Goal: Task Accomplishment & Management: Use online tool/utility

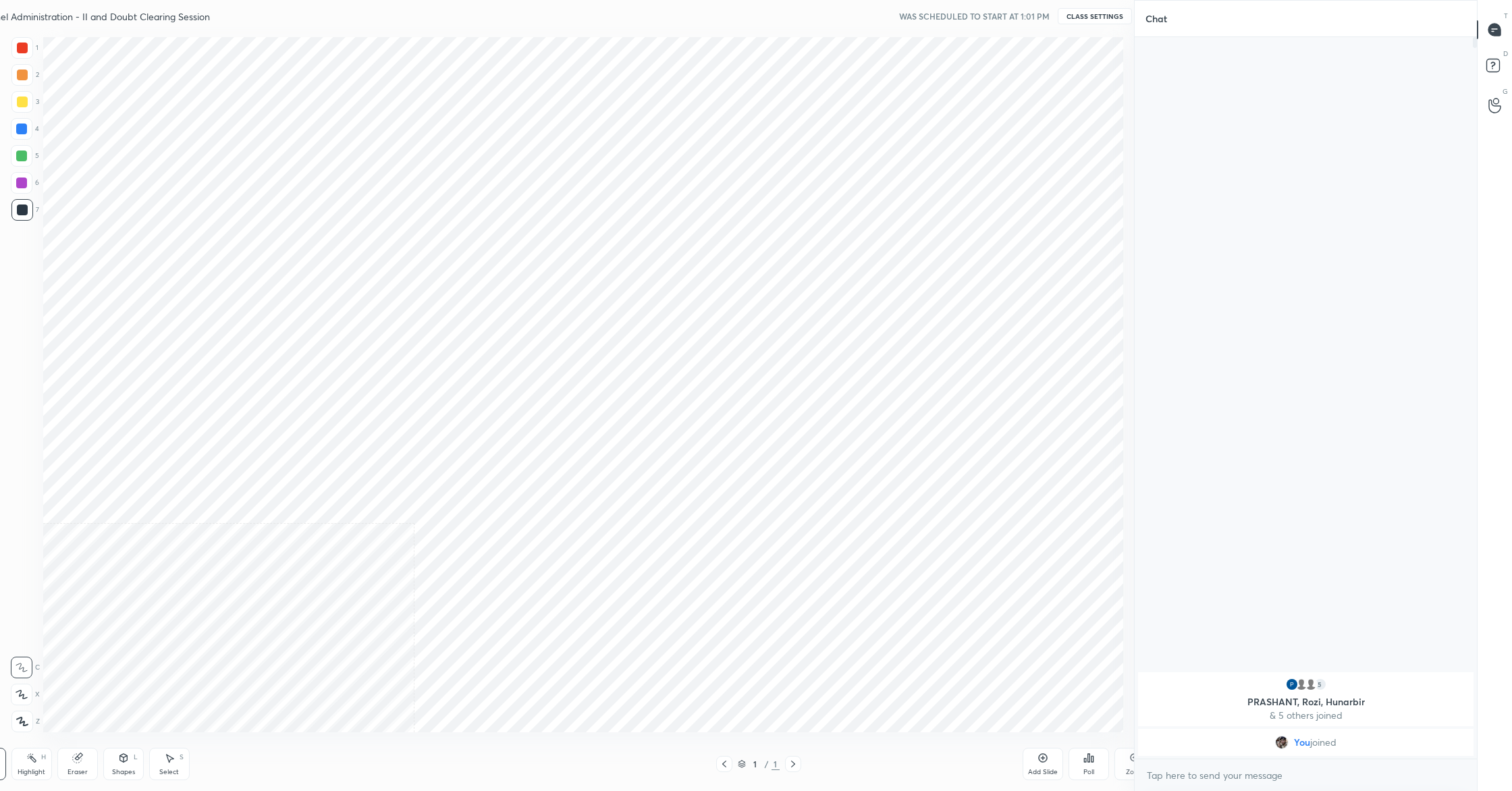
scroll to position [66783, 66429]
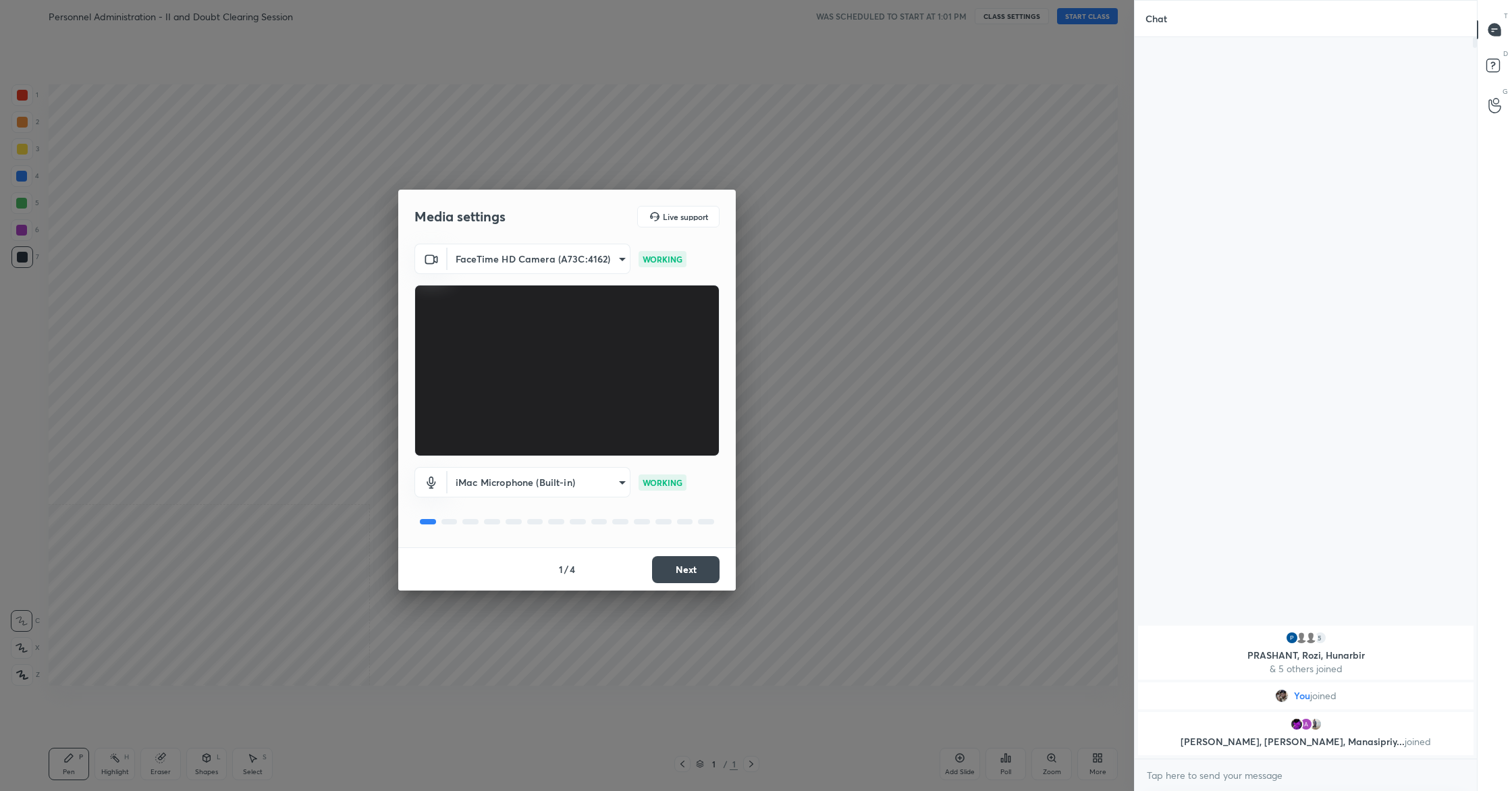
click at [683, 560] on button "Next" at bounding box center [686, 569] width 68 height 27
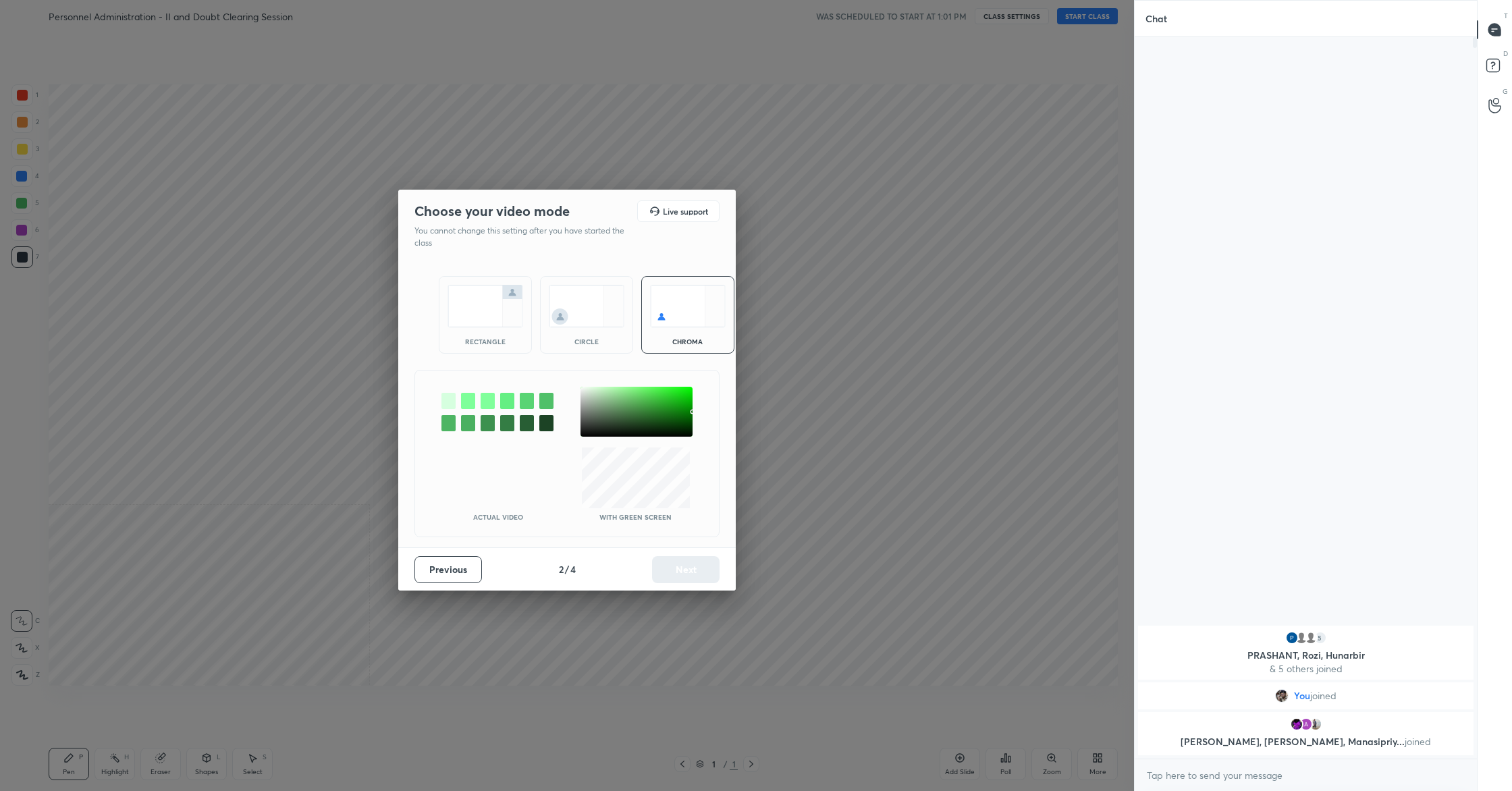
click at [475, 291] on img at bounding box center [485, 306] width 75 height 42
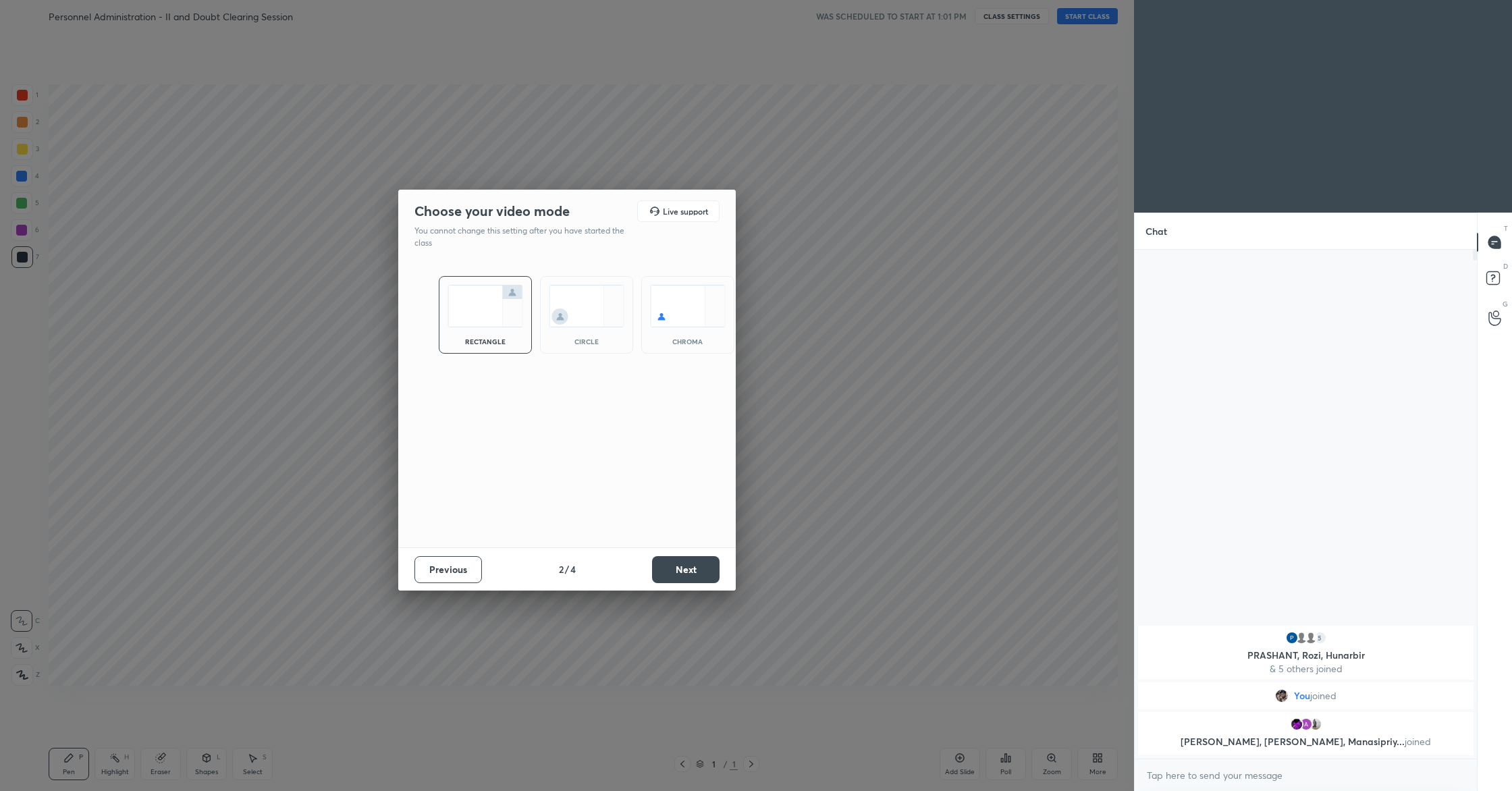
scroll to position [406, 338]
click at [703, 573] on button "Next" at bounding box center [686, 569] width 68 height 27
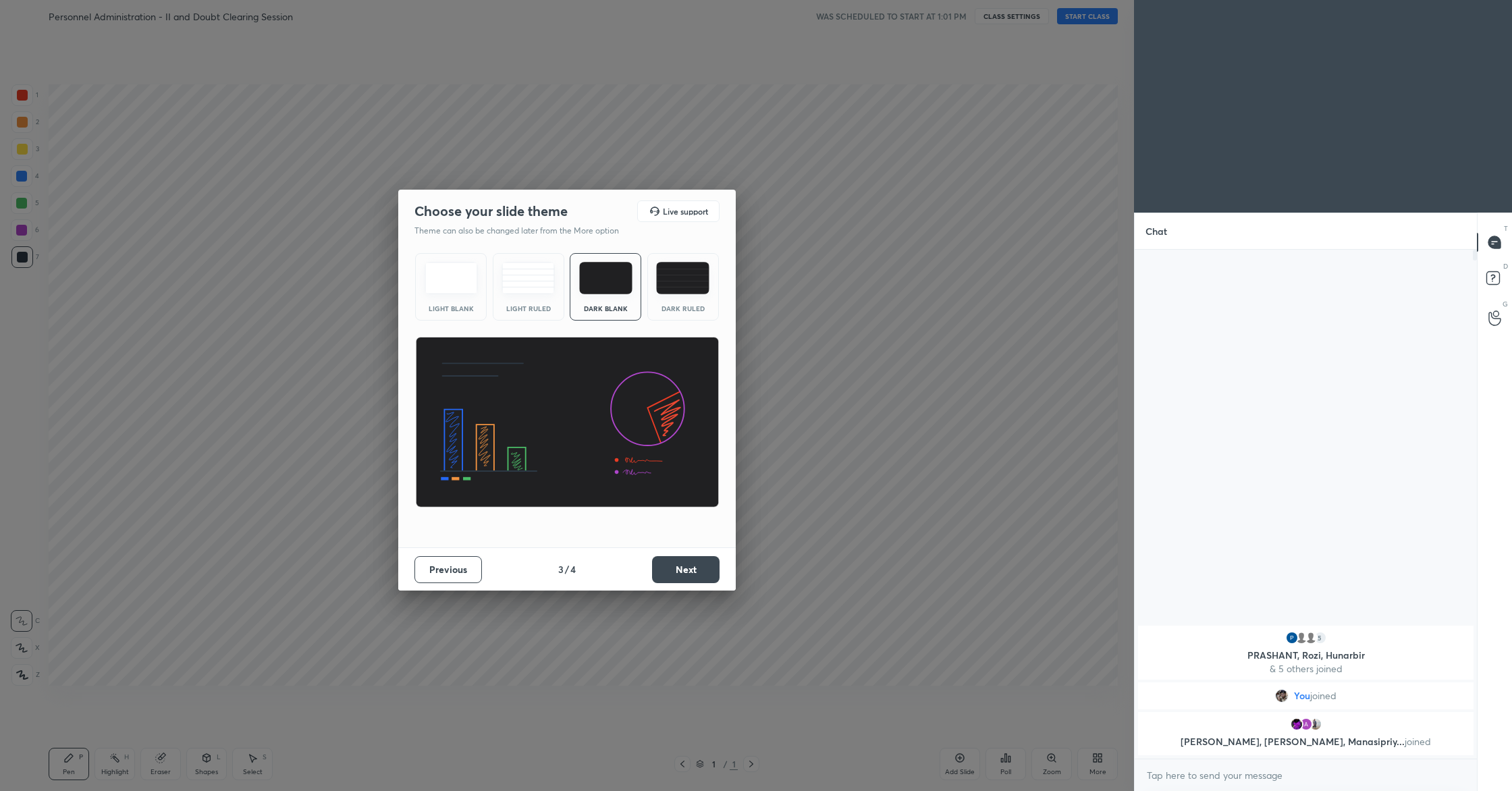
click at [704, 573] on button "Next" at bounding box center [686, 569] width 68 height 27
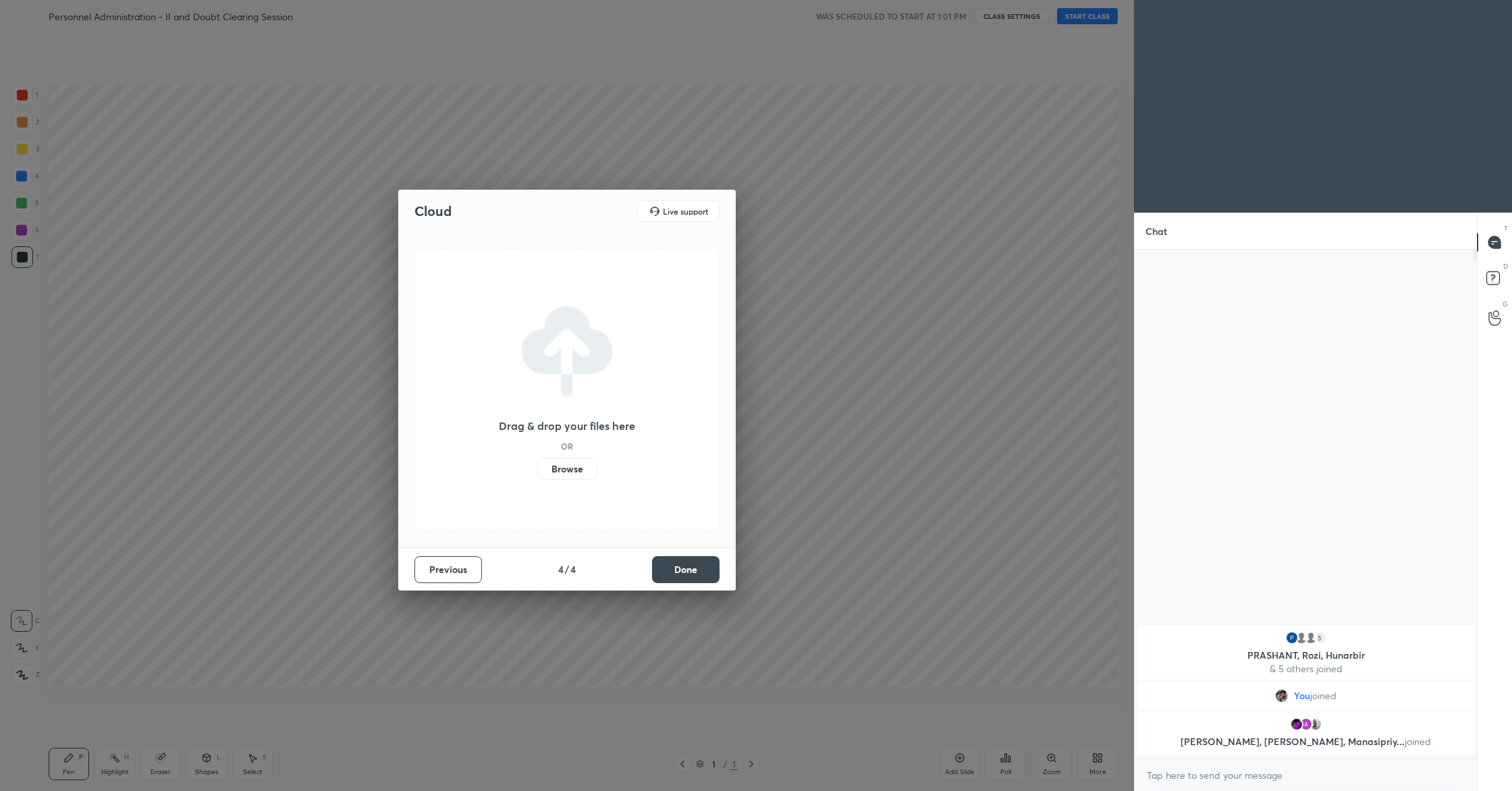
click at [704, 573] on button "Done" at bounding box center [686, 569] width 68 height 27
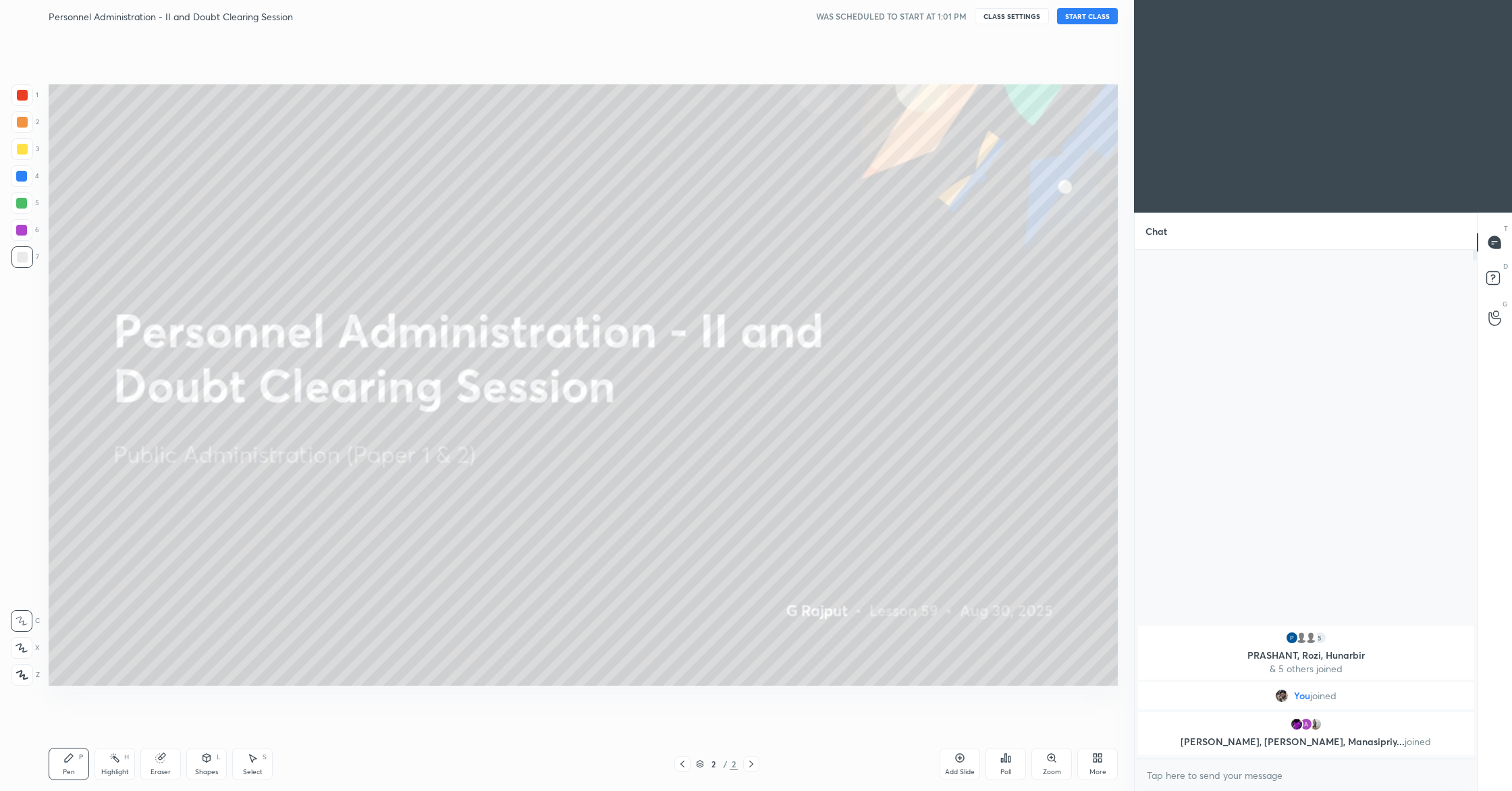
click at [1092, 765] on div "More" at bounding box center [1097, 764] width 40 height 32
click at [1017, 627] on div "Upload File" at bounding box center [1021, 631] width 35 height 7
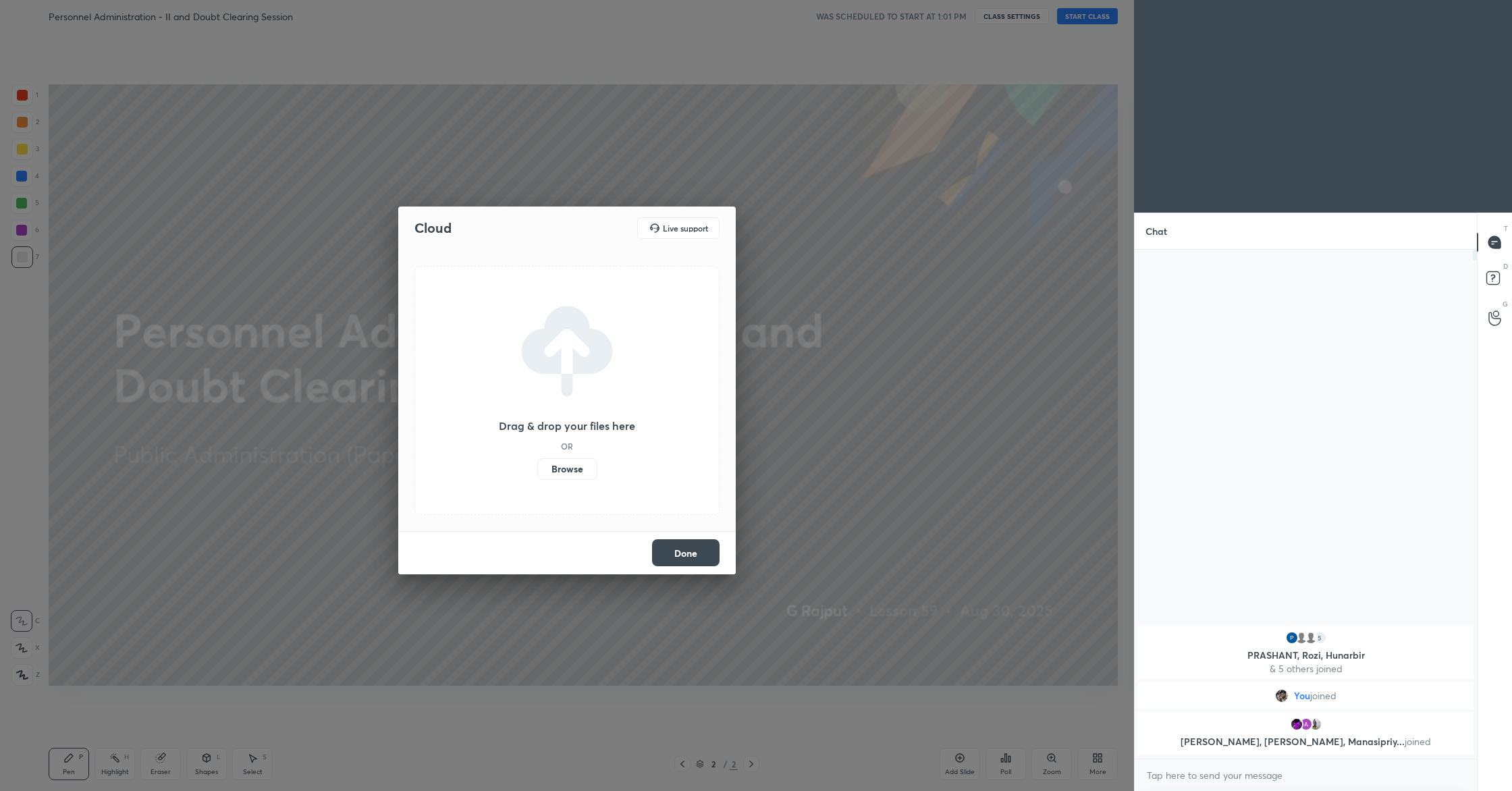
click at [582, 474] on label "Browse" at bounding box center [567, 469] width 60 height 22
click at [537, 474] on input "Browse" at bounding box center [537, 469] width 0 height 22
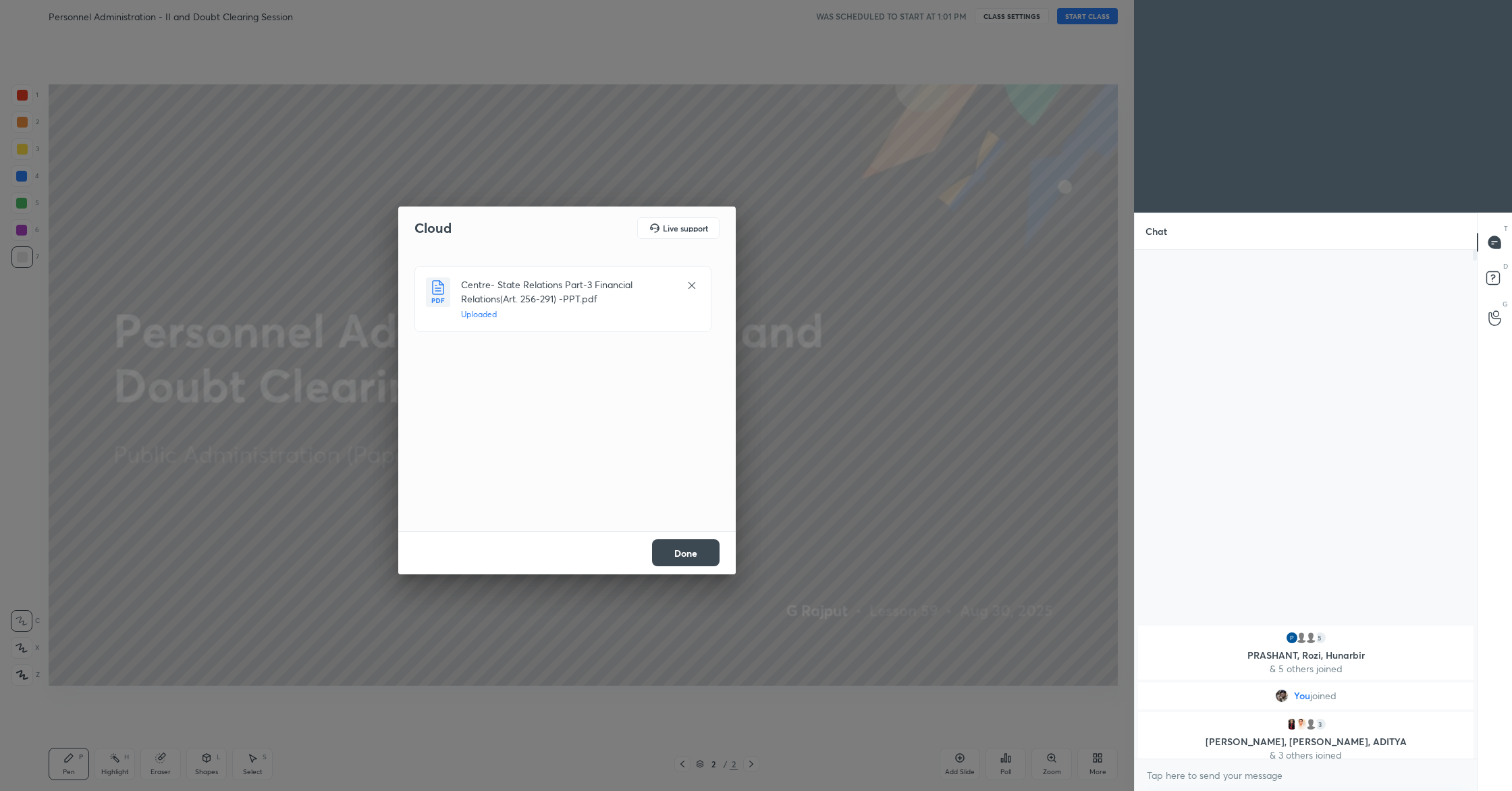
click at [683, 554] on button "Done" at bounding box center [686, 552] width 68 height 27
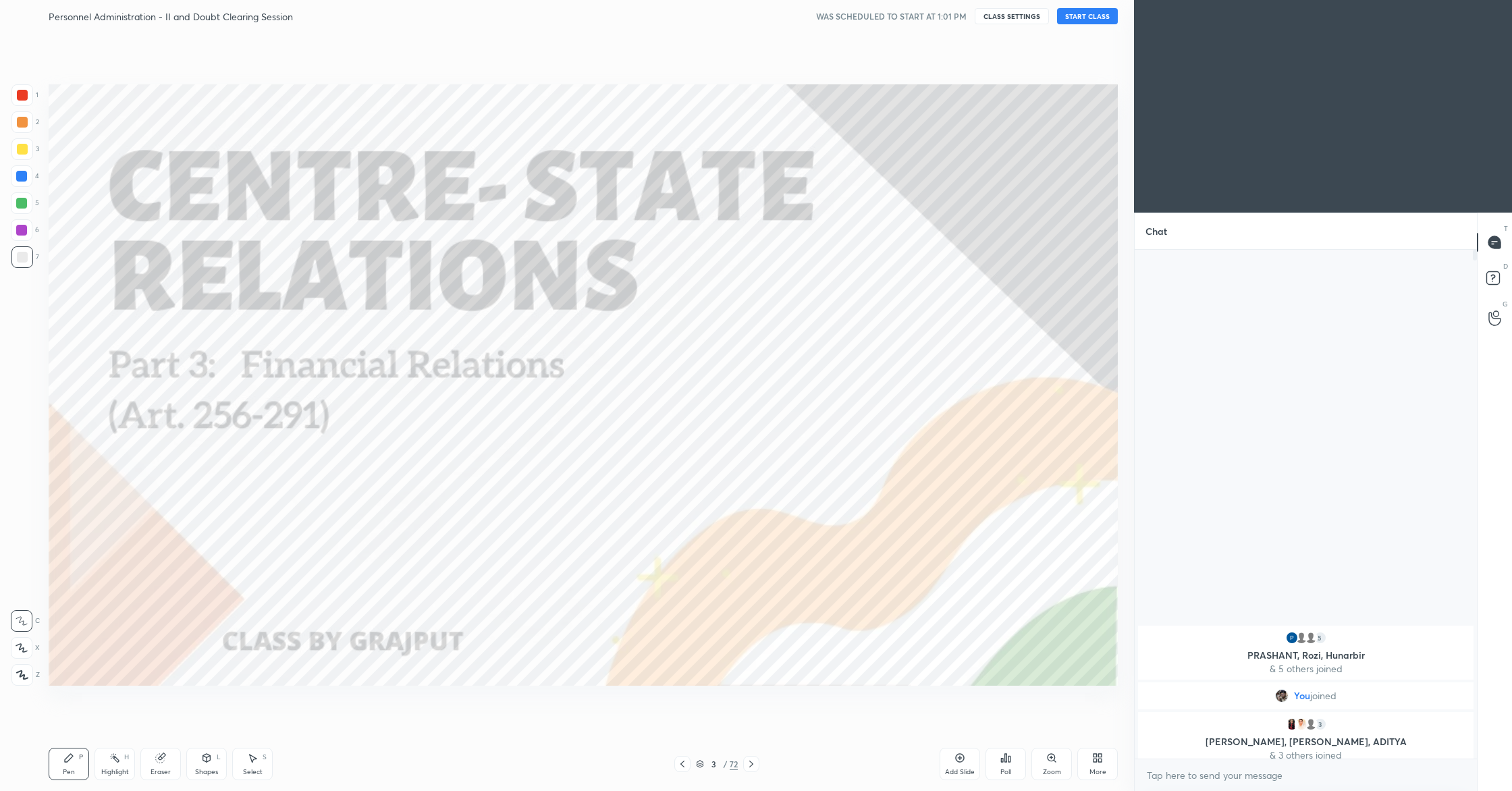
click at [1072, 18] on button "START CLASS" at bounding box center [1088, 16] width 61 height 16
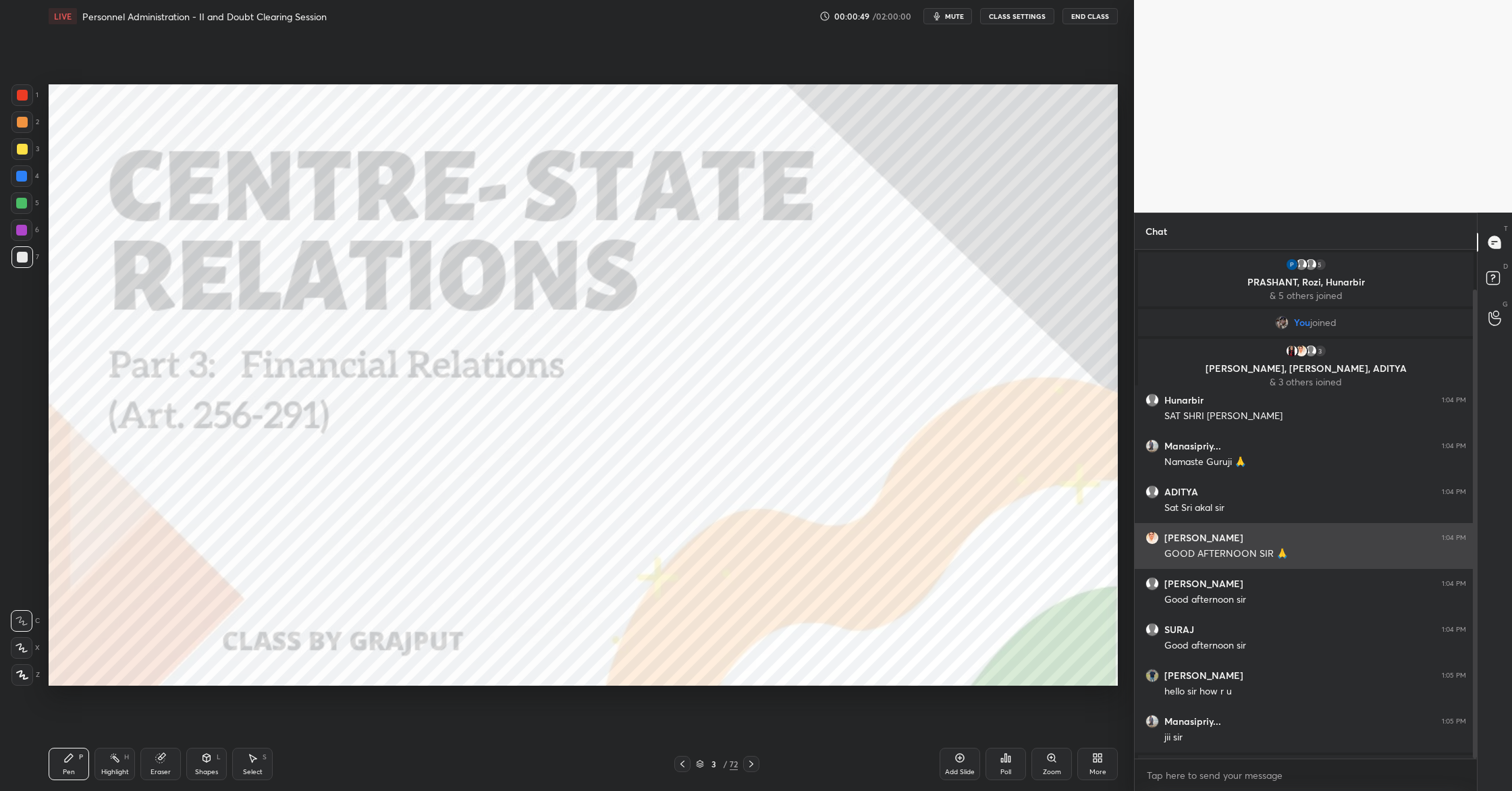
scroll to position [43, 0]
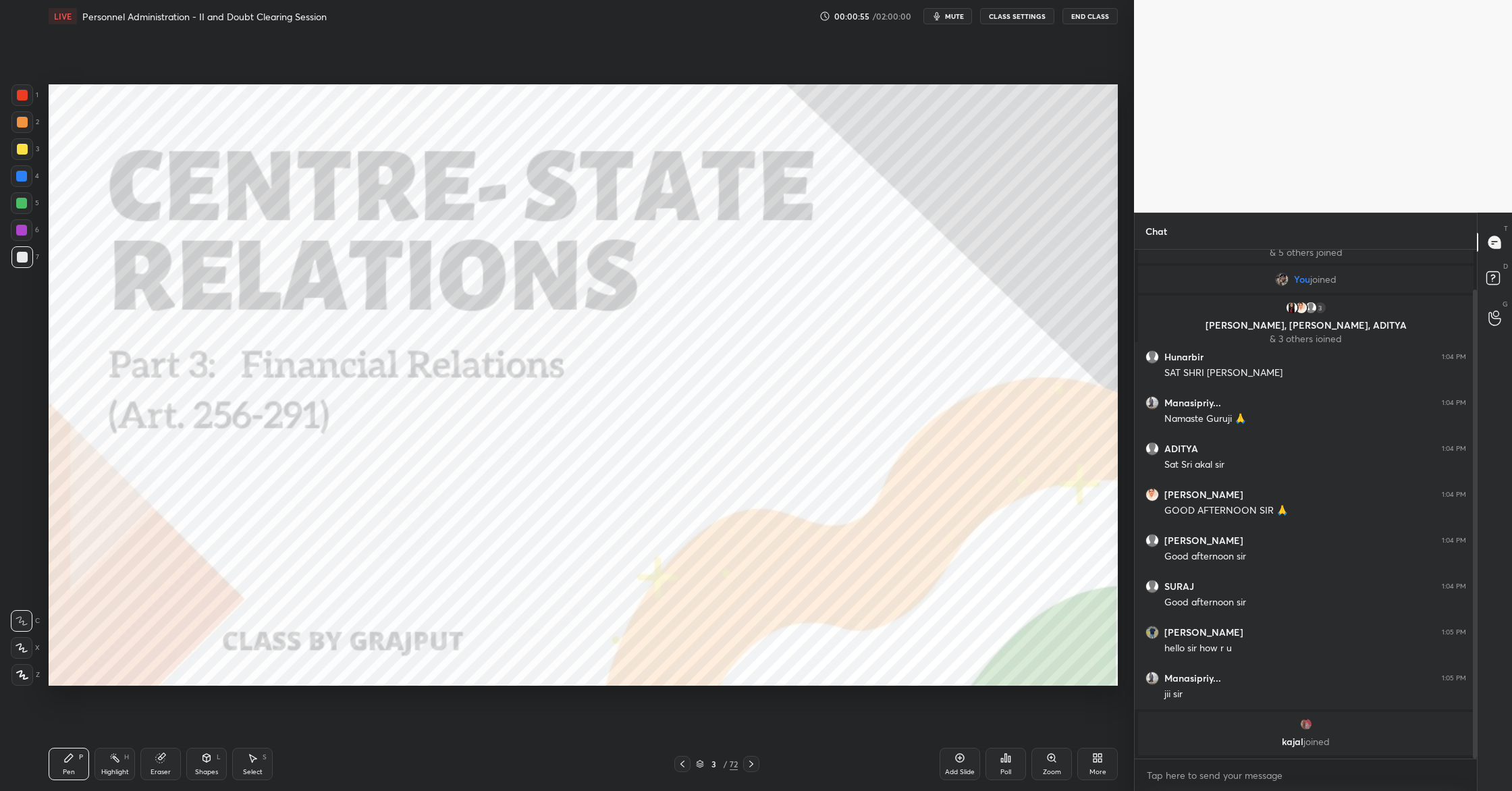
drag, startPoint x: 964, startPoint y: 771, endPoint x: 958, endPoint y: 769, distance: 6.3
click at [964, 771] on div "Add Slide" at bounding box center [960, 764] width 40 height 32
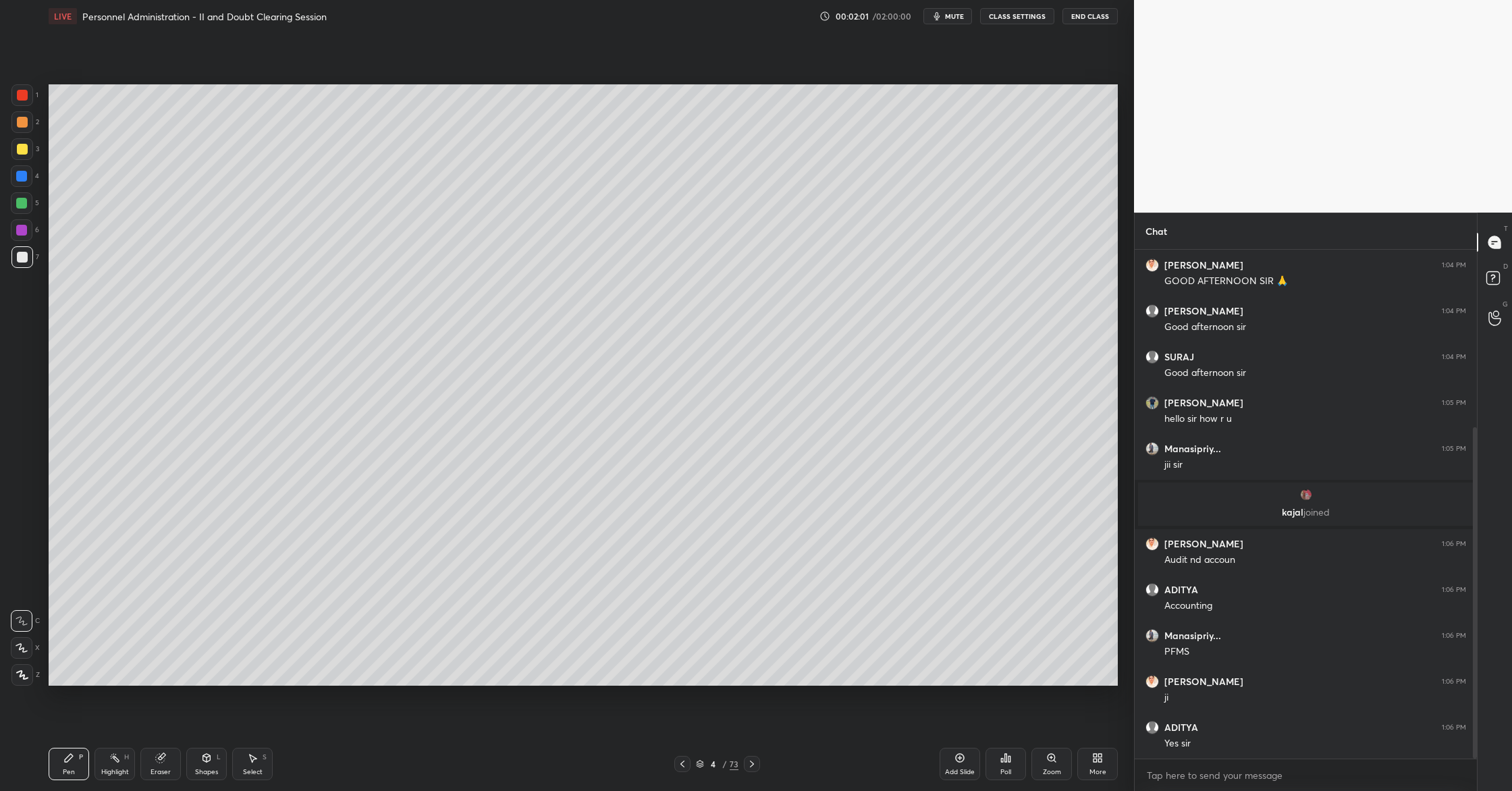
scroll to position [319, 0]
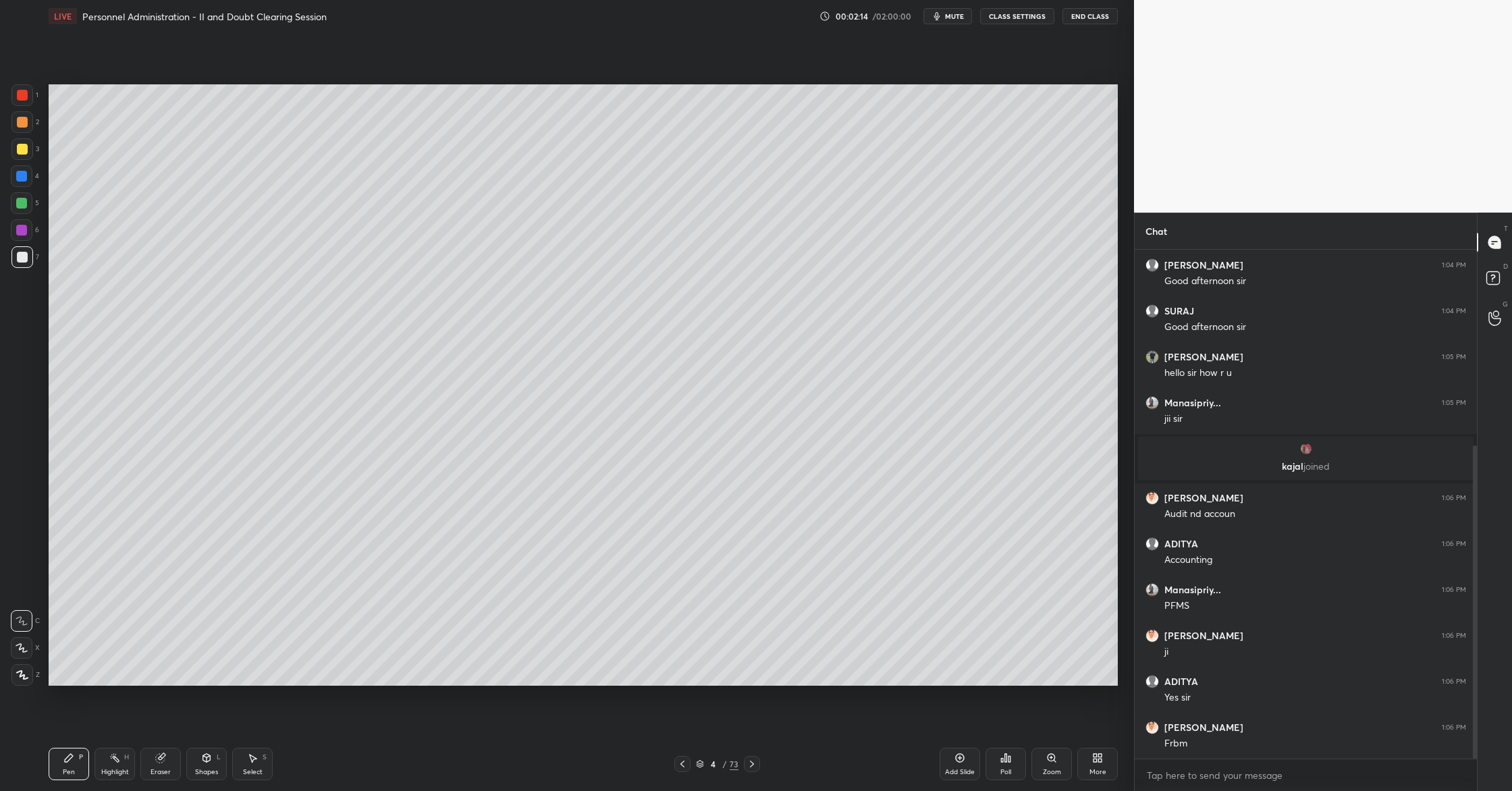
drag, startPoint x: 976, startPoint y: 773, endPoint x: 943, endPoint y: 779, distance: 33.5
click at [972, 774] on div "Add Slide" at bounding box center [960, 764] width 40 height 32
click at [27, 148] on div at bounding box center [23, 149] width 22 height 22
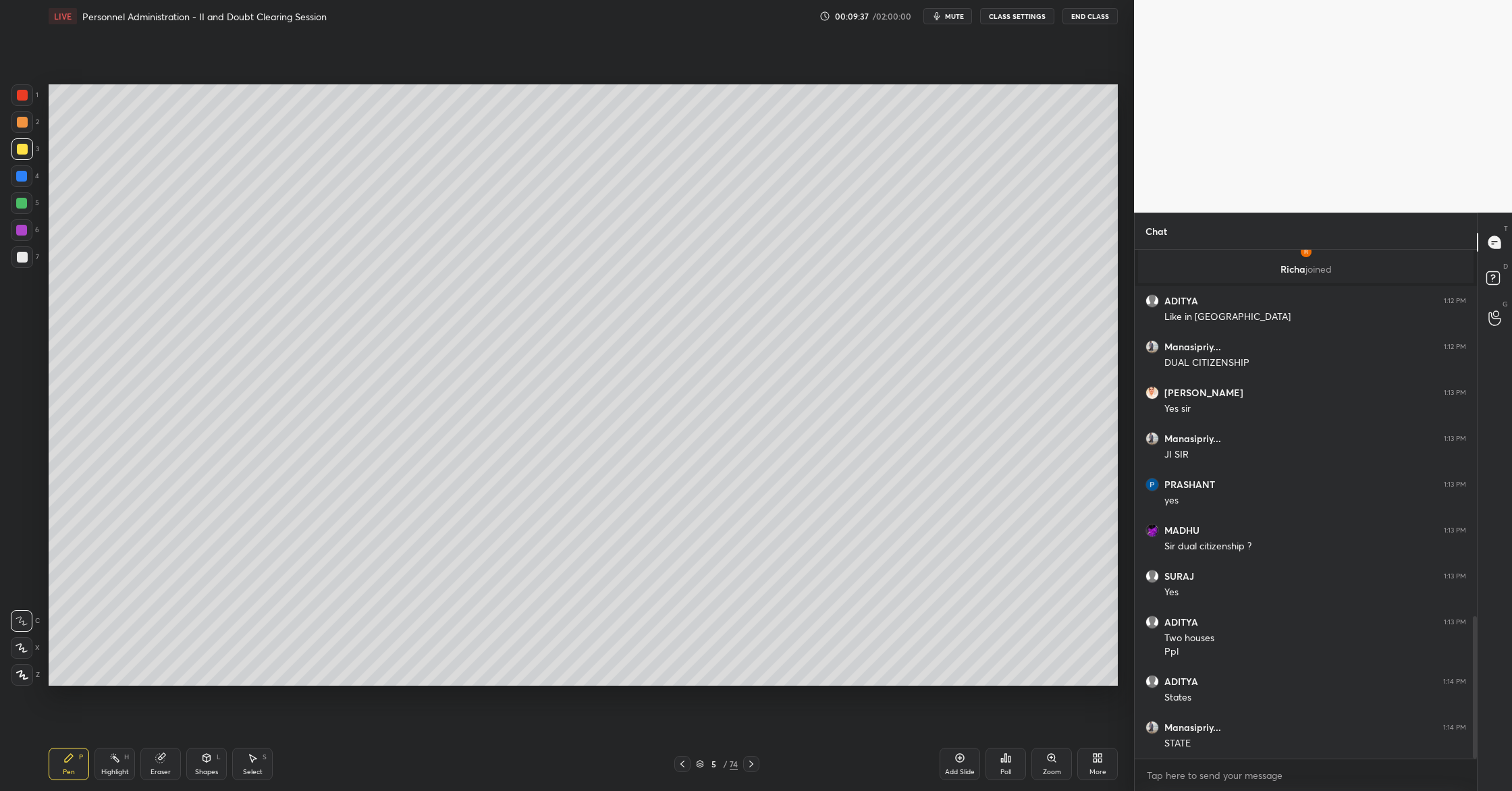
scroll to position [1358, 0]
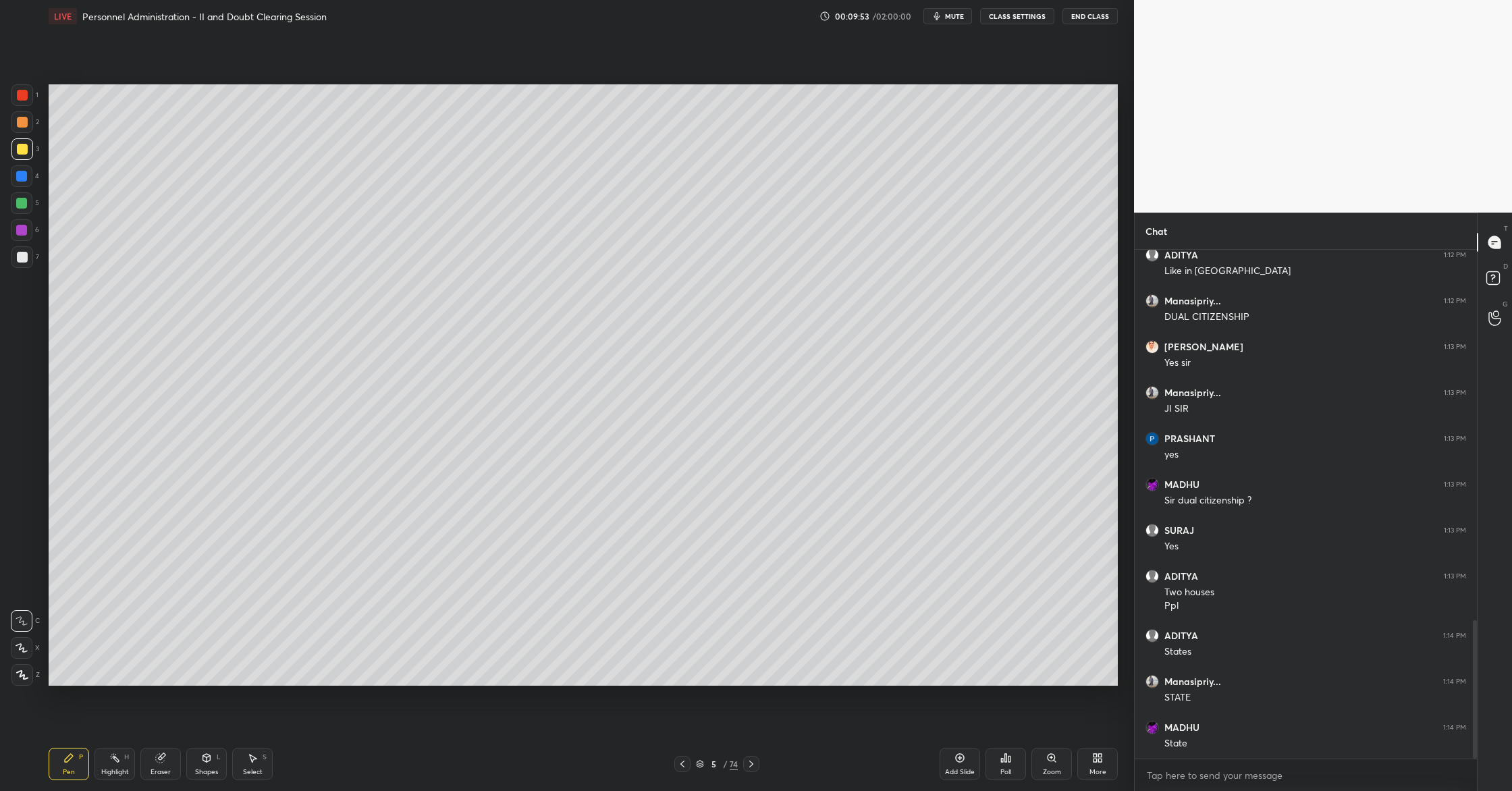
click at [754, 81] on div "Setting up your live class Poll for secs No correct answer Start poll" at bounding box center [583, 385] width 1080 height 705
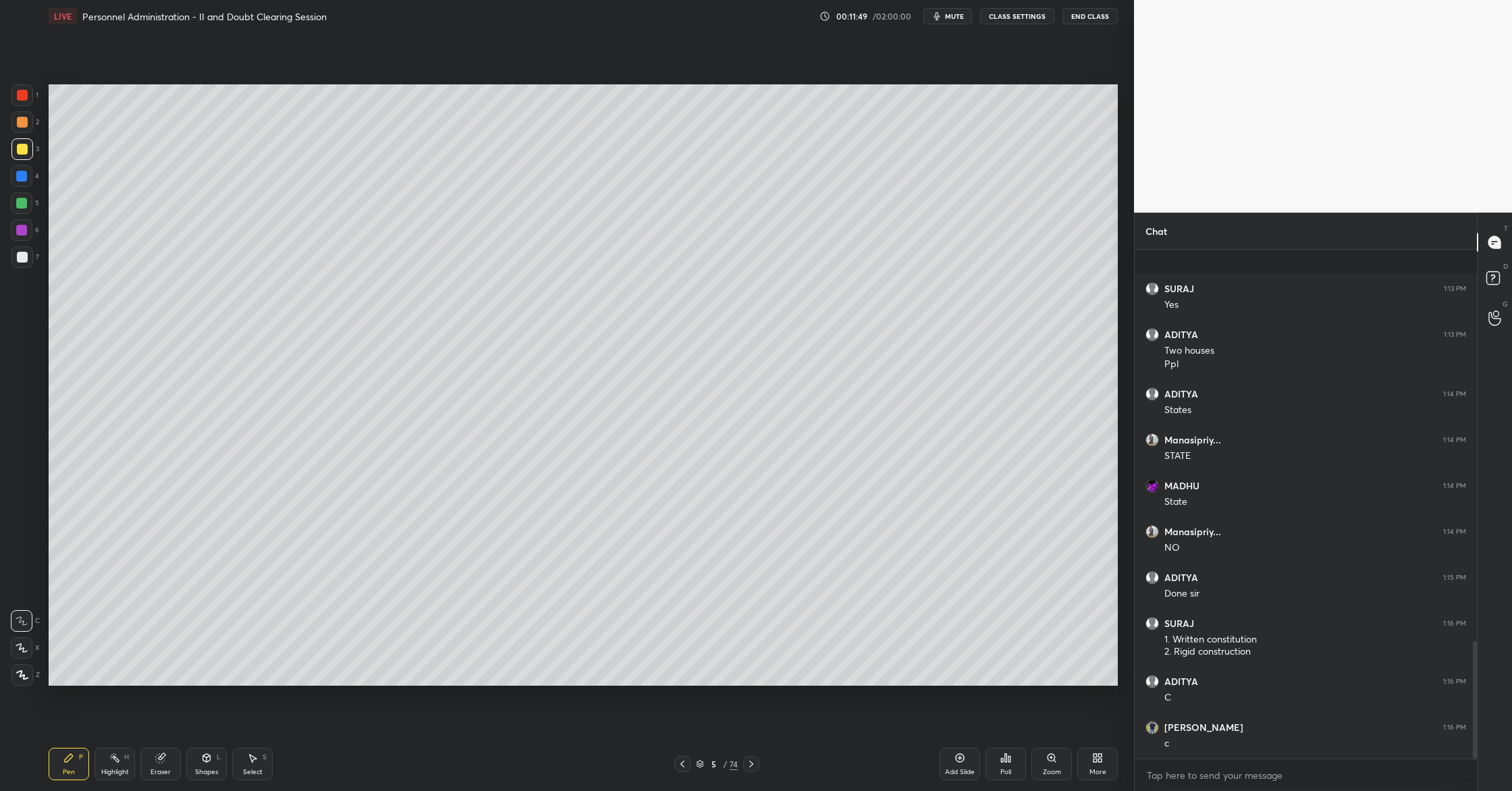
scroll to position [1695, 0]
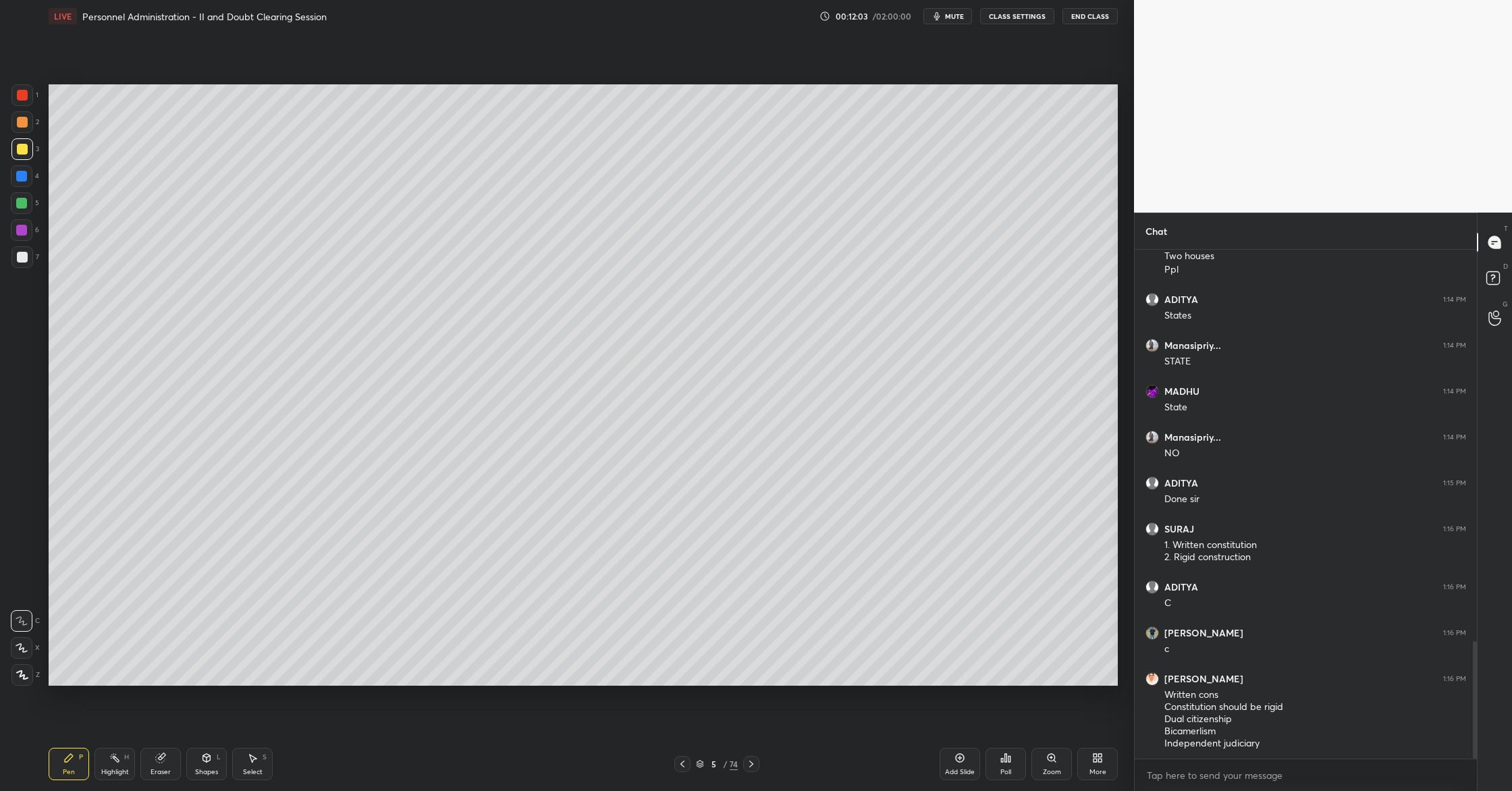
click at [962, 764] on div "Add Slide" at bounding box center [960, 764] width 40 height 32
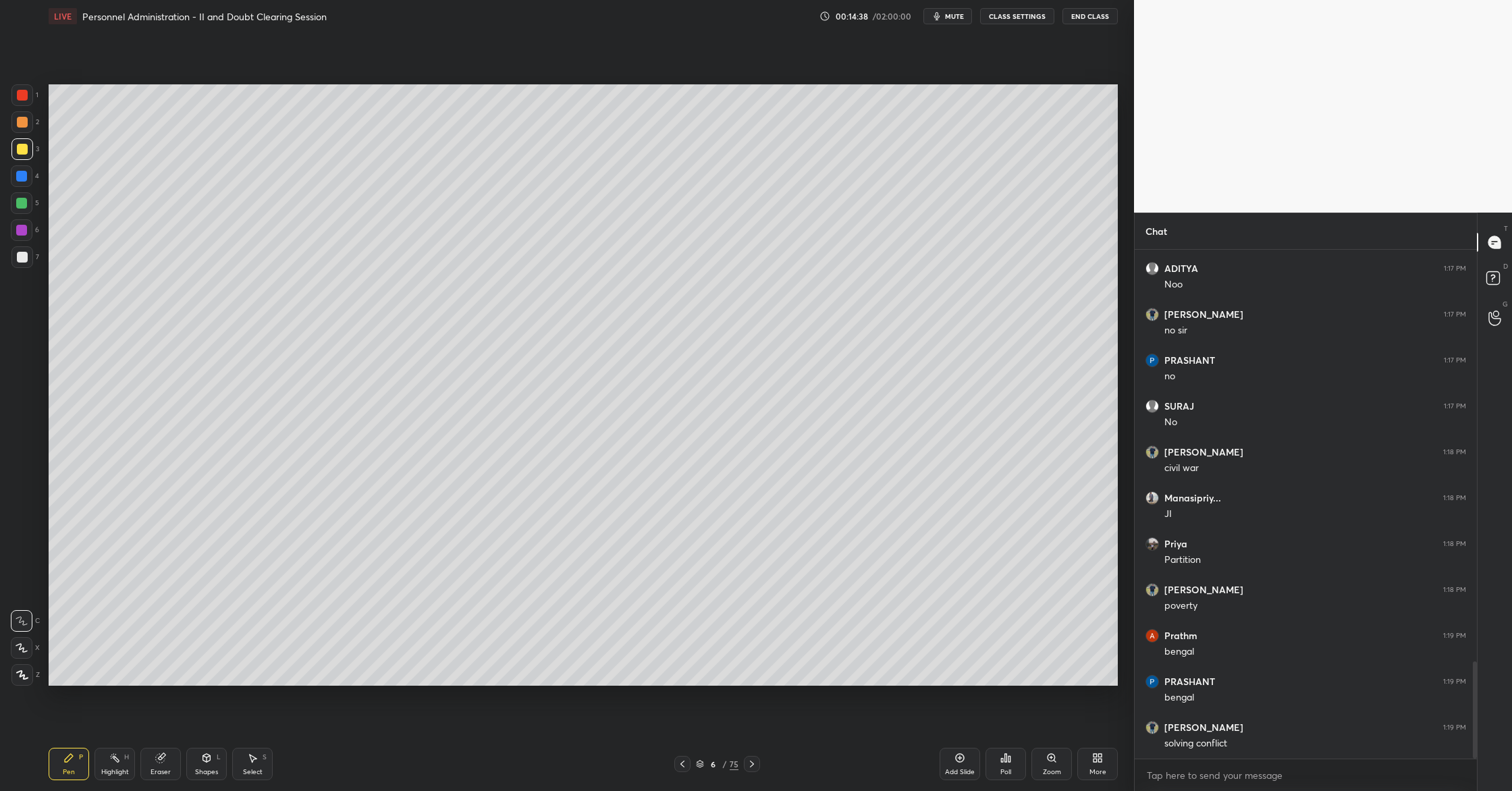
scroll to position [2203, 0]
drag, startPoint x: 963, startPoint y: 752, endPoint x: 953, endPoint y: 708, distance: 45.1
click at [963, 749] on div "Add Slide" at bounding box center [960, 764] width 40 height 32
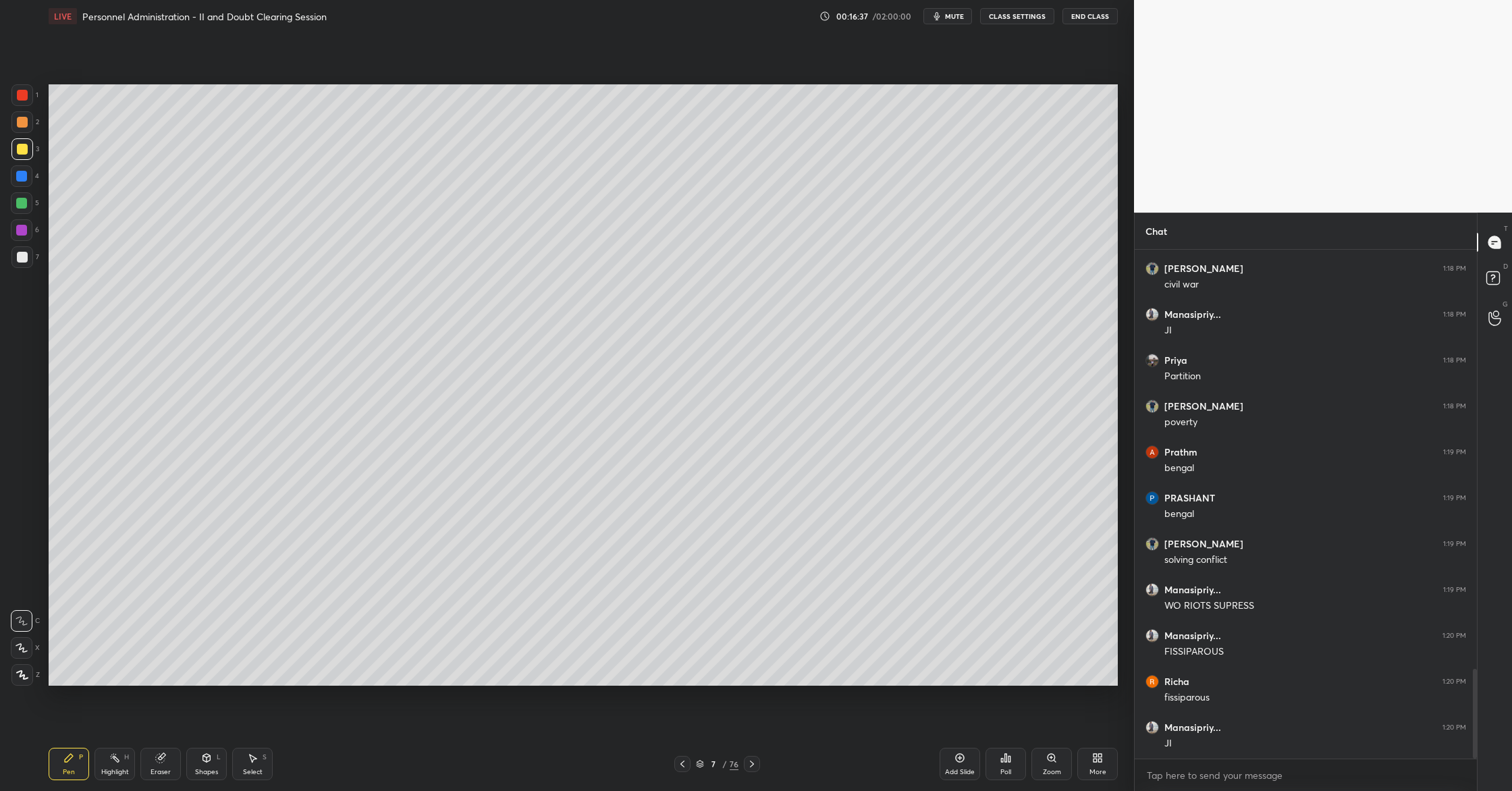
scroll to position [2387, 0]
click at [963, 773] on div "Add Slide" at bounding box center [960, 772] width 29 height 7
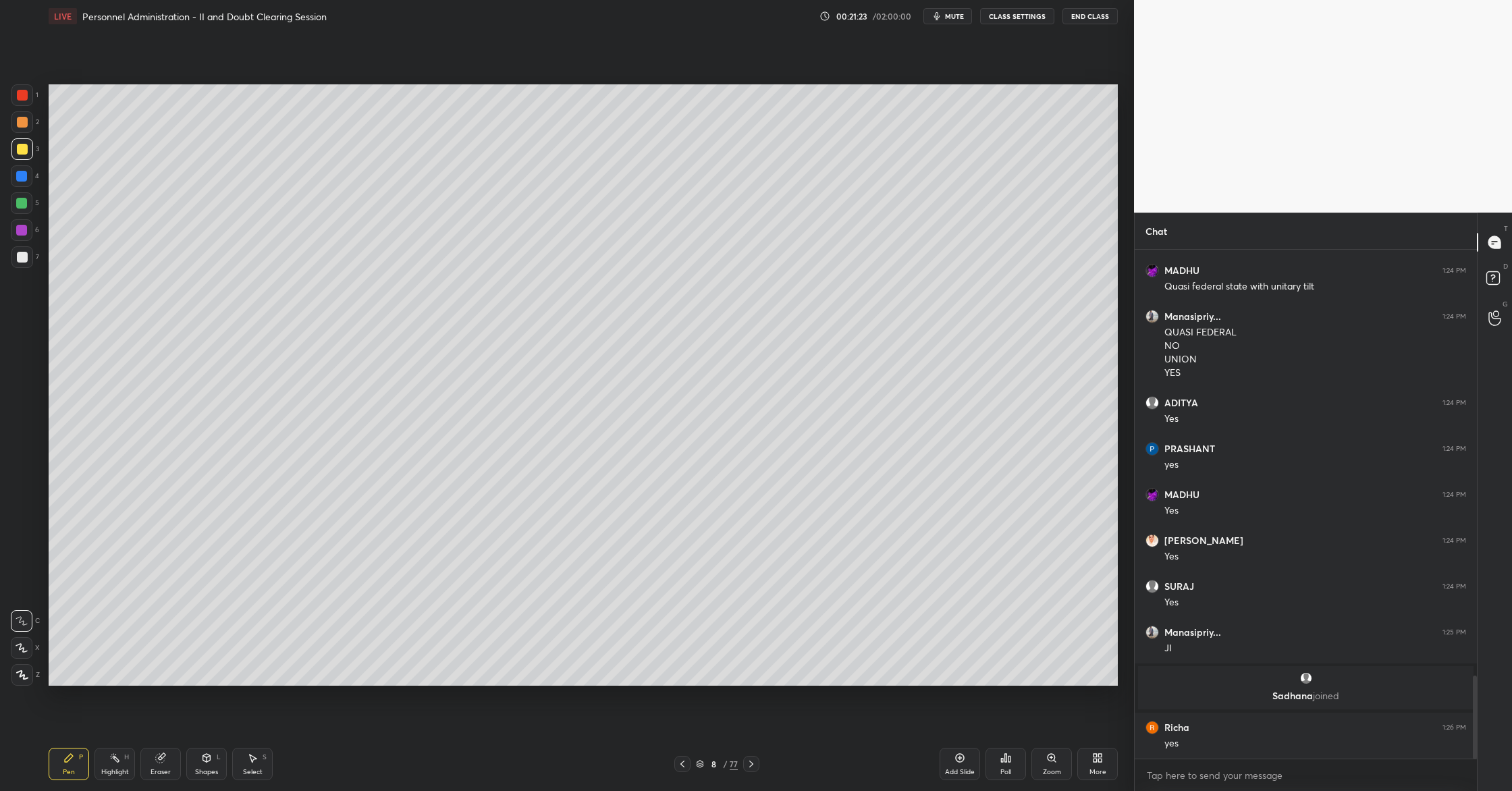
scroll to position [2615, 0]
click at [969, 765] on div "Add Slide" at bounding box center [960, 764] width 40 height 32
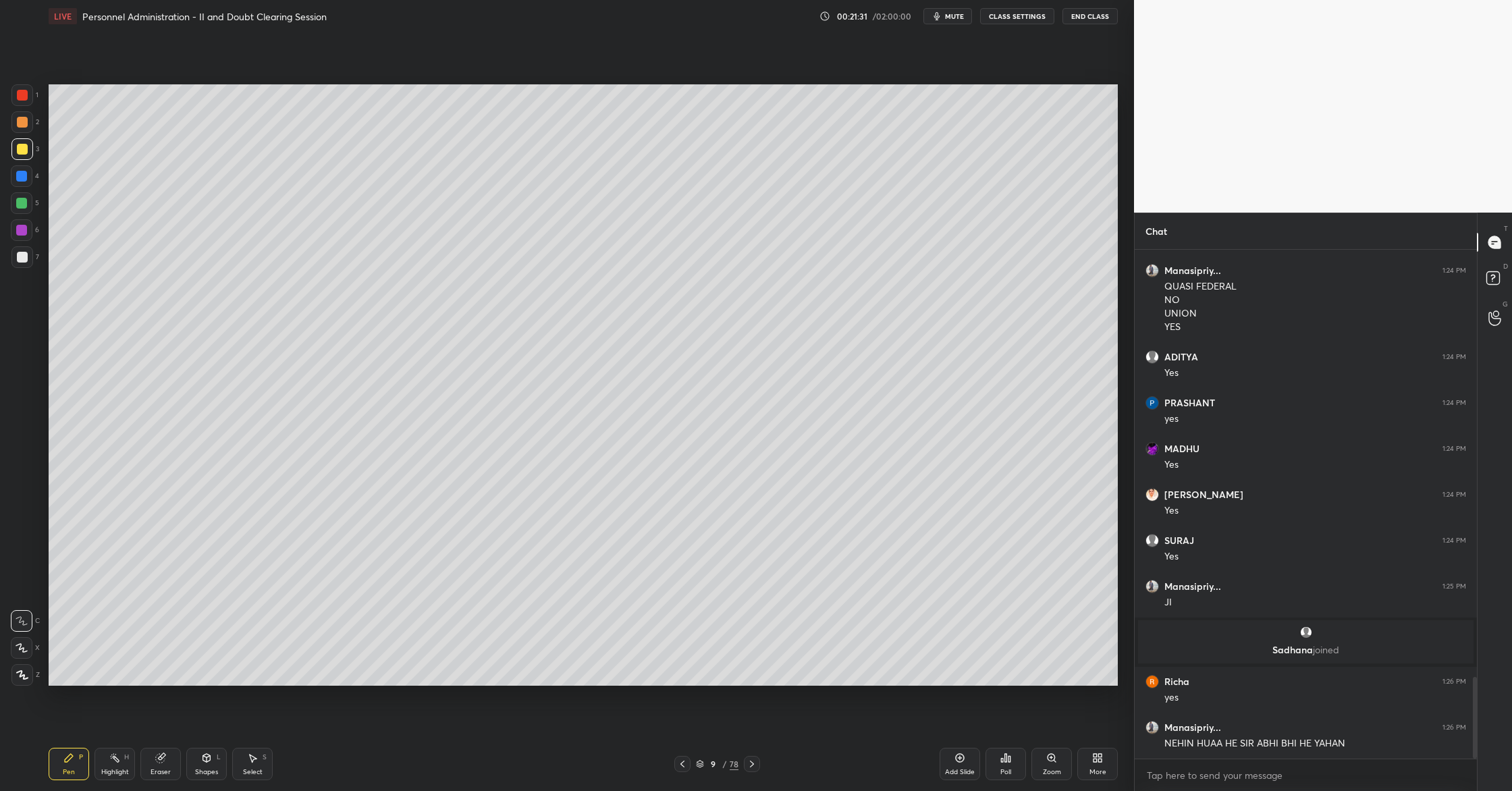
scroll to position [2707, 0]
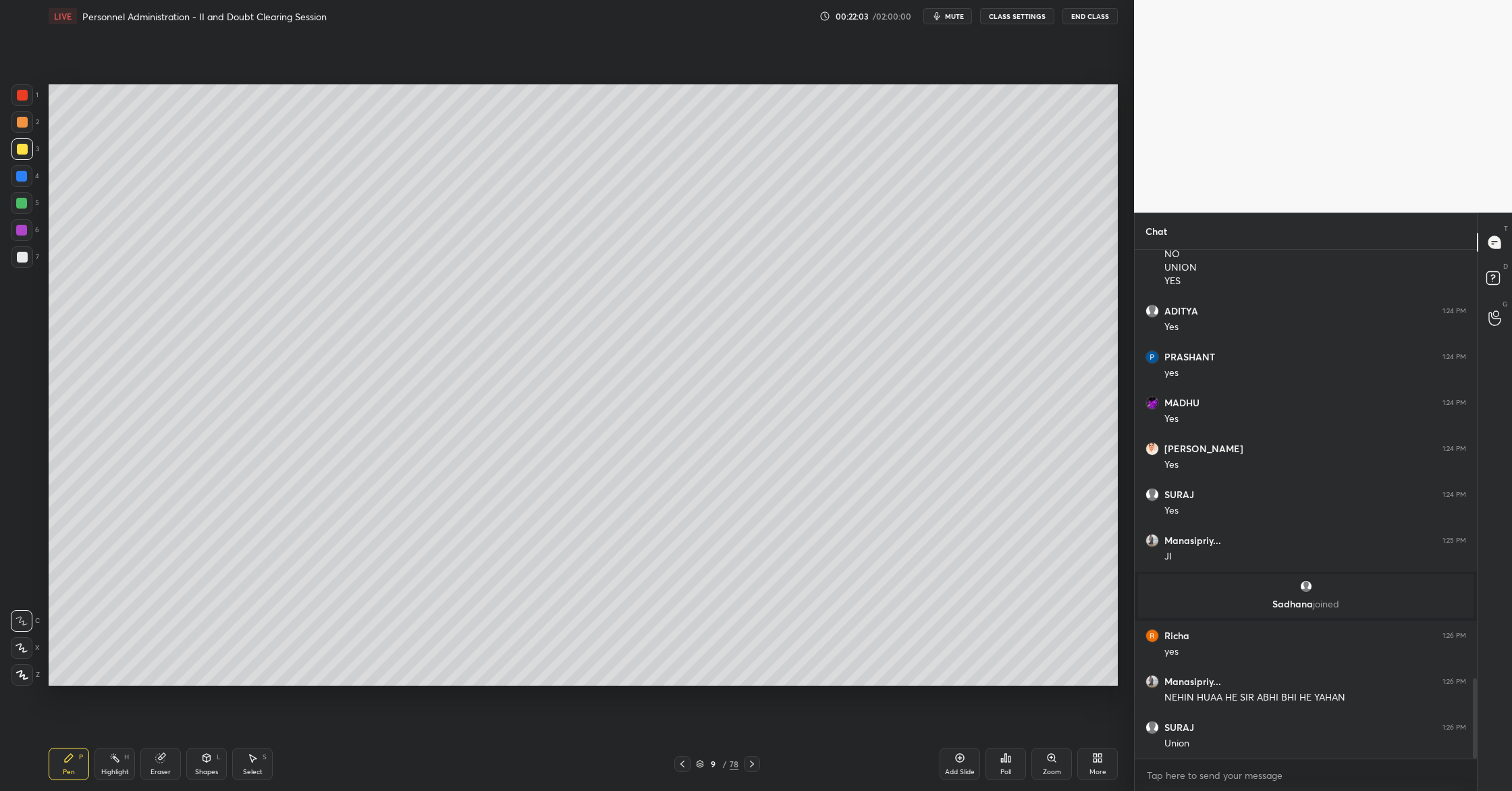
click at [961, 762] on icon at bounding box center [960, 758] width 11 height 11
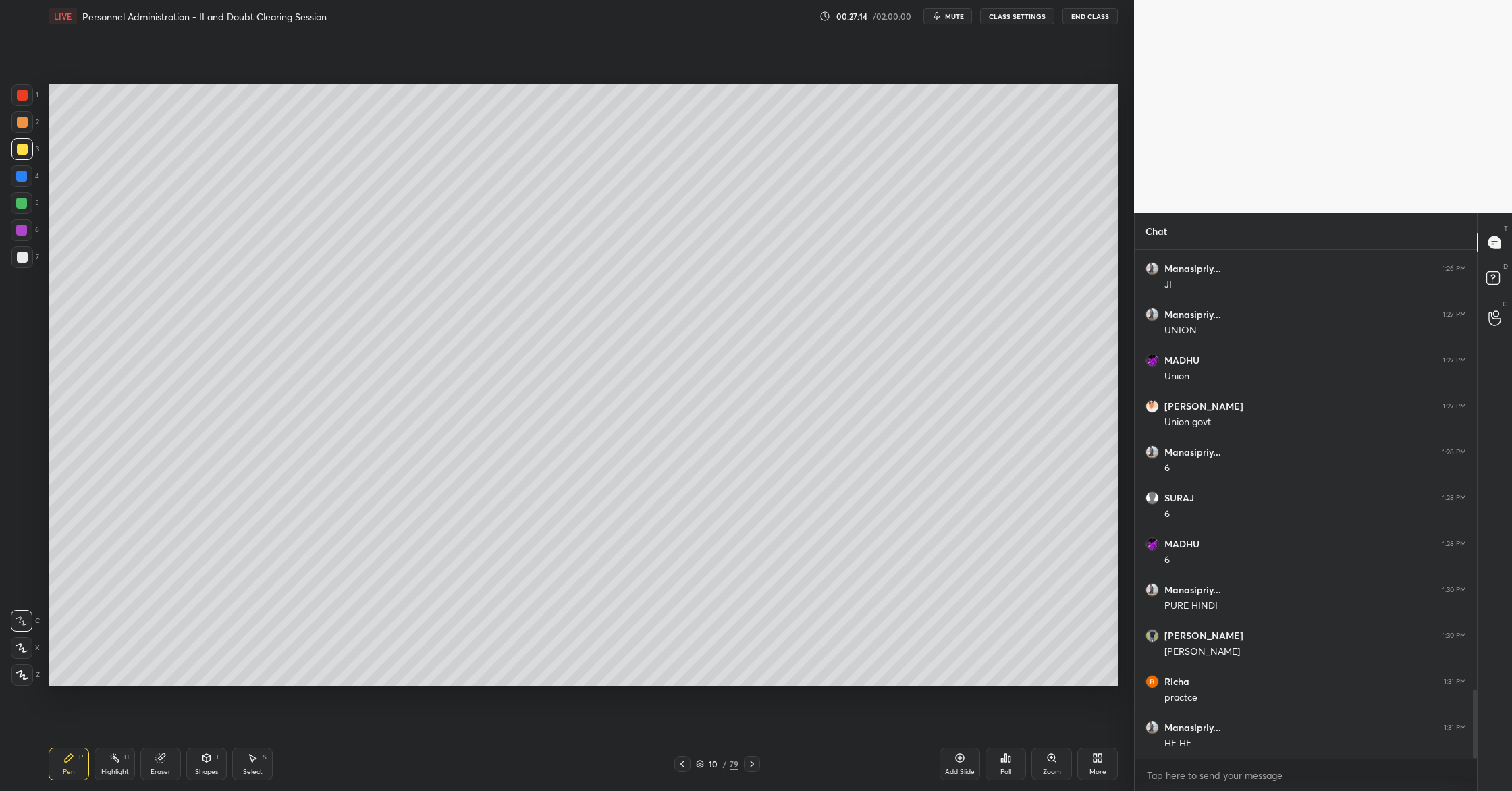
scroll to position [3258, 0]
click at [947, 755] on div "Add Slide" at bounding box center [960, 764] width 40 height 32
drag, startPoint x: 702, startPoint y: 765, endPoint x: 708, endPoint y: 770, distance: 7.8
click at [704, 765] on div "11 / 80" at bounding box center [717, 764] width 44 height 12
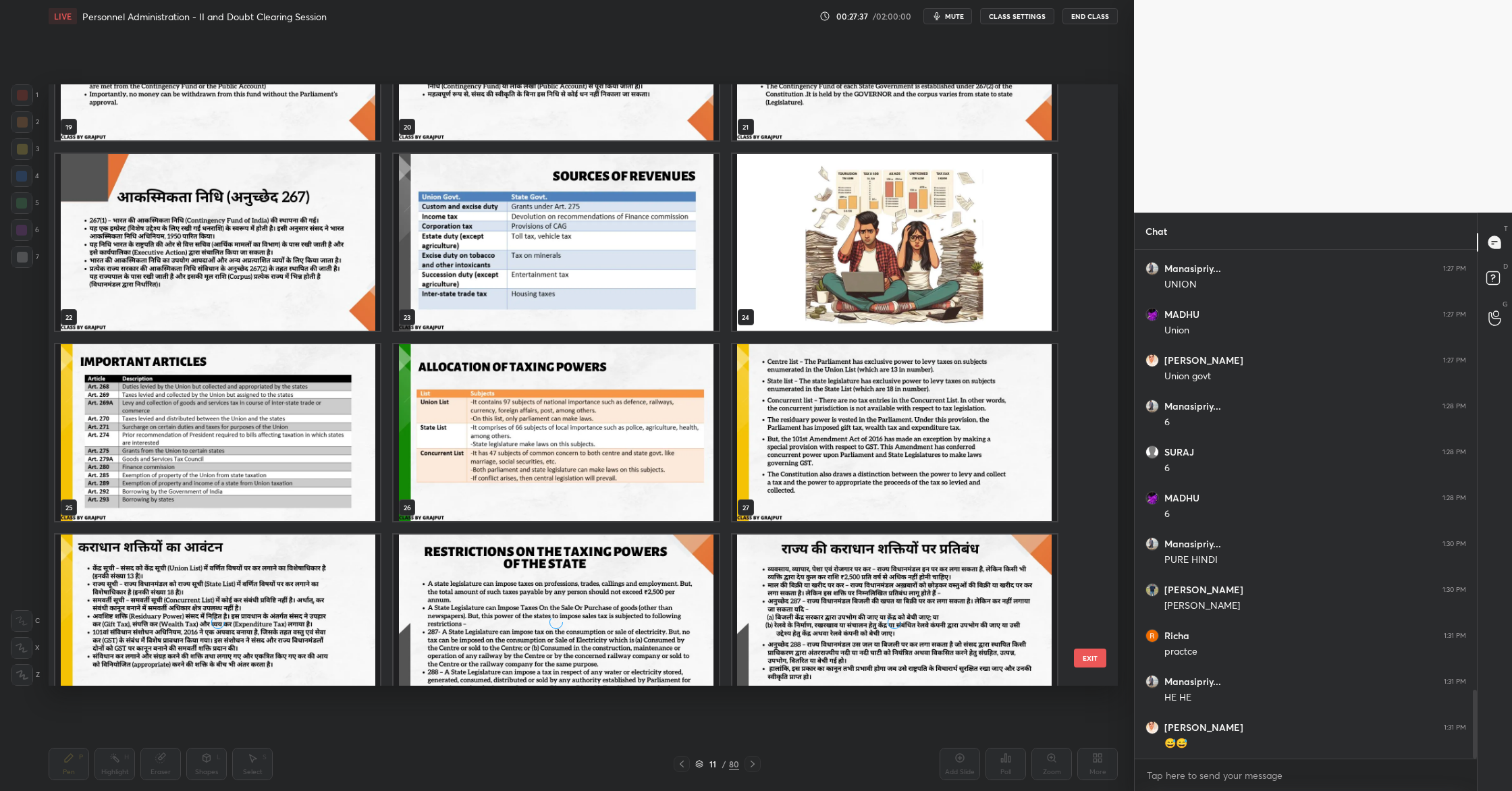
scroll to position [1278, 0]
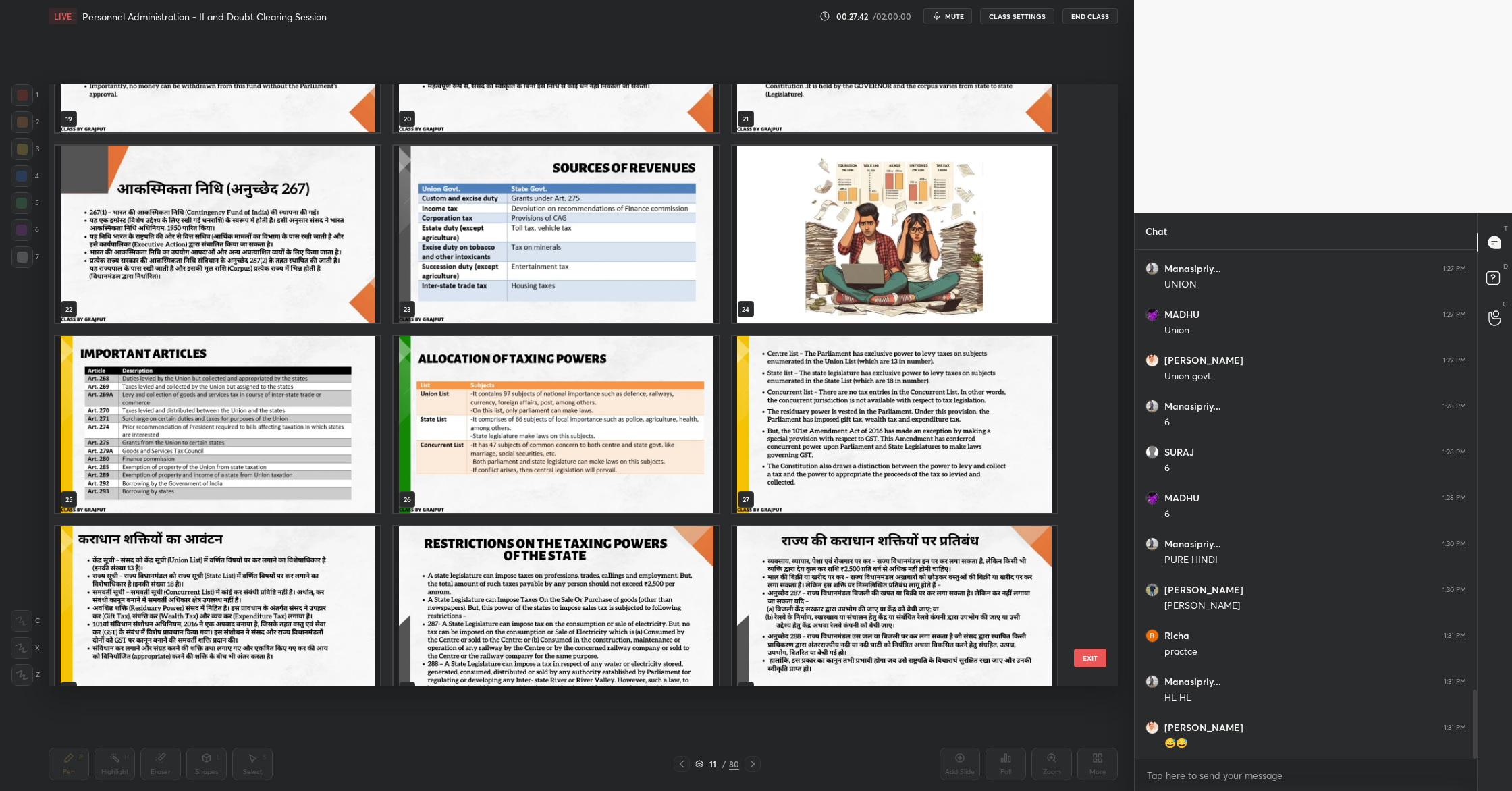
click at [224, 428] on img "grid" at bounding box center [218, 424] width 324 height 177
click at [186, 382] on img "grid" at bounding box center [218, 424] width 324 height 177
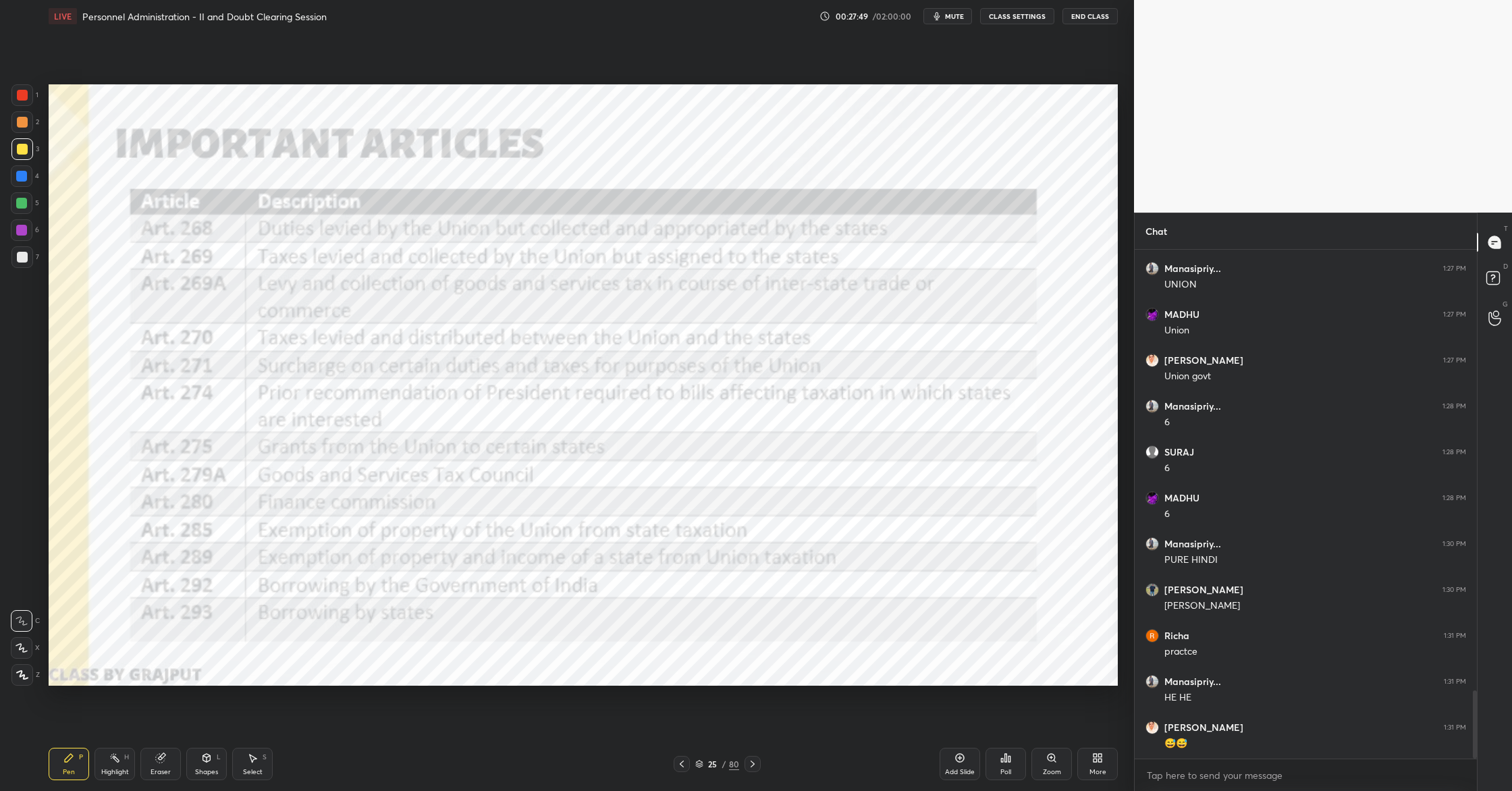
scroll to position [3307, 0]
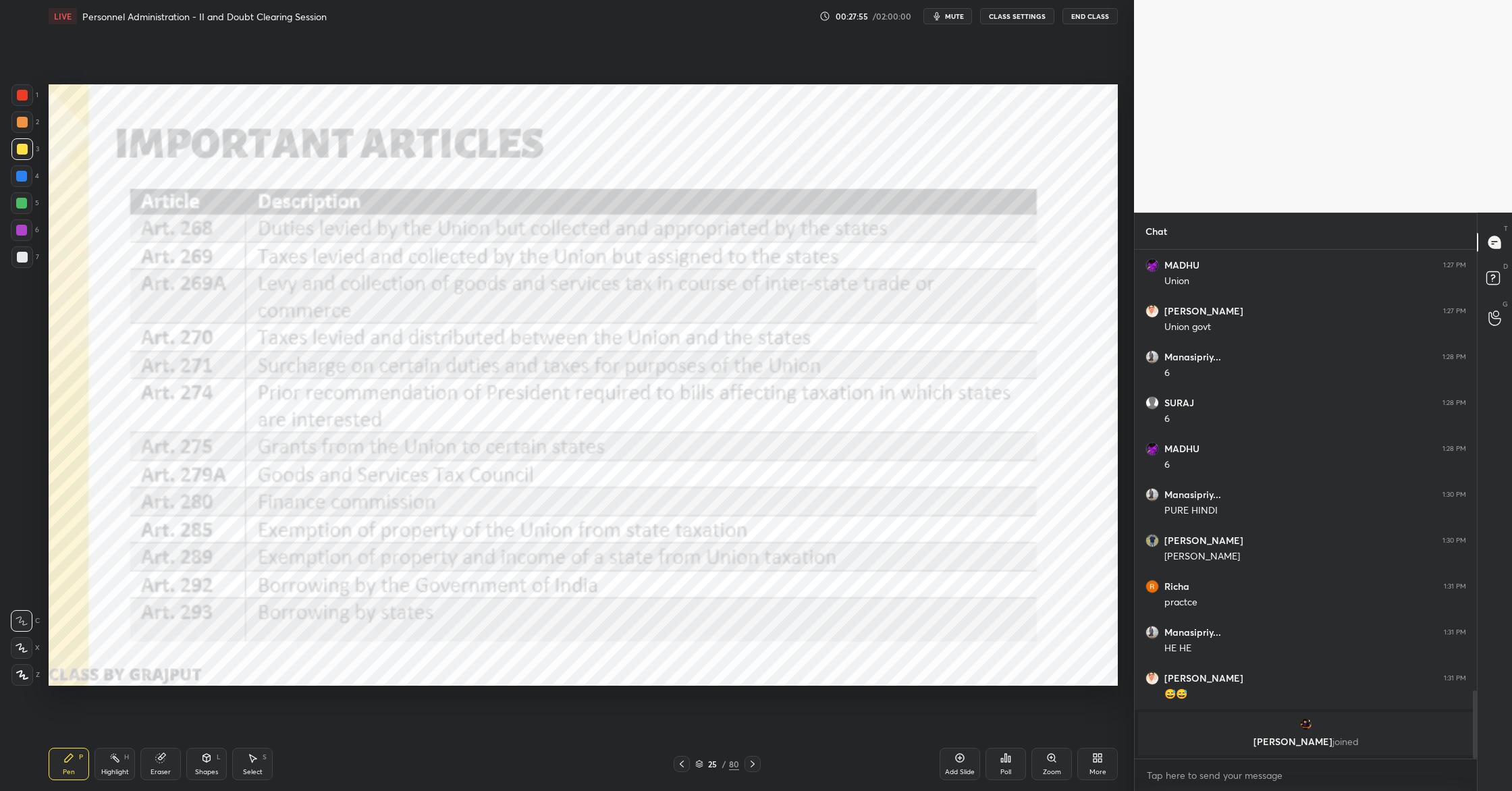
drag, startPoint x: 960, startPoint y: 761, endPoint x: 964, endPoint y: 756, distance: 6.4
click at [955, 761] on icon at bounding box center [960, 758] width 11 height 11
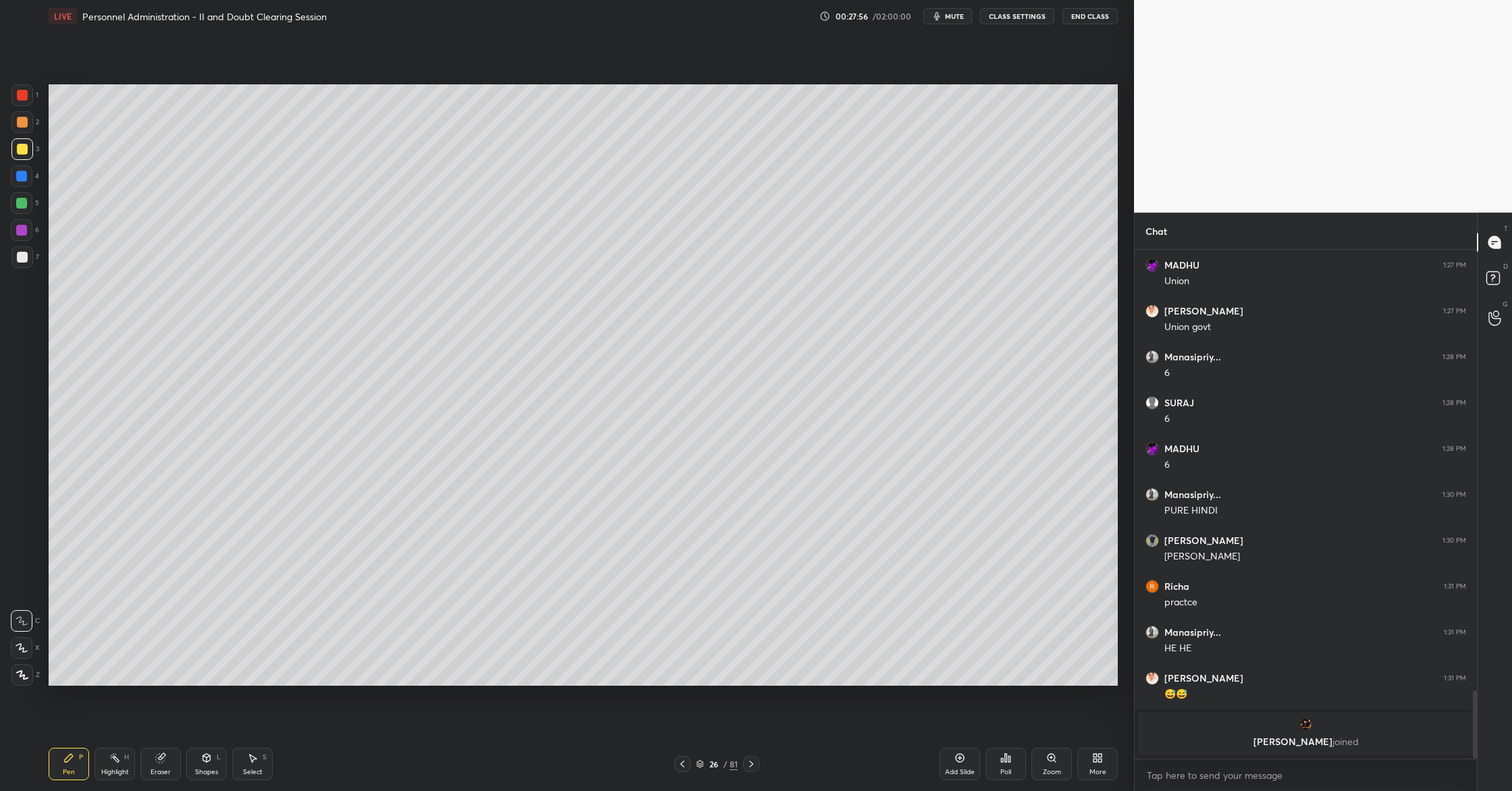
drag, startPoint x: 24, startPoint y: 176, endPoint x: 33, endPoint y: 179, distance: 9.5
click at [24, 179] on div at bounding box center [22, 177] width 11 height 11
click at [23, 146] on div at bounding box center [23, 149] width 11 height 11
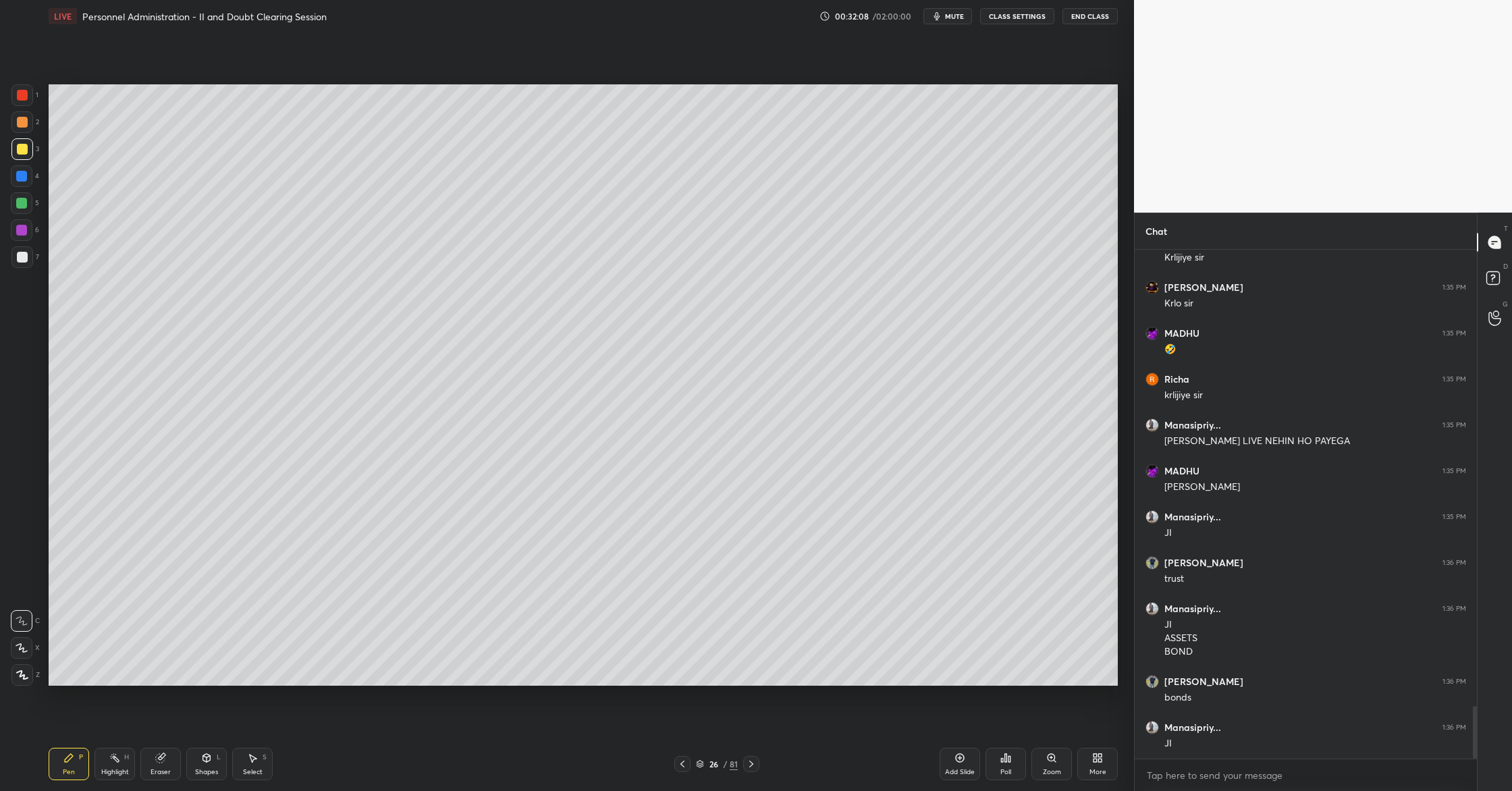
scroll to position [4468, 0]
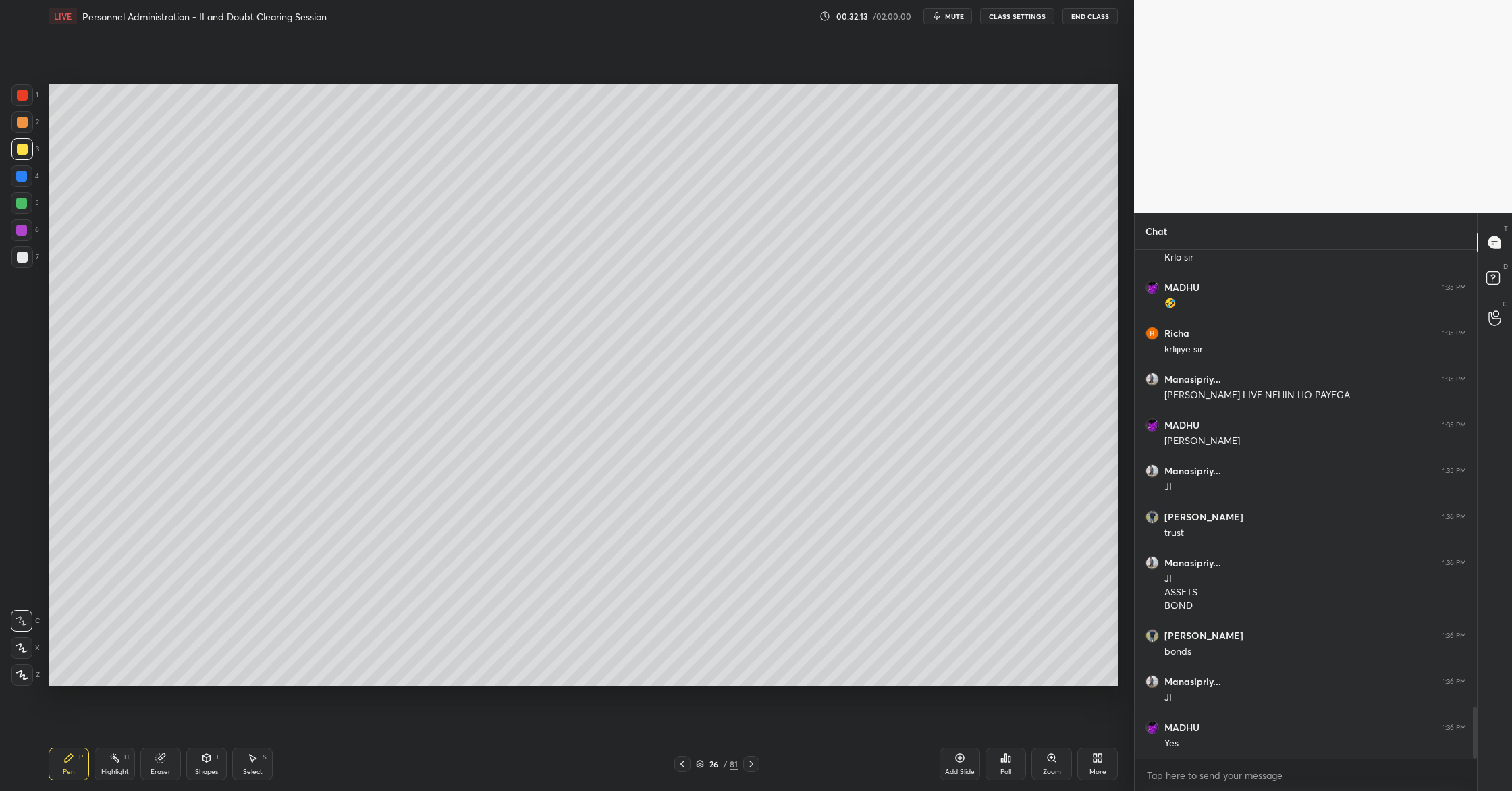
drag, startPoint x: 963, startPoint y: 770, endPoint x: 962, endPoint y: 761, distance: 9.1
click at [961, 766] on div "Add Slide" at bounding box center [960, 764] width 40 height 32
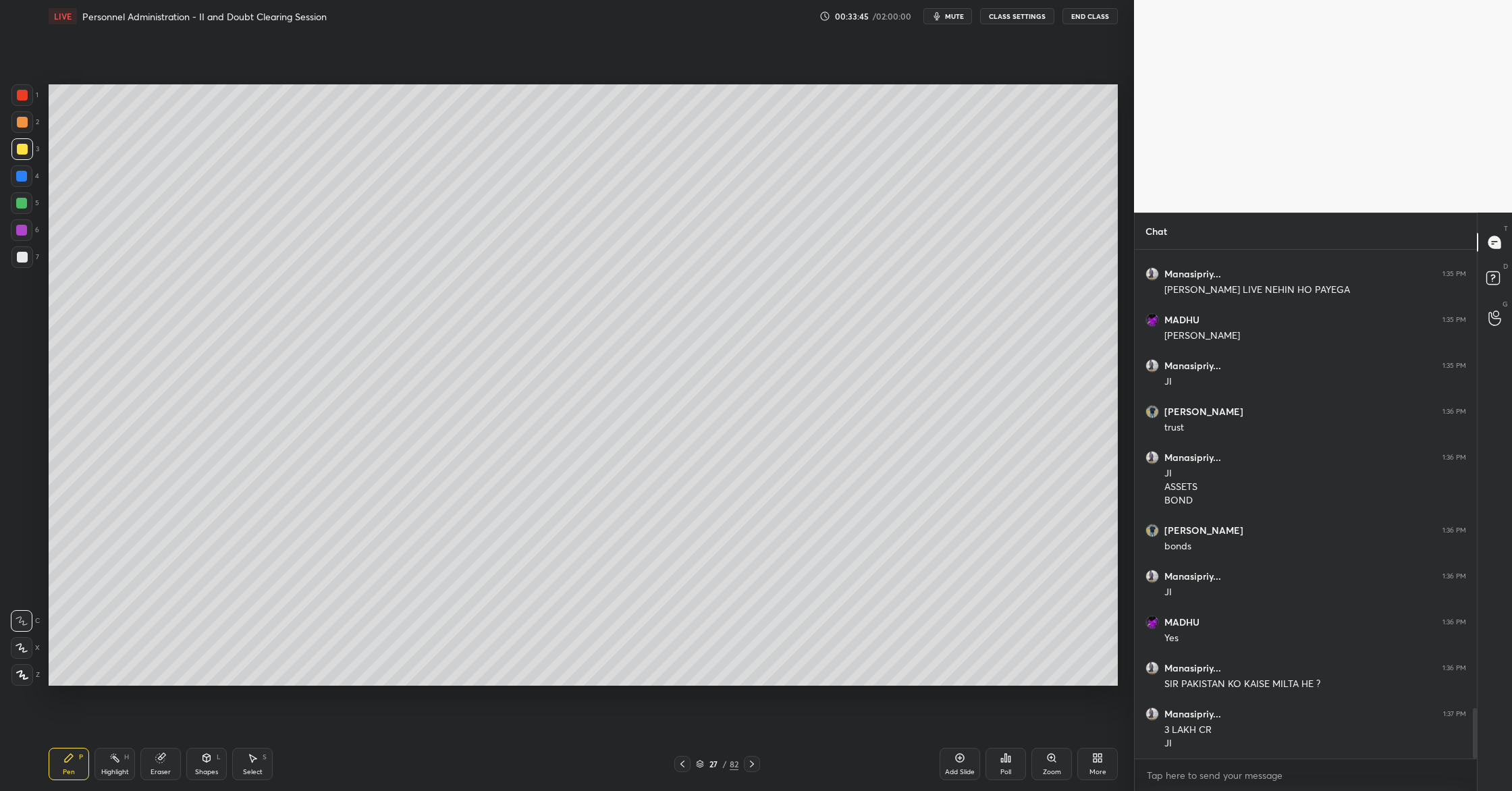
scroll to position [4619, 0]
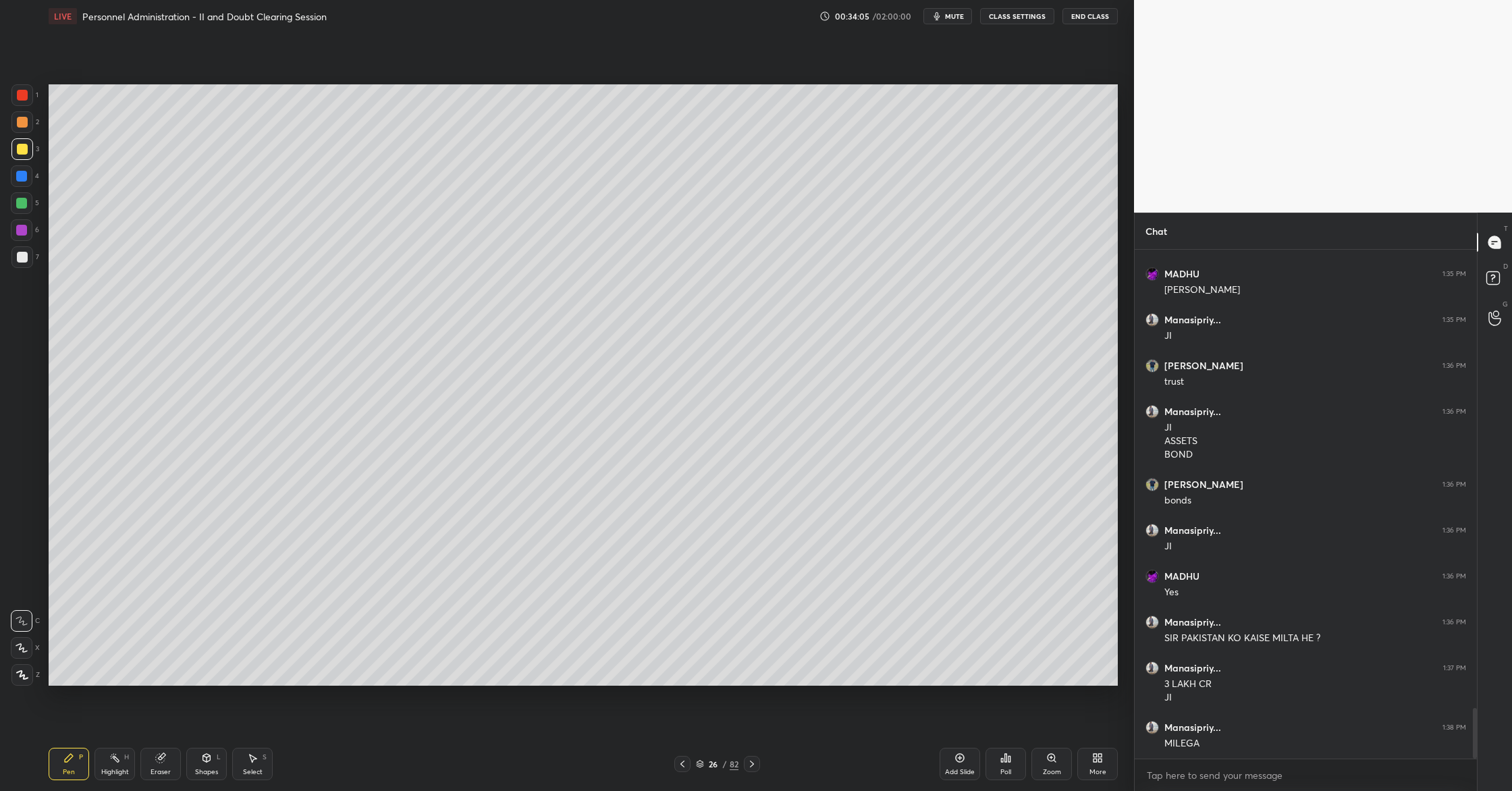
click at [962, 758] on icon at bounding box center [960, 758] width 11 height 11
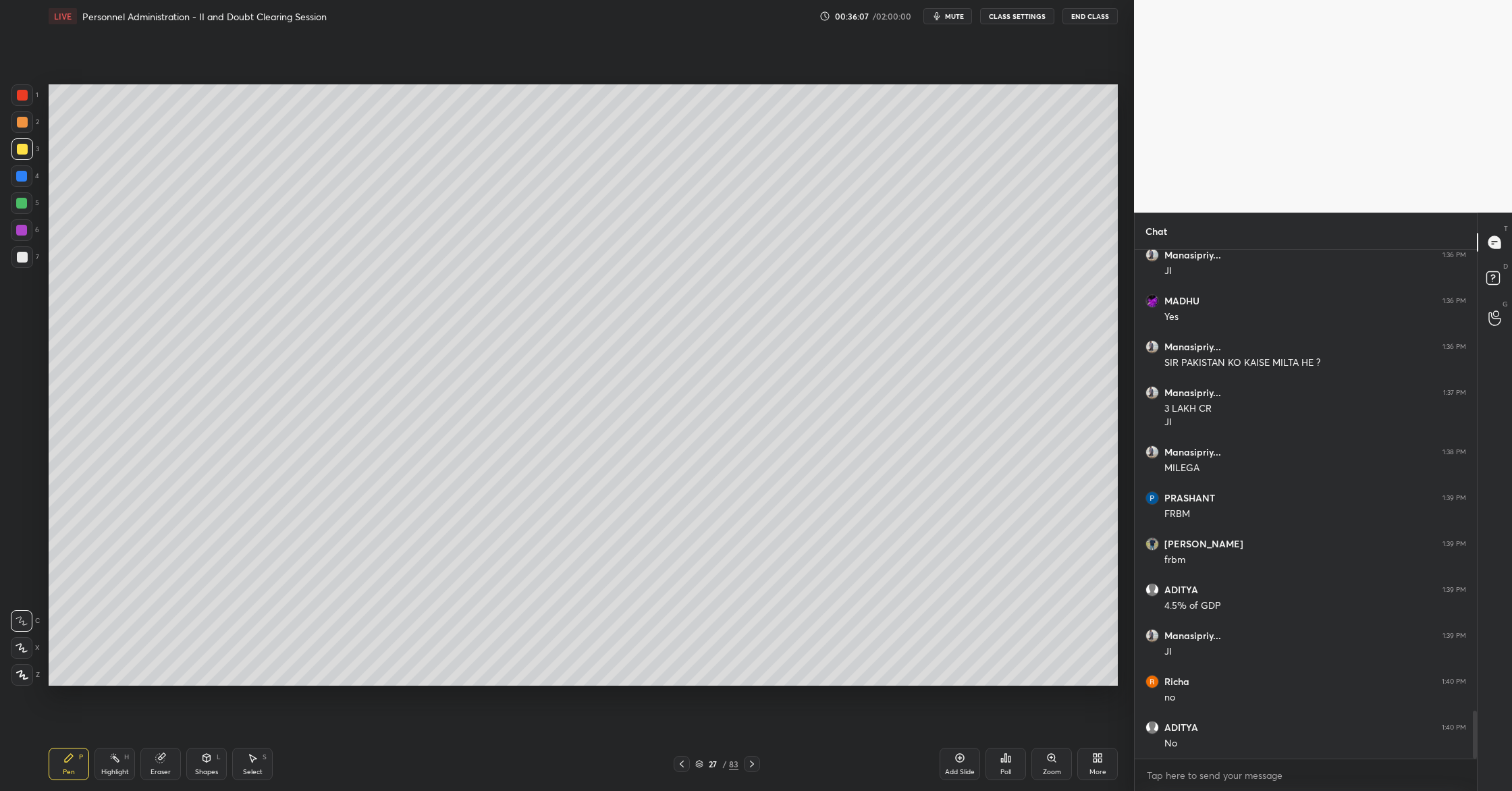
scroll to position [4940, 0]
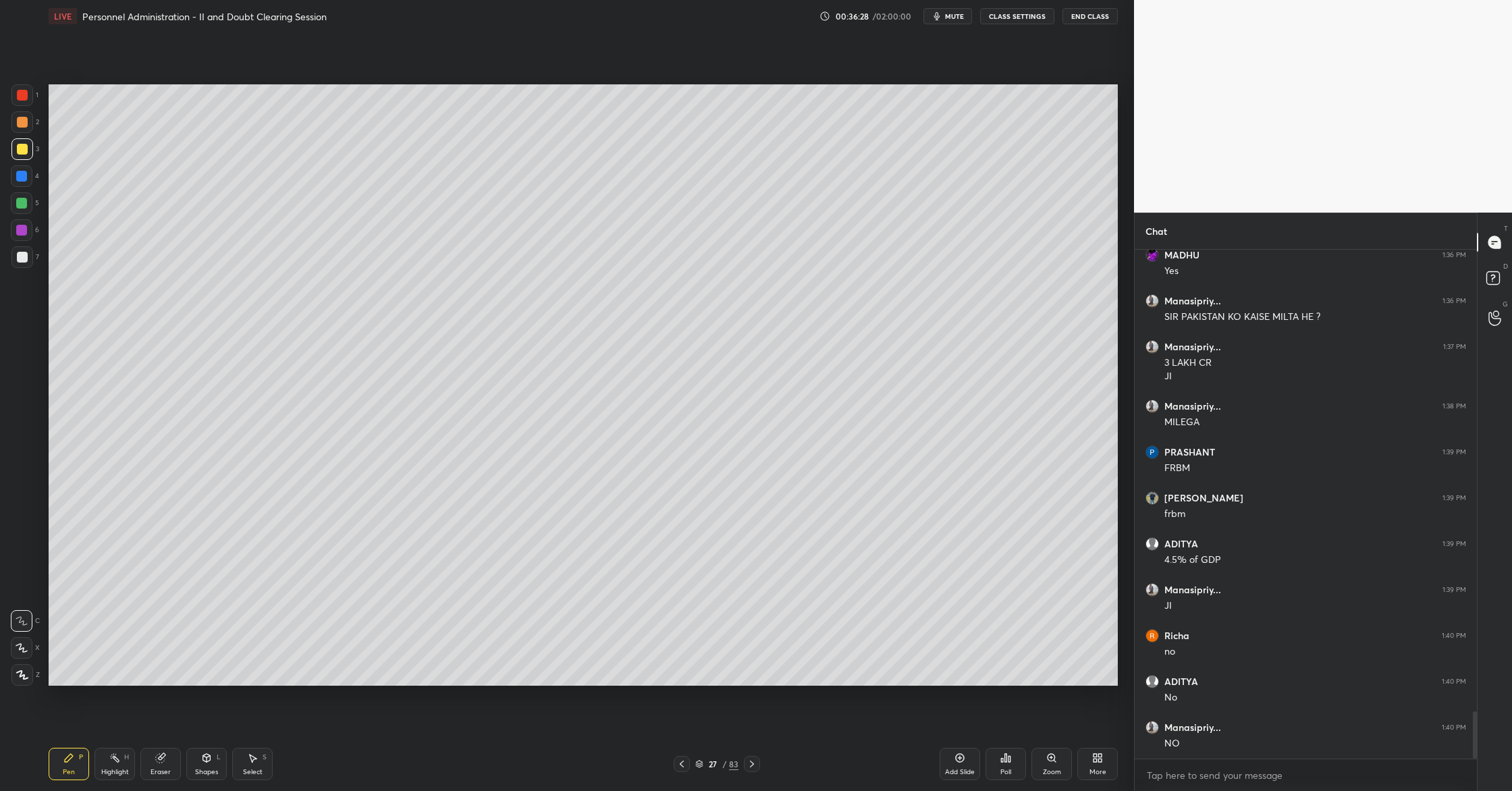
click at [1058, 63] on div "Setting up your live class Poll for secs No correct answer Start poll" at bounding box center [583, 385] width 1080 height 705
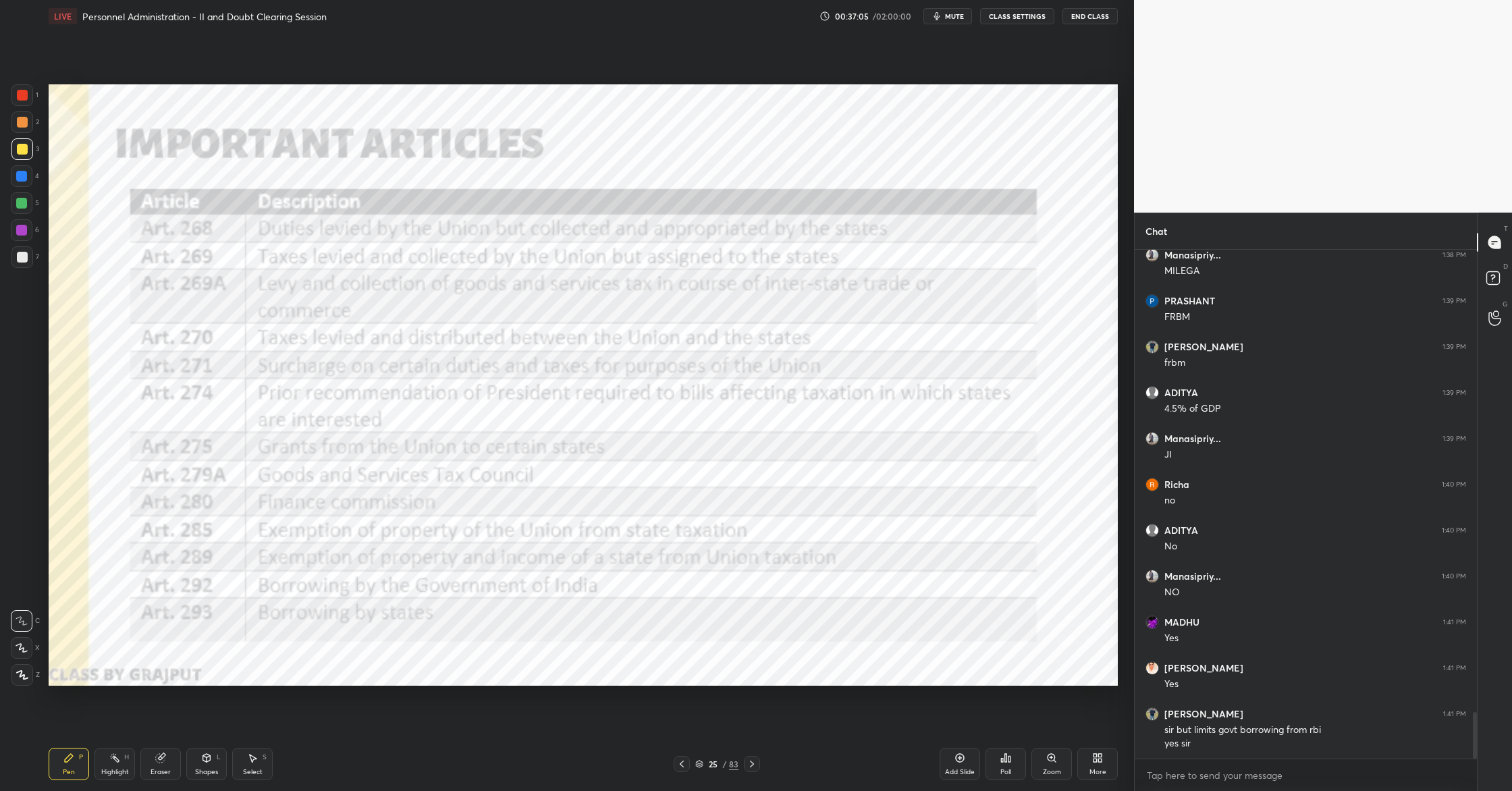
scroll to position [5137, 0]
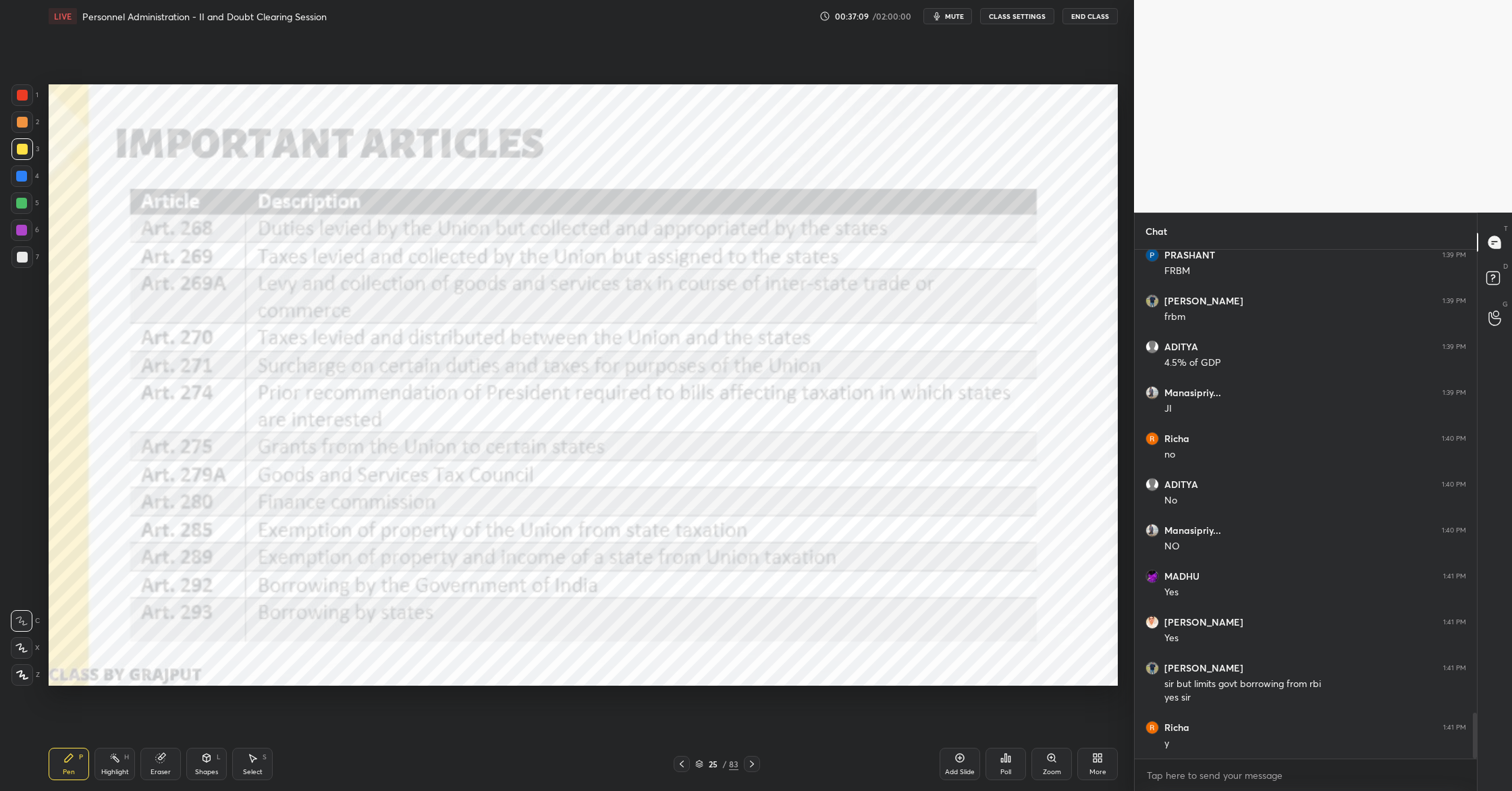
drag, startPoint x: 969, startPoint y: 760, endPoint x: 974, endPoint y: 744, distance: 16.8
click at [964, 760] on div "Add Slide" at bounding box center [960, 764] width 40 height 32
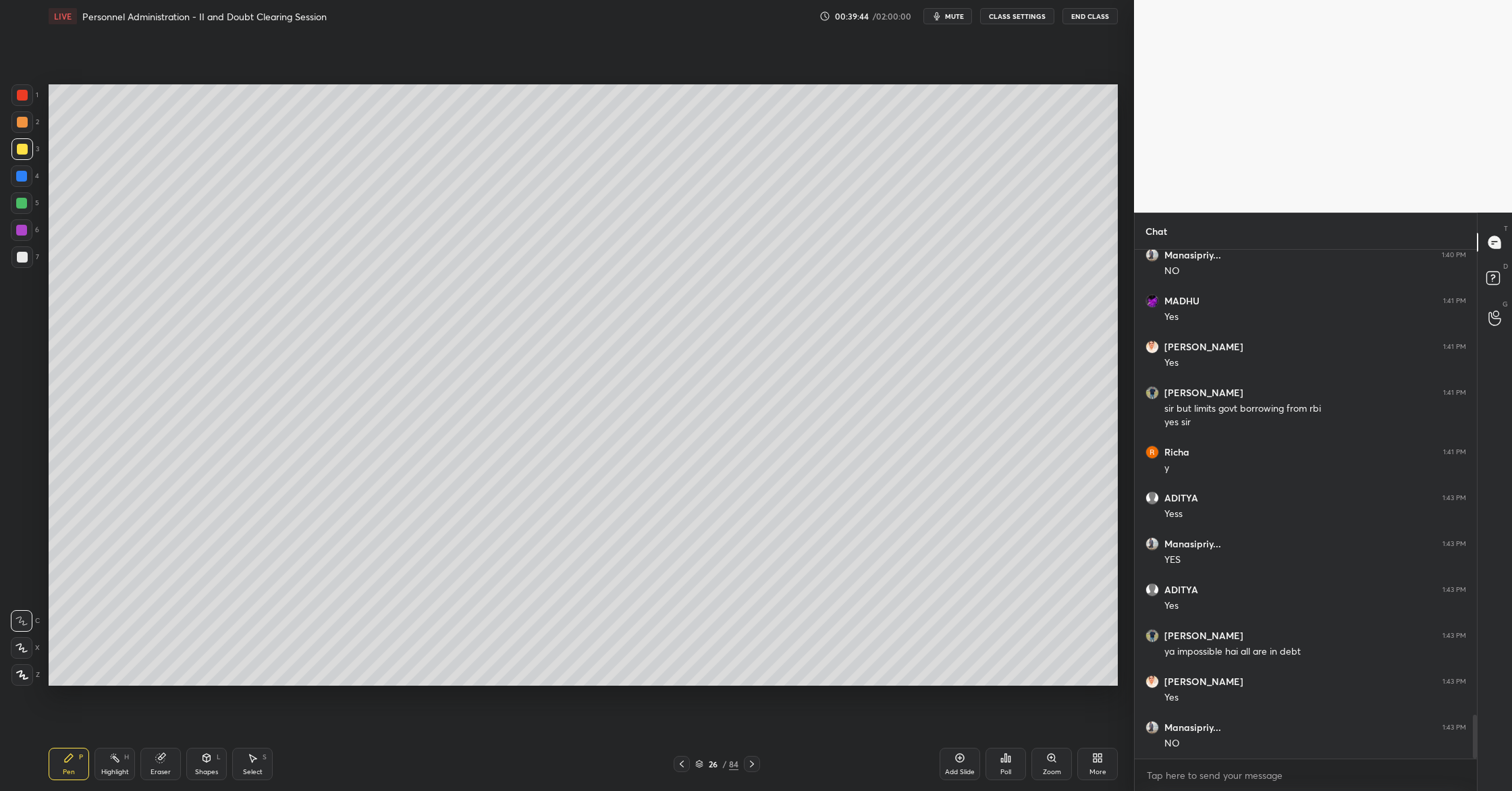
scroll to position [5458, 0]
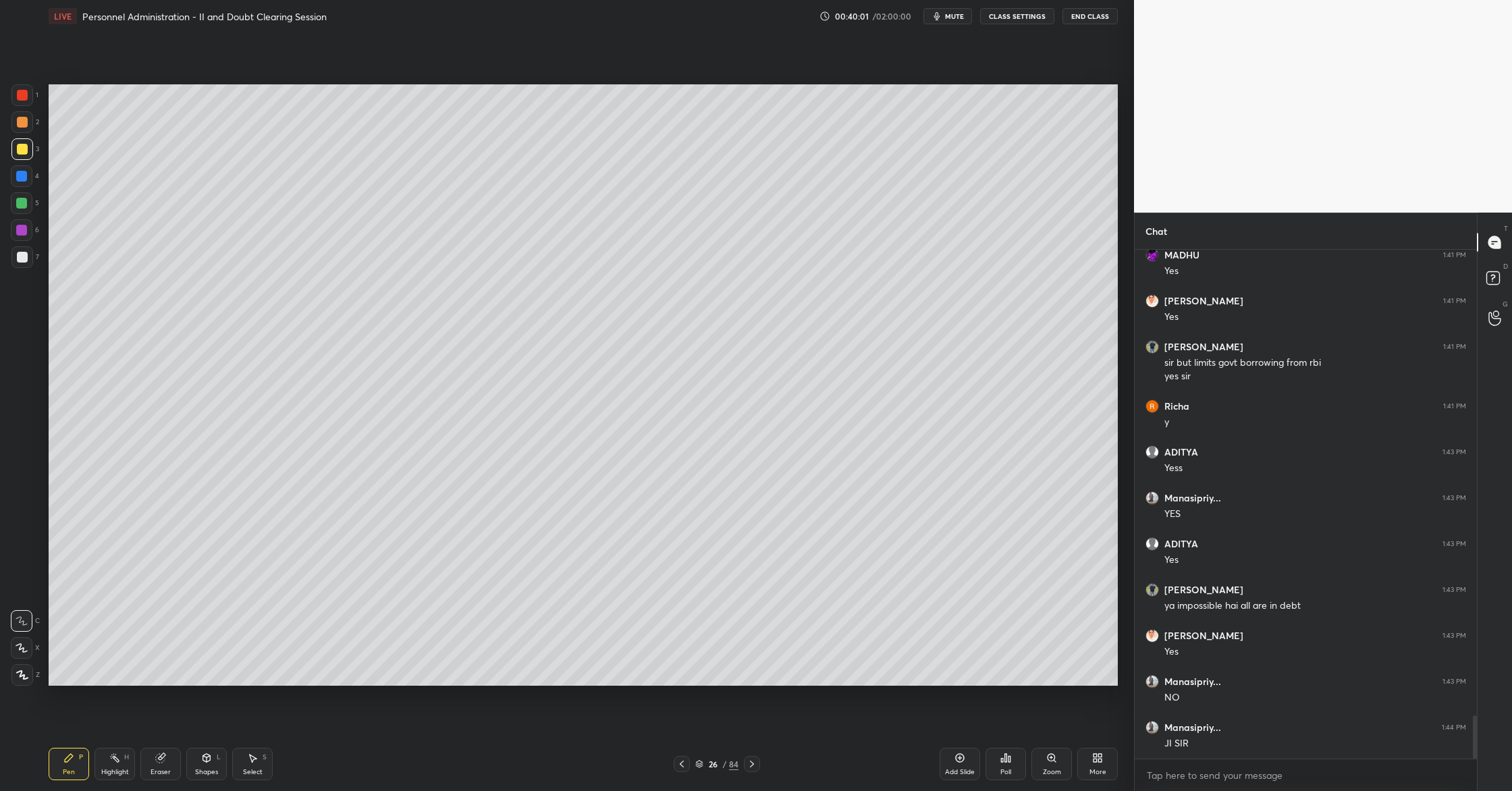
click at [975, 758] on div "Add Slide" at bounding box center [960, 764] width 40 height 32
click at [1091, 764] on div "More" at bounding box center [1097, 764] width 40 height 32
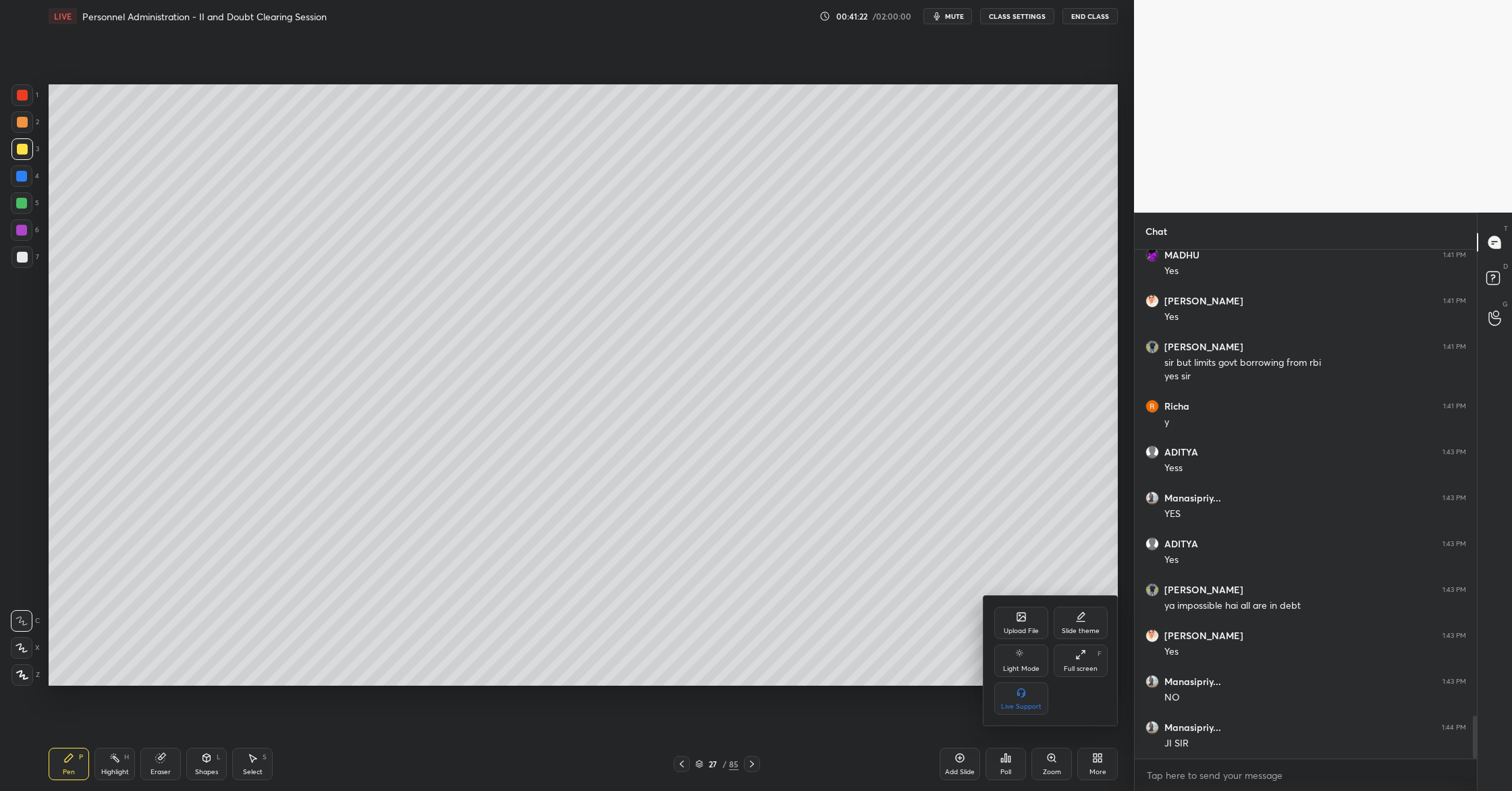
click at [1022, 627] on div "Upload File" at bounding box center [1021, 631] width 35 height 7
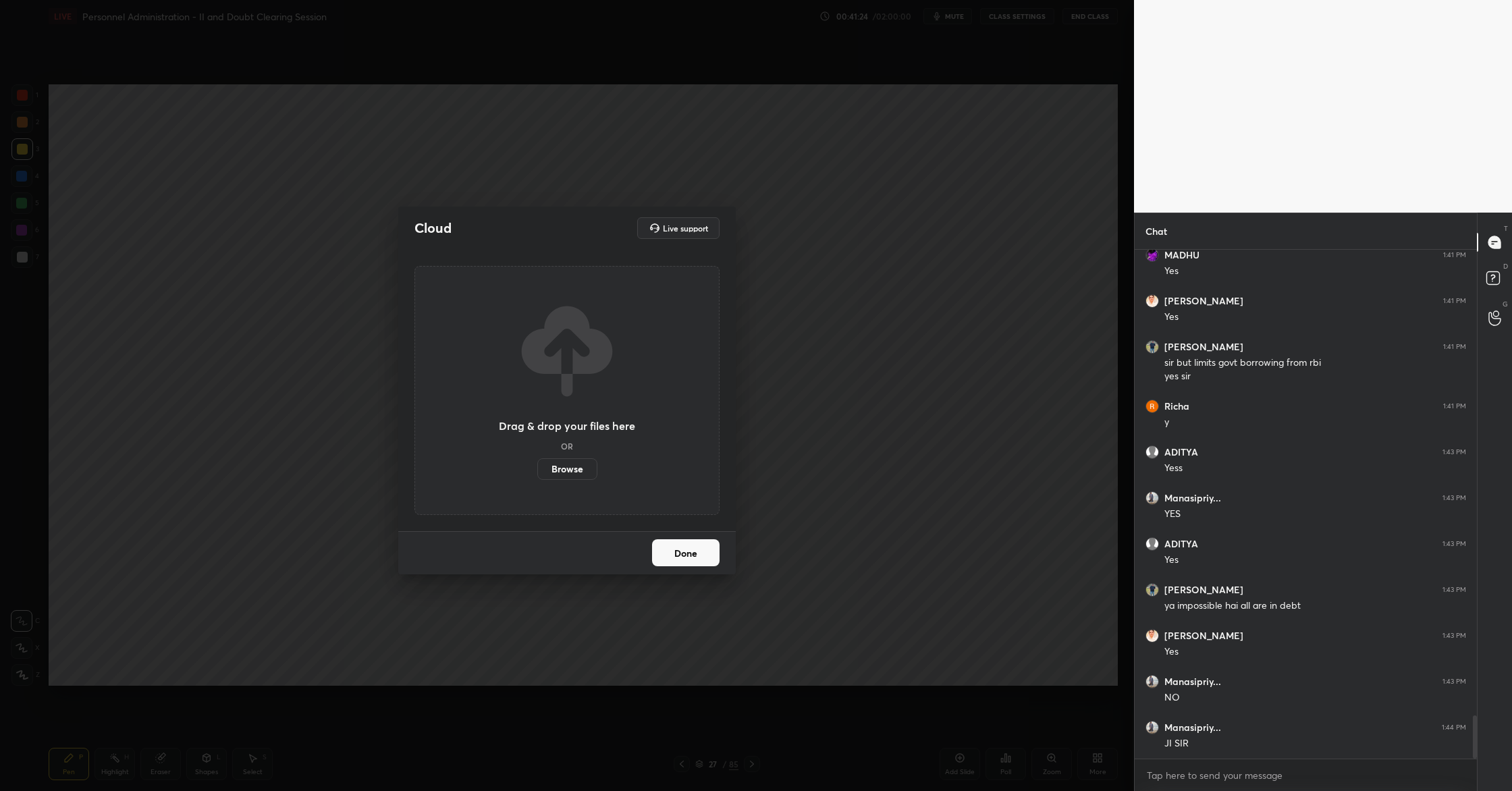
click at [550, 474] on label "Browse" at bounding box center [567, 469] width 60 height 22
click at [537, 474] on input "Browse" at bounding box center [537, 469] width 0 height 22
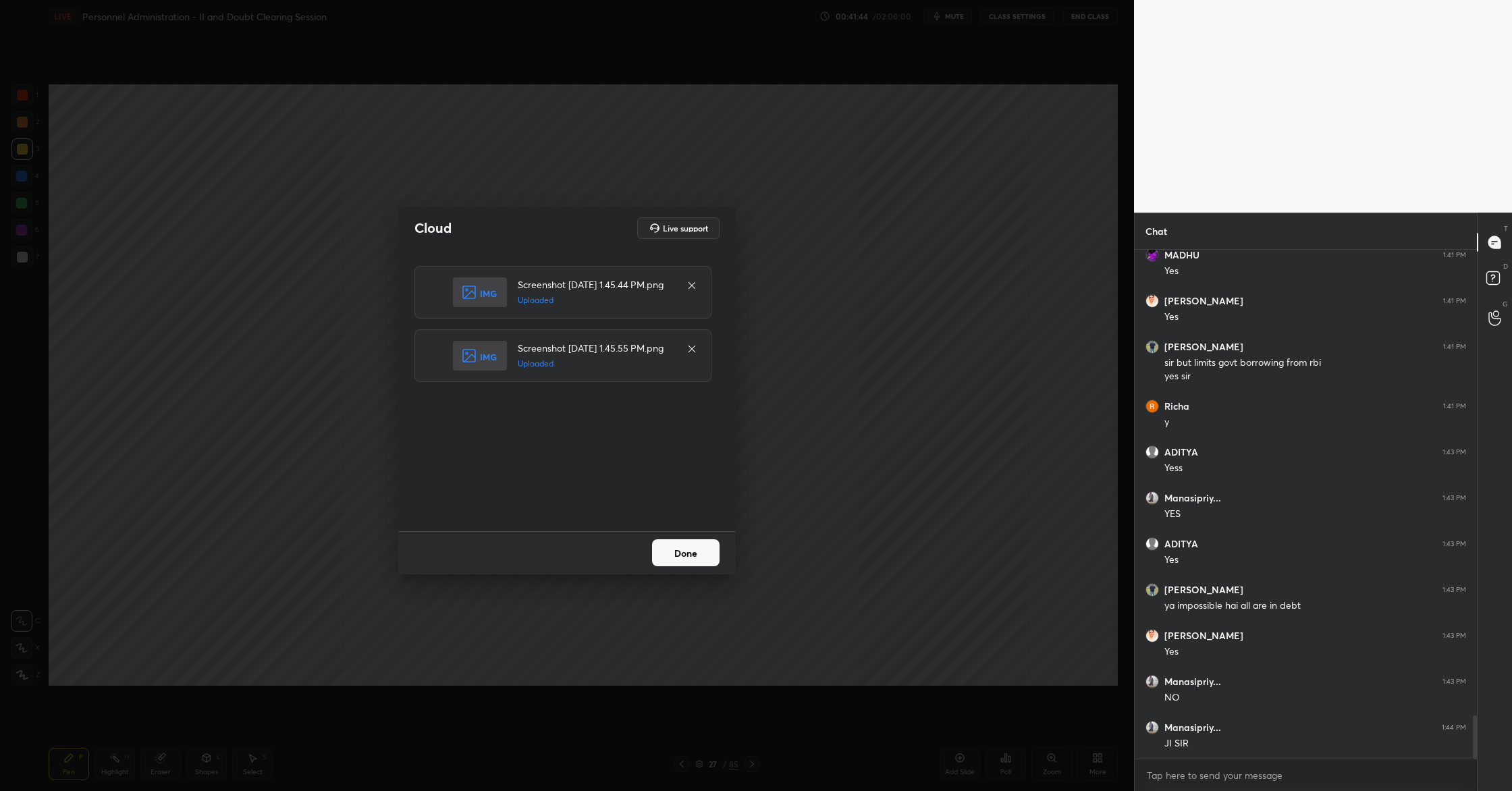
click at [684, 556] on button "Done" at bounding box center [686, 552] width 68 height 27
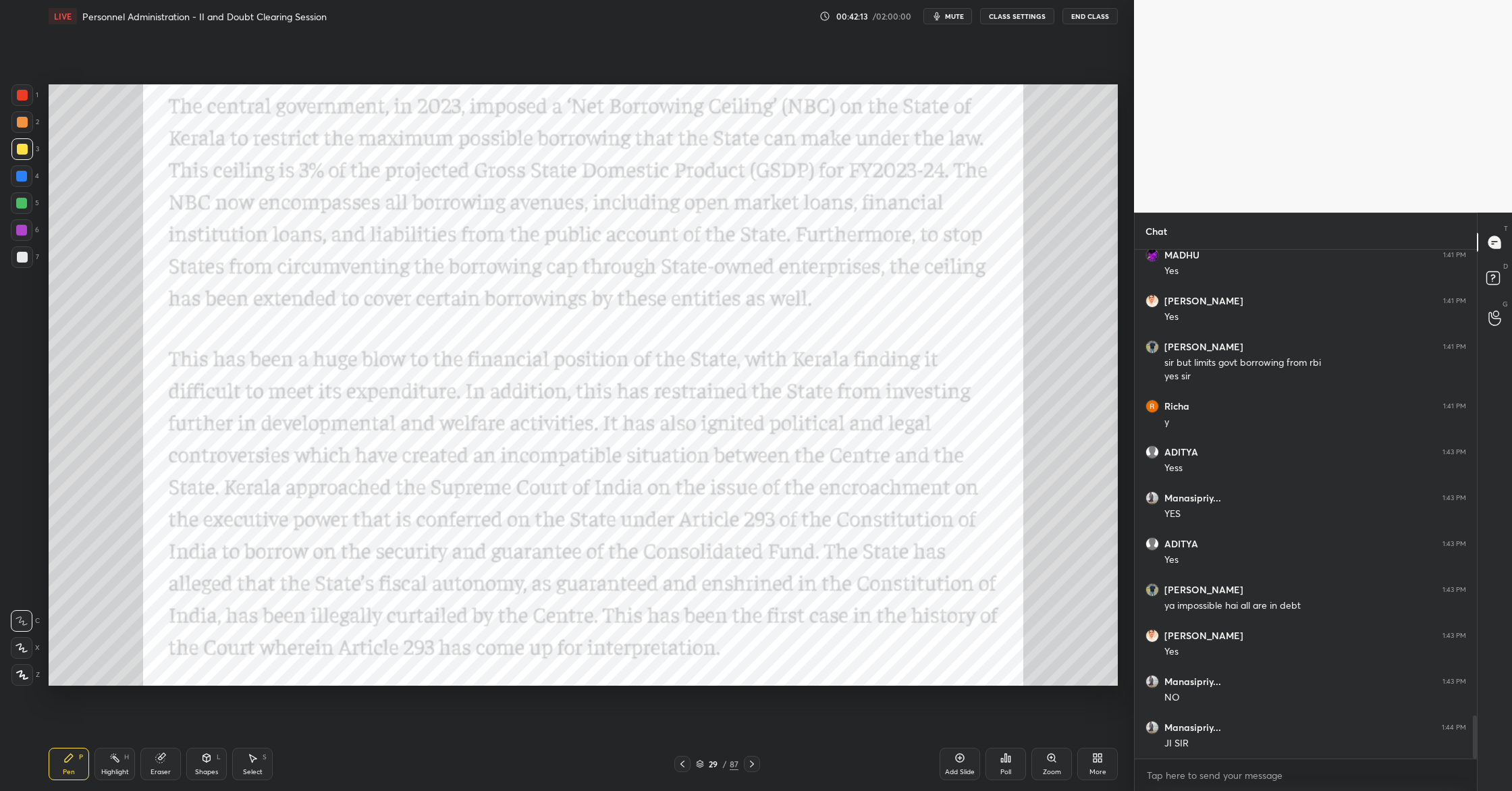
click at [19, 96] on div at bounding box center [23, 95] width 11 height 11
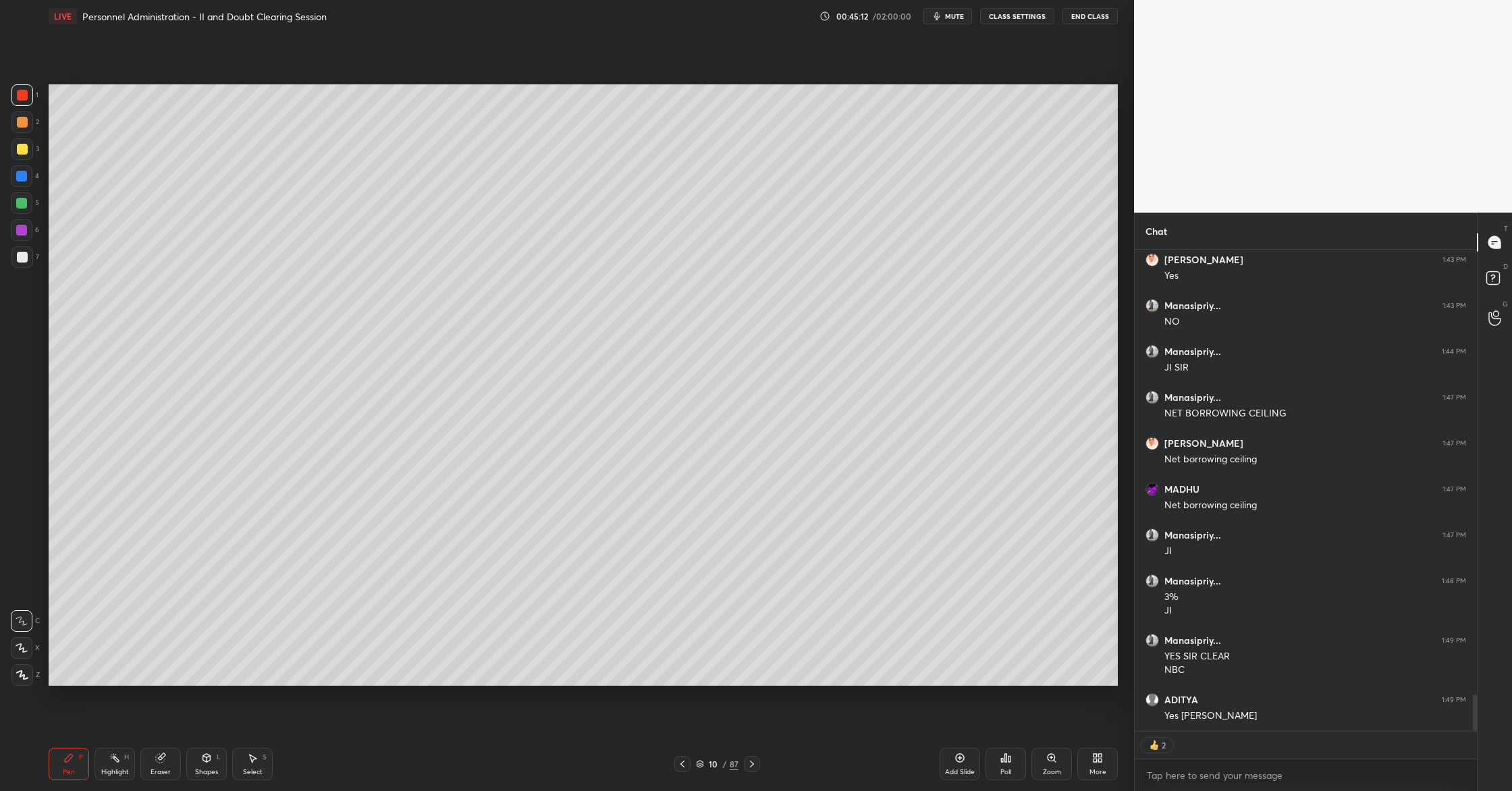
scroll to position [505, 338]
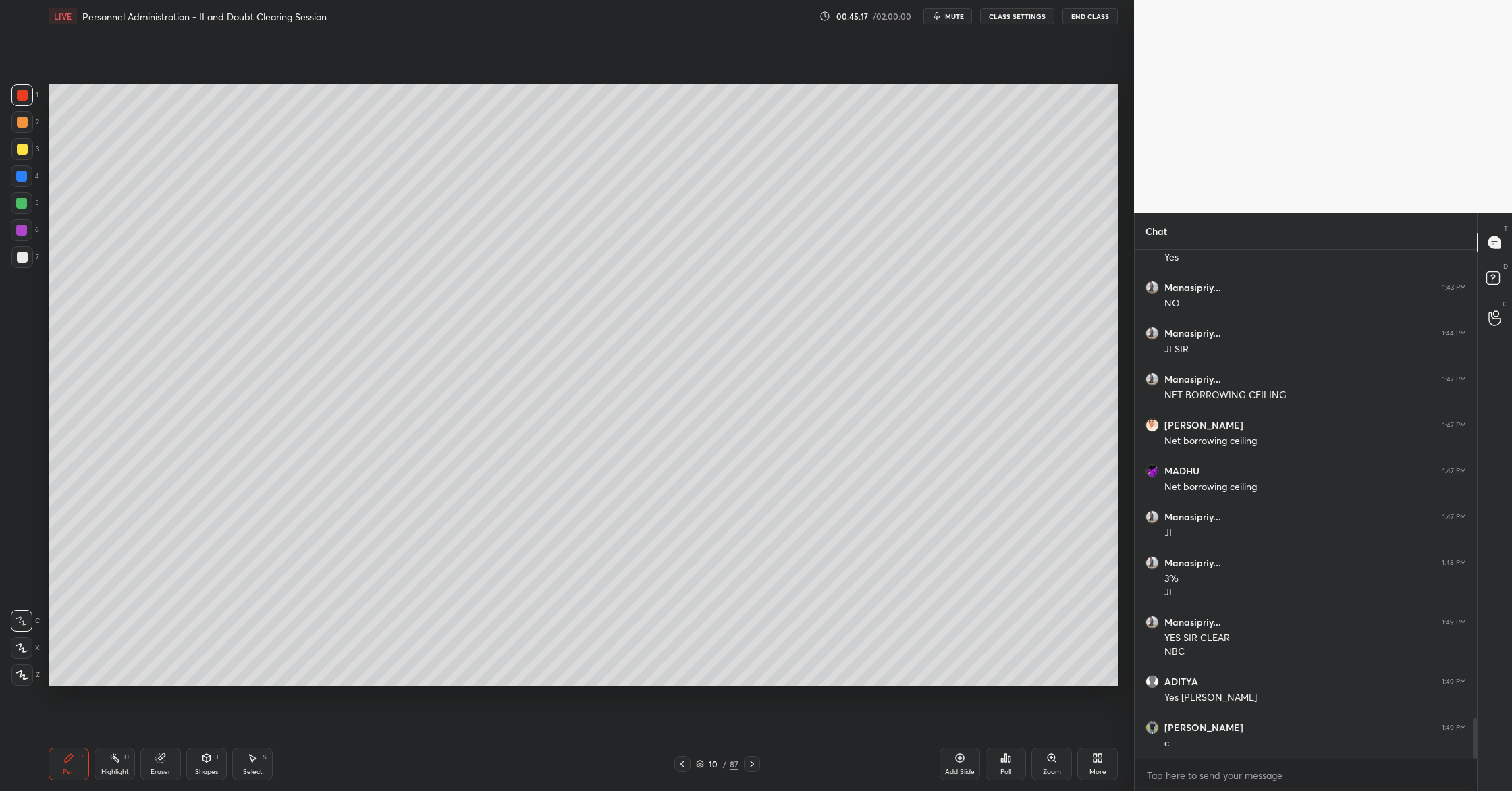
click at [700, 765] on icon at bounding box center [700, 764] width 8 height 8
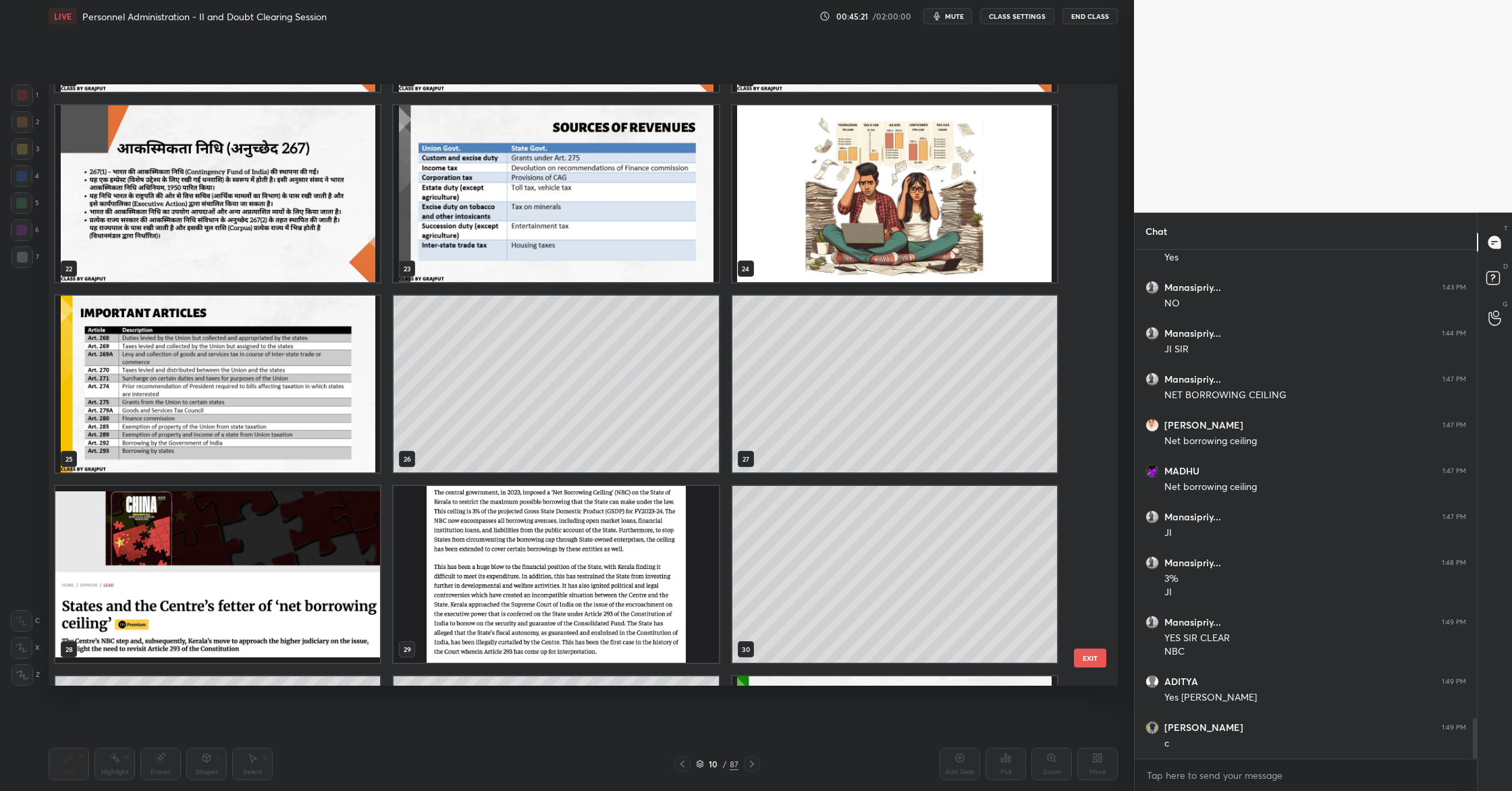
scroll to position [1320, 0]
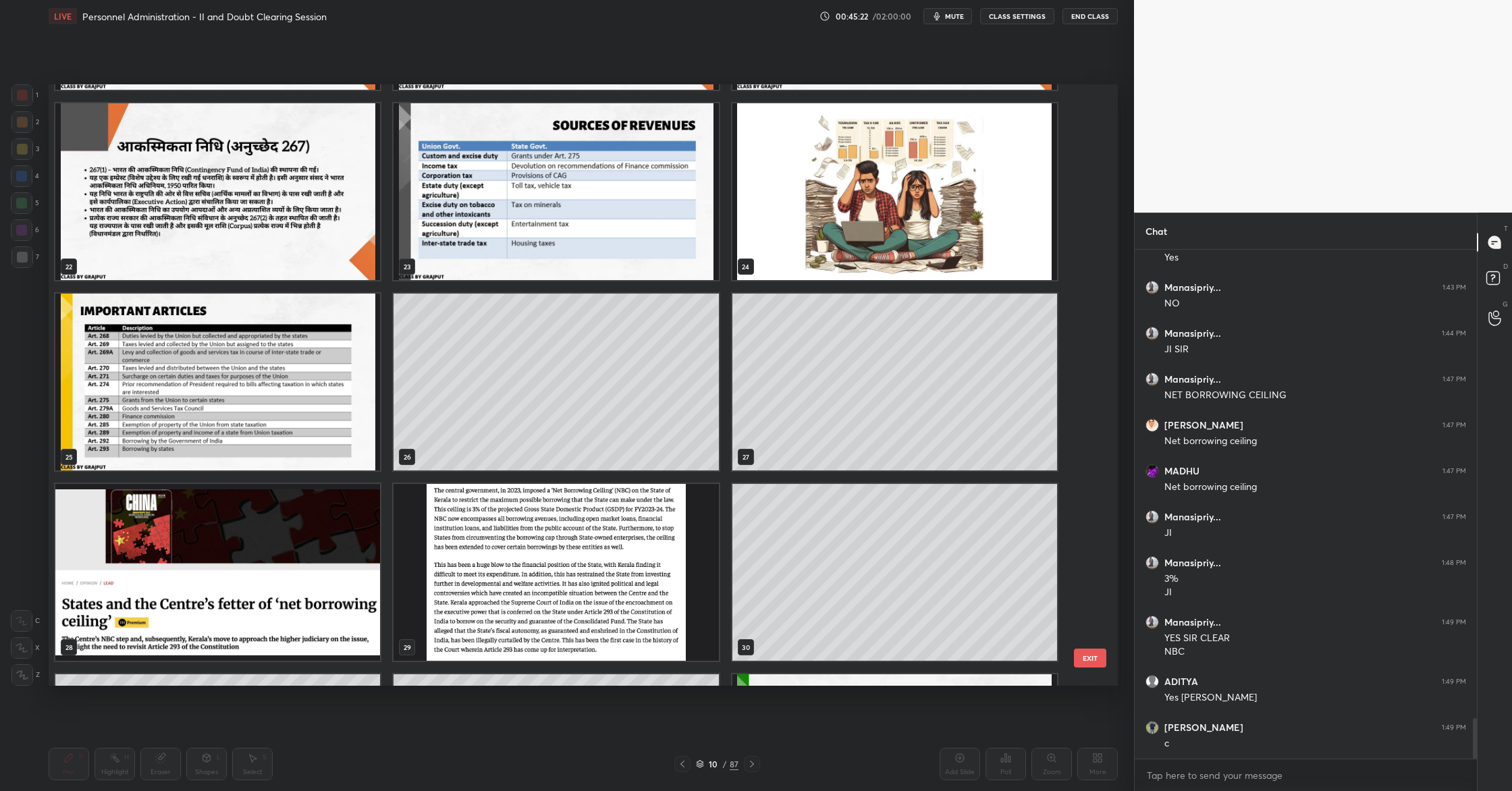
click at [240, 415] on img "grid" at bounding box center [218, 382] width 324 height 177
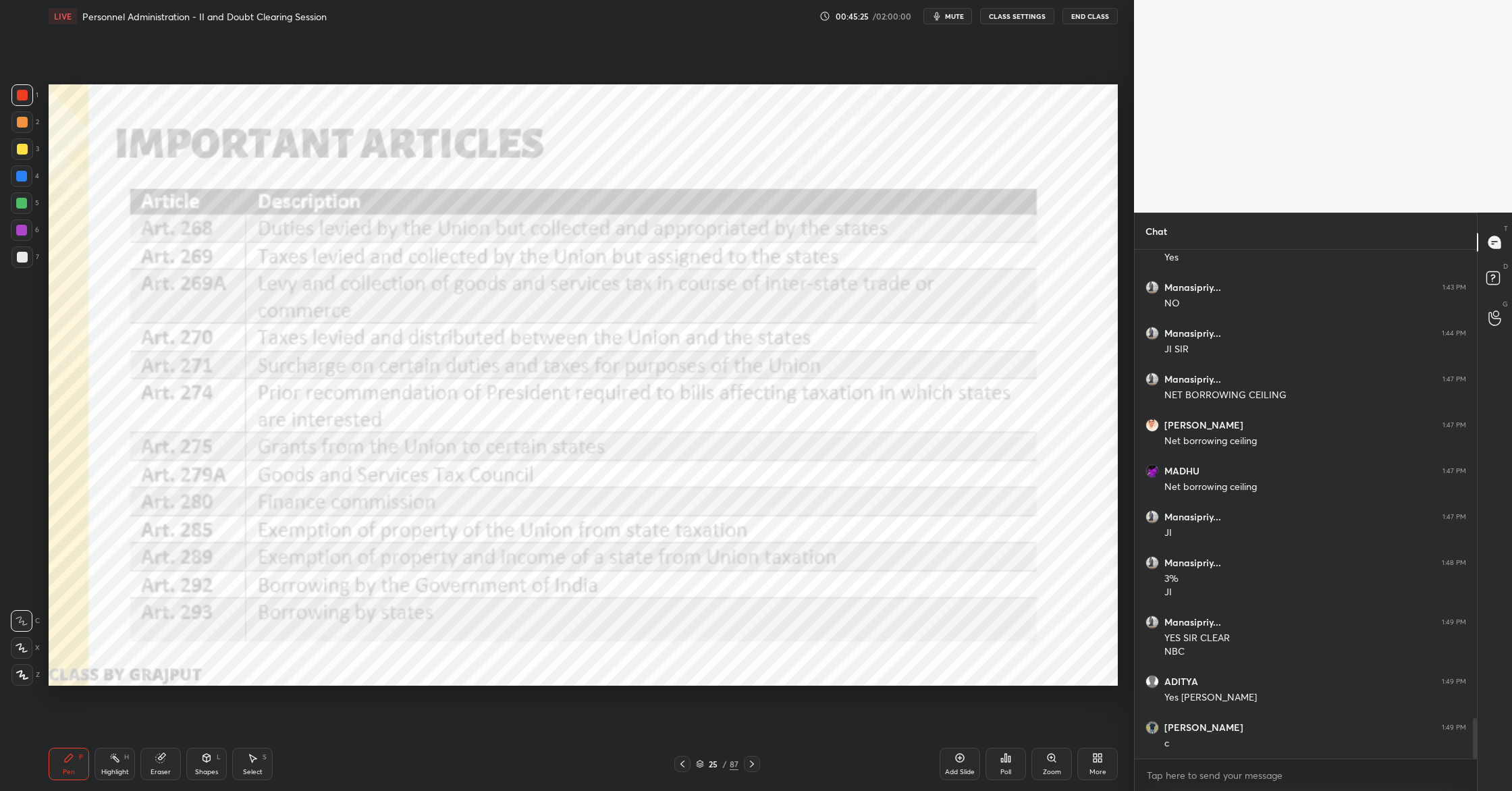
click at [24, 100] on div at bounding box center [23, 95] width 22 height 22
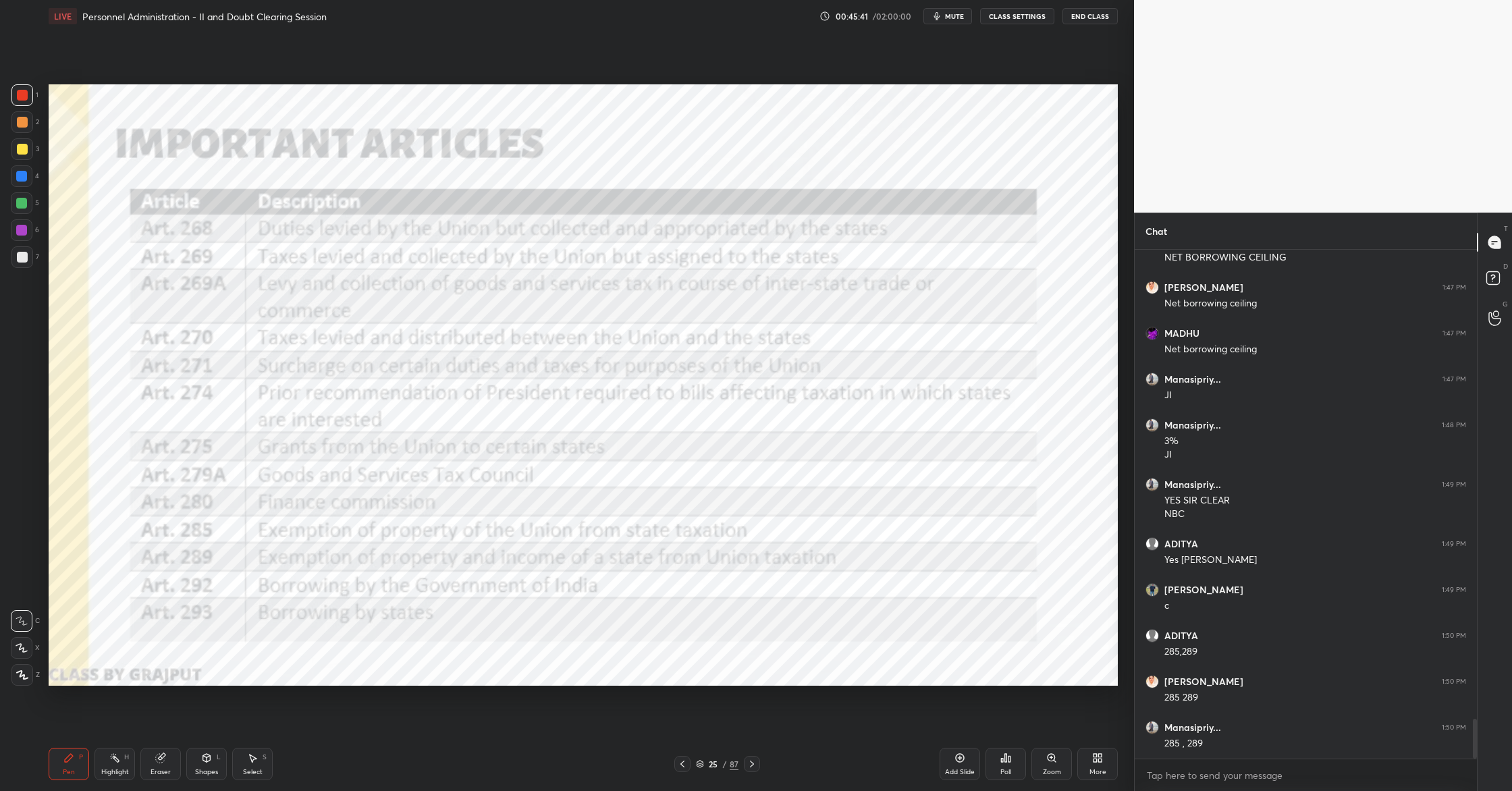
scroll to position [6036, 0]
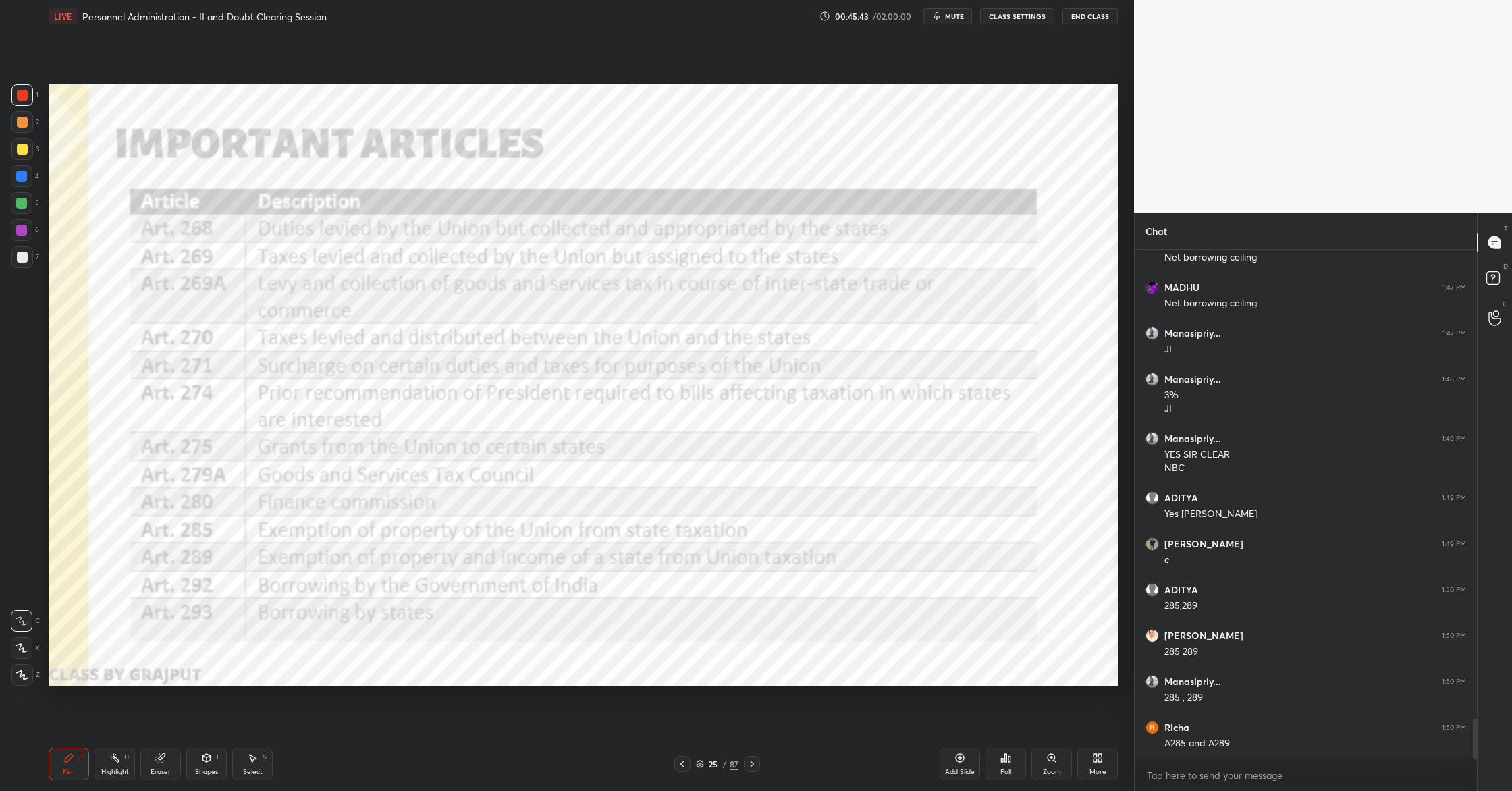
click at [960, 764] on div "Add Slide" at bounding box center [960, 764] width 40 height 32
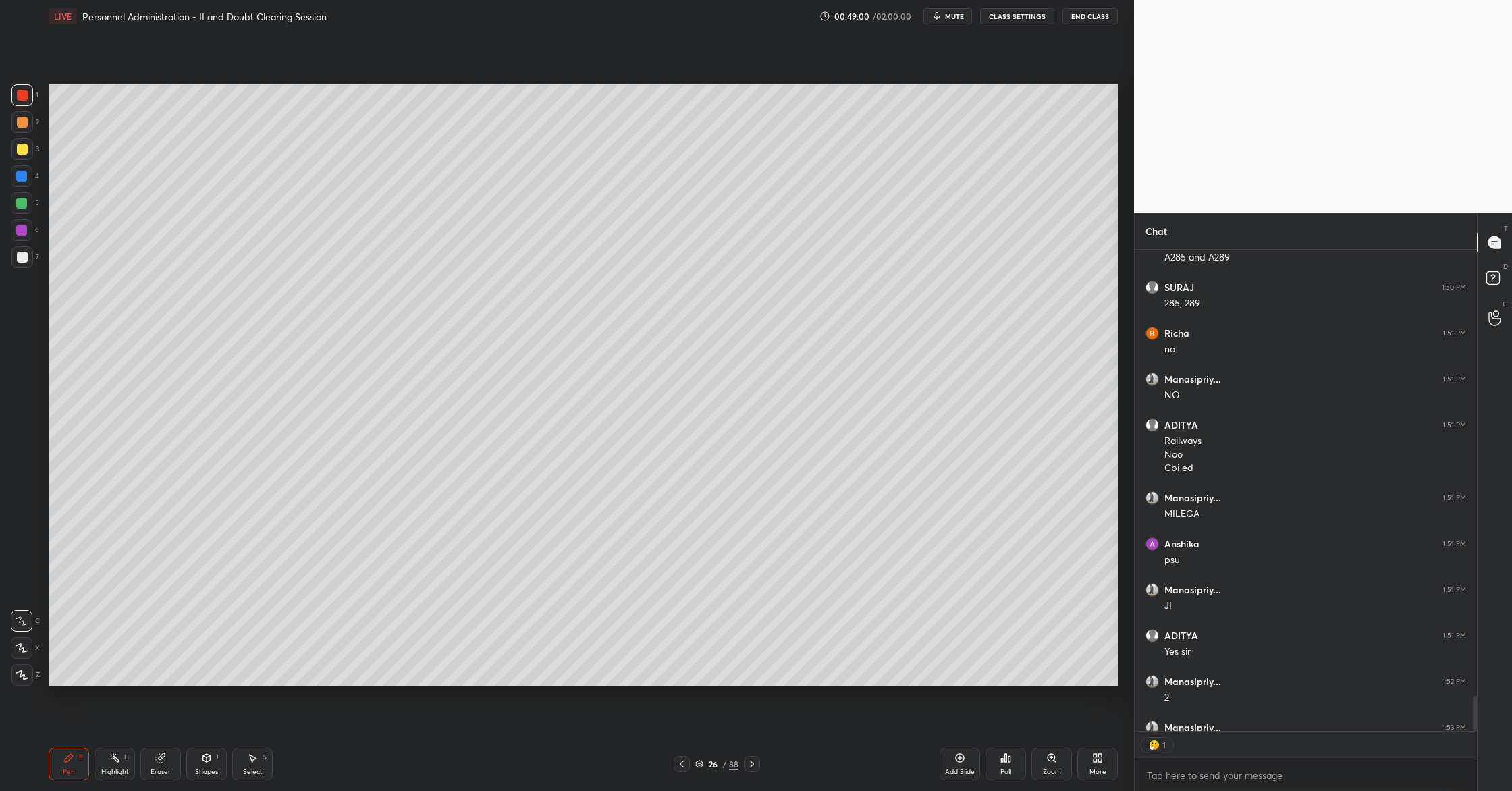
scroll to position [5, 5]
type textarea "x"
drag, startPoint x: 972, startPoint y: 755, endPoint x: 977, endPoint y: 708, distance: 47.3
click at [972, 755] on div "Add Slide" at bounding box center [960, 764] width 40 height 32
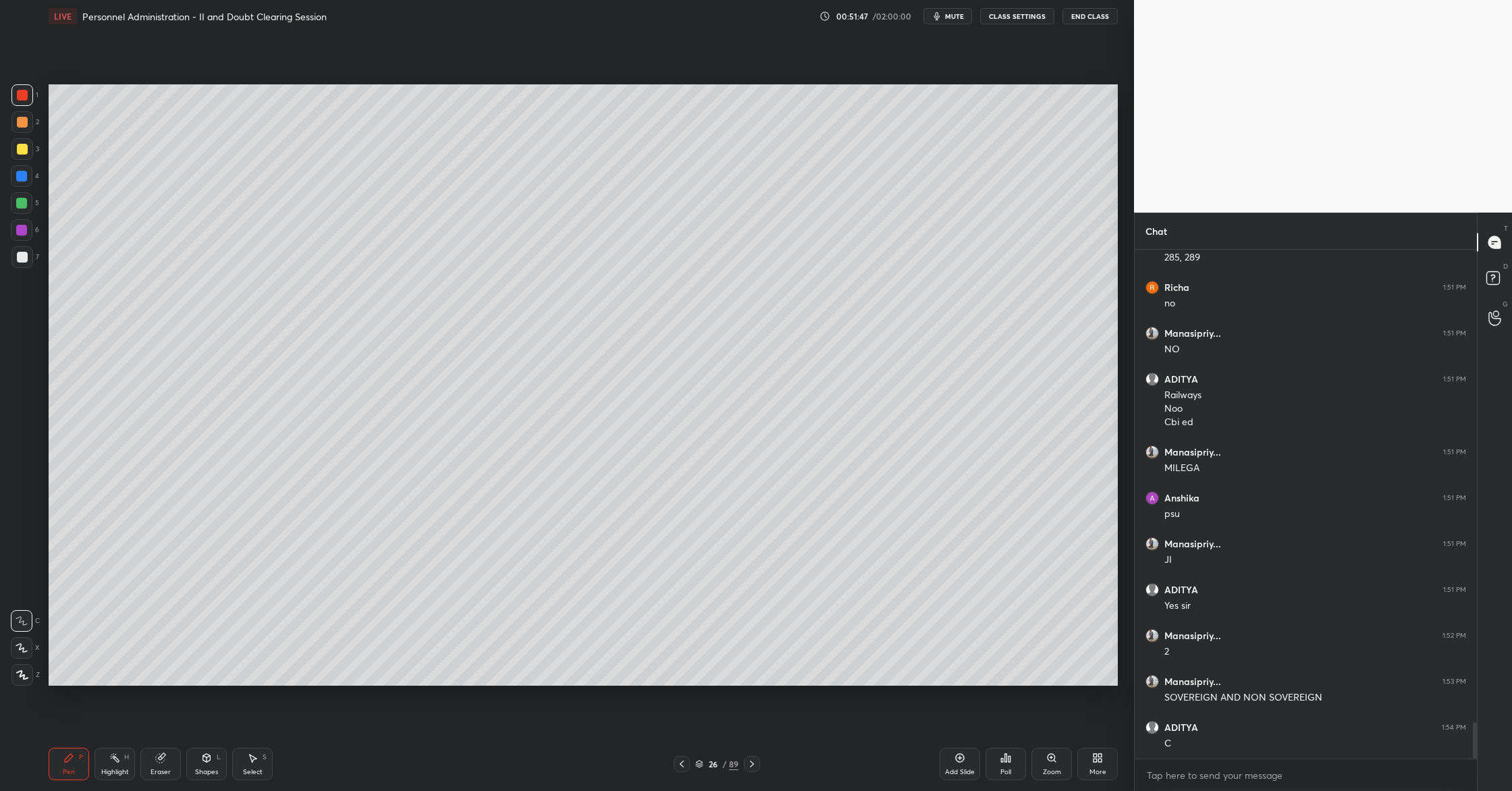
click at [1096, 765] on div "More" at bounding box center [1097, 764] width 40 height 32
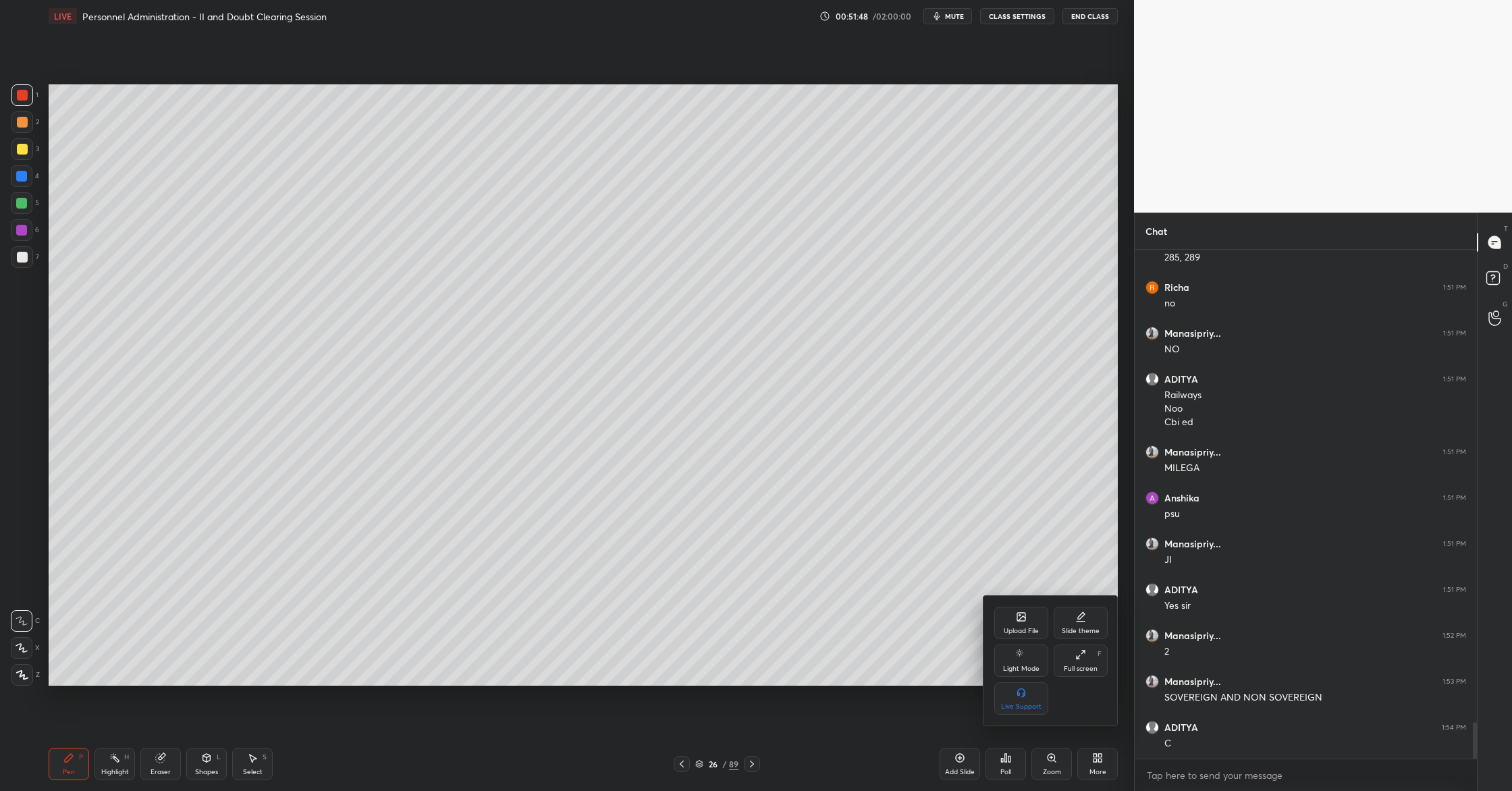
click at [1016, 630] on div "Upload File" at bounding box center [1021, 631] width 35 height 7
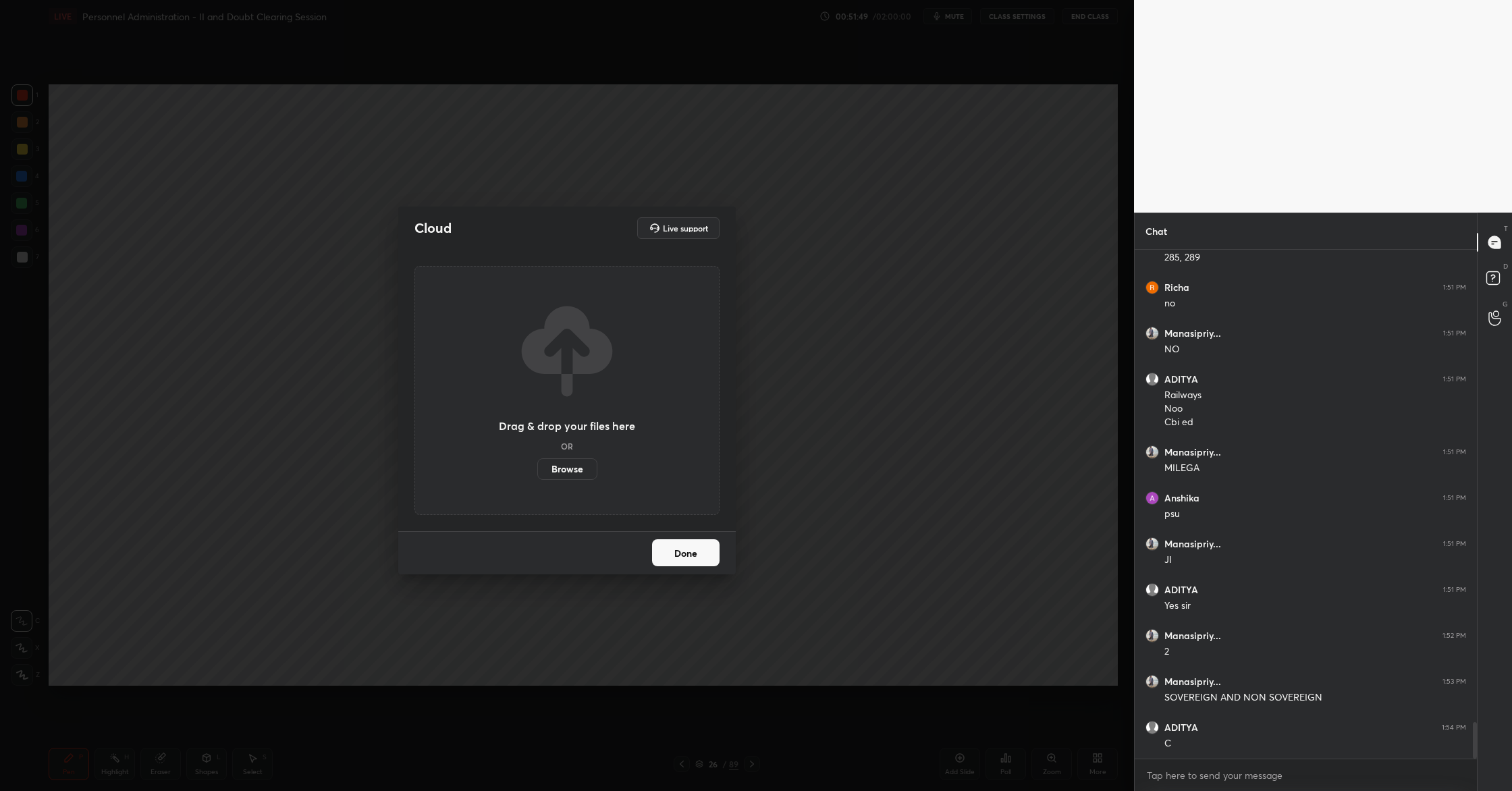
click at [559, 469] on label "Browse" at bounding box center [567, 469] width 60 height 22
click at [537, 469] on input "Browse" at bounding box center [537, 469] width 0 height 22
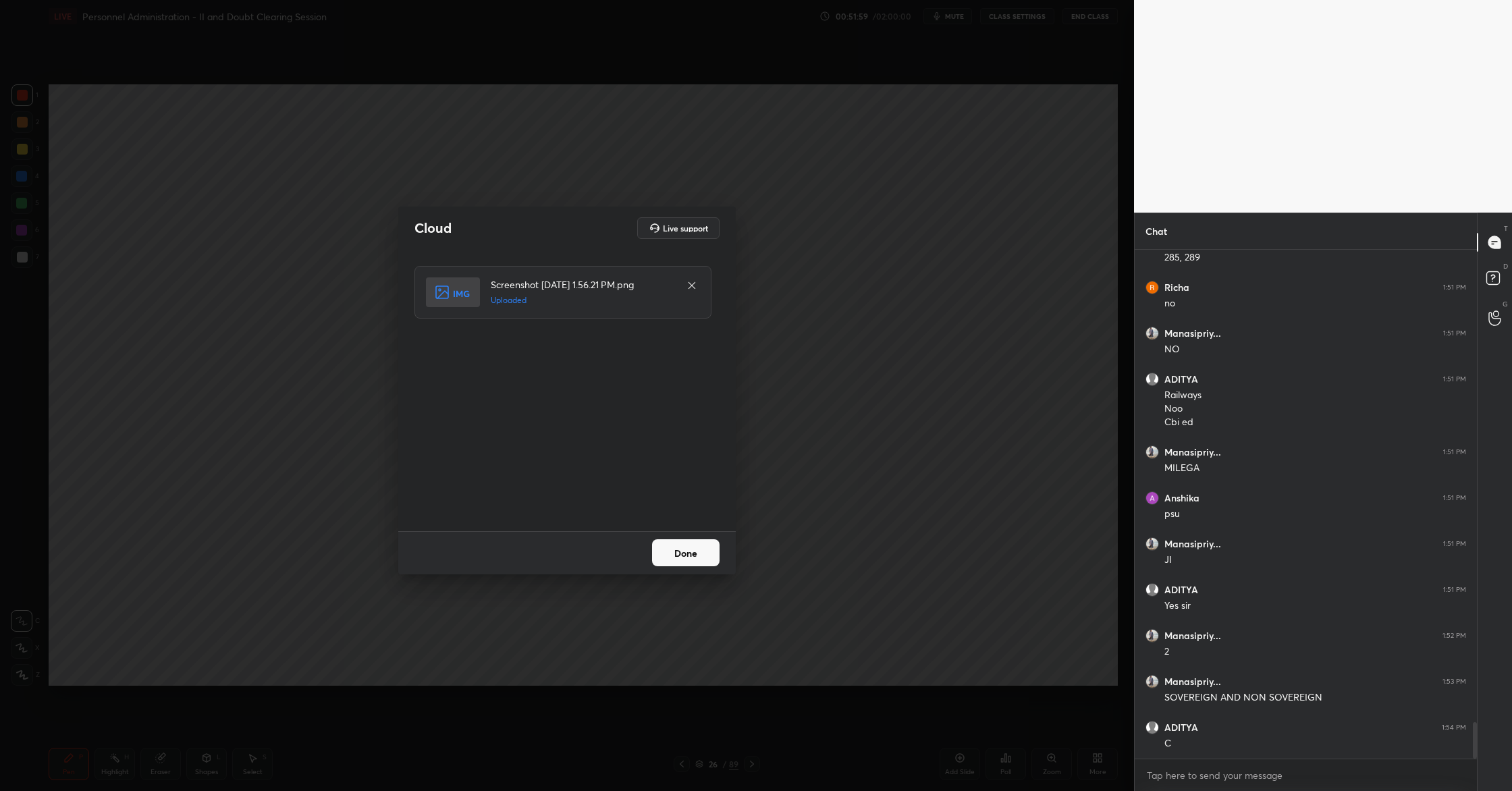
click at [684, 560] on button "Done" at bounding box center [686, 552] width 68 height 27
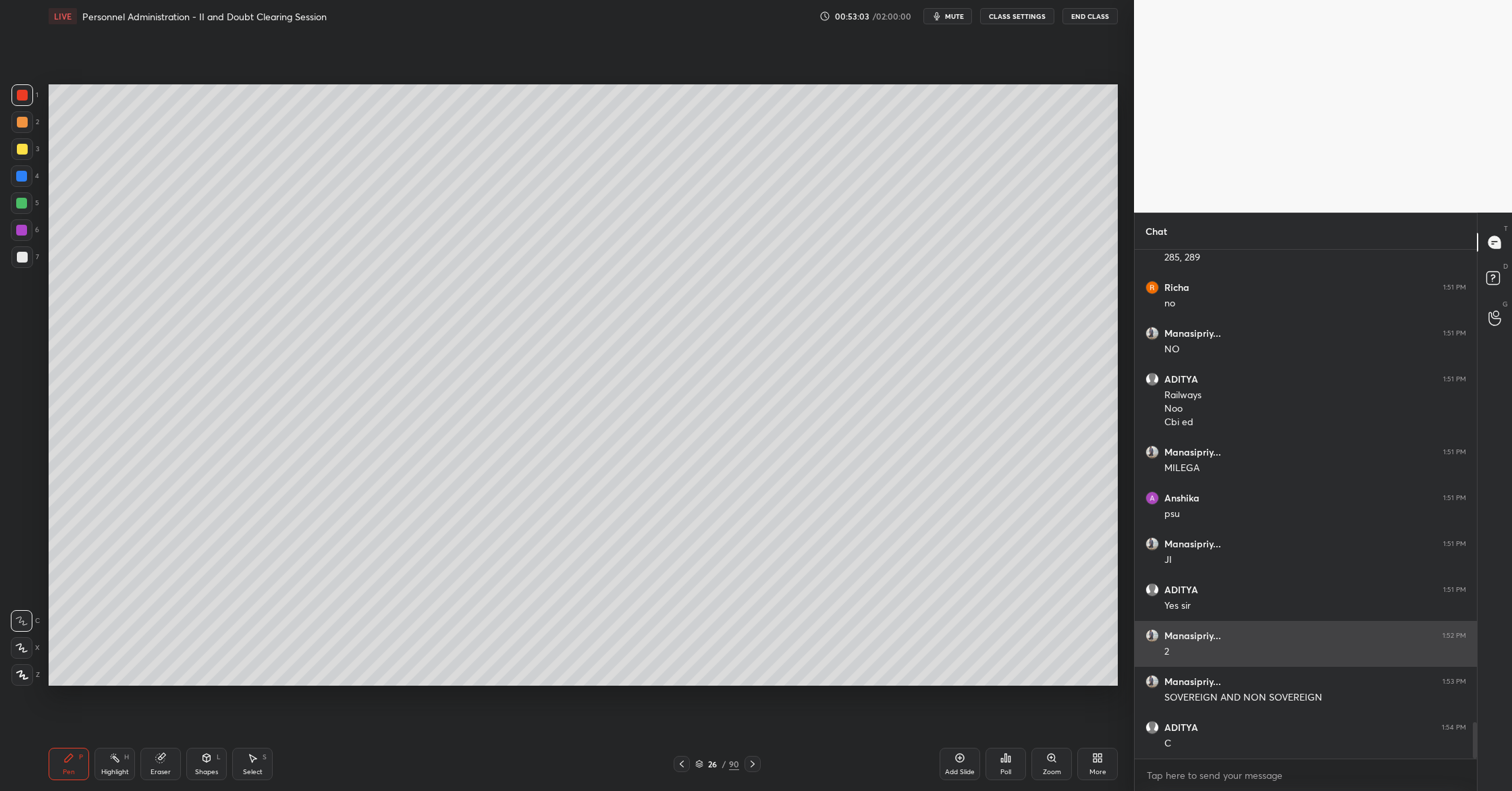
scroll to position [6614, 0]
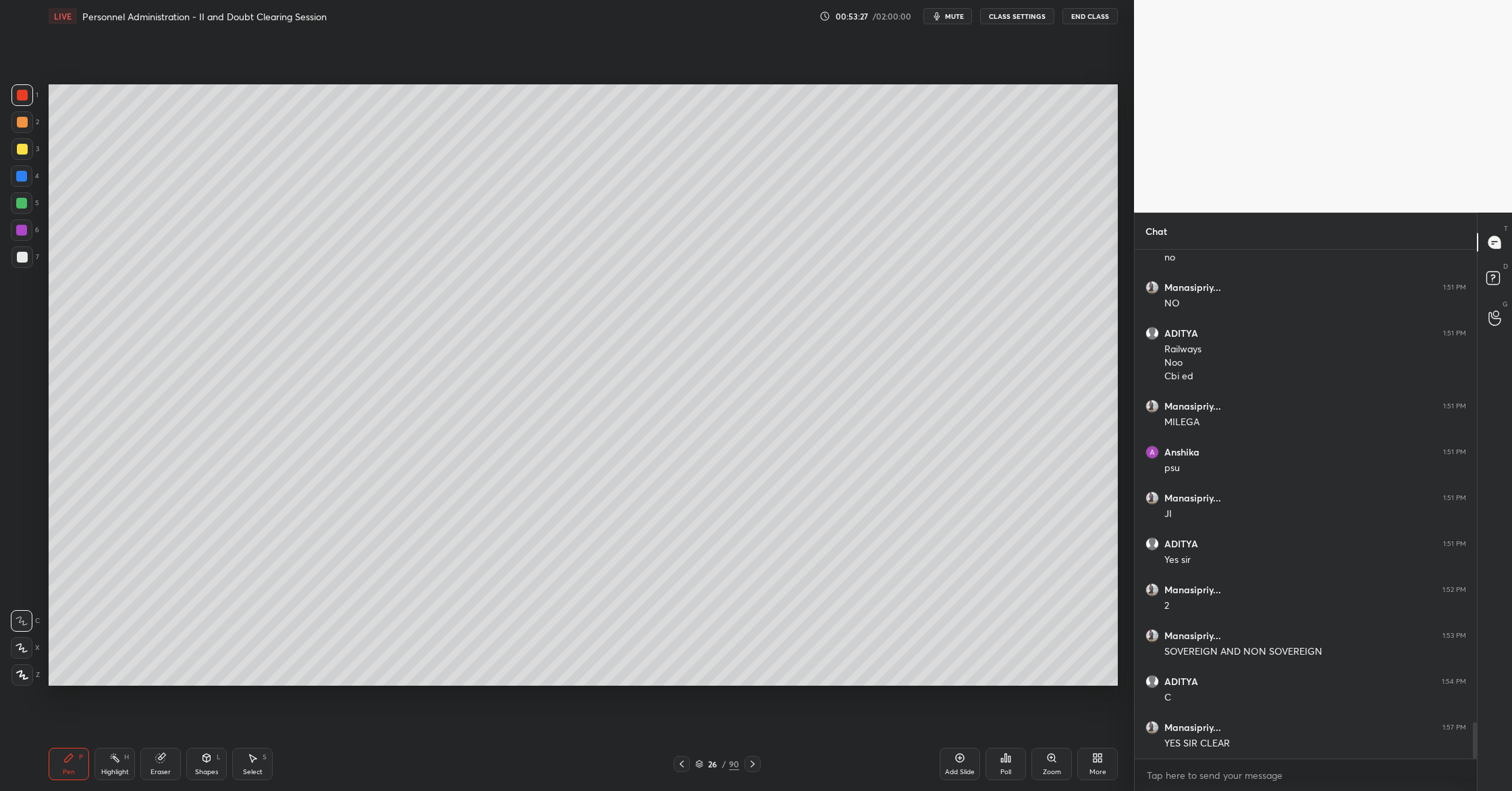
click at [968, 768] on div "Add Slide" at bounding box center [960, 772] width 29 height 7
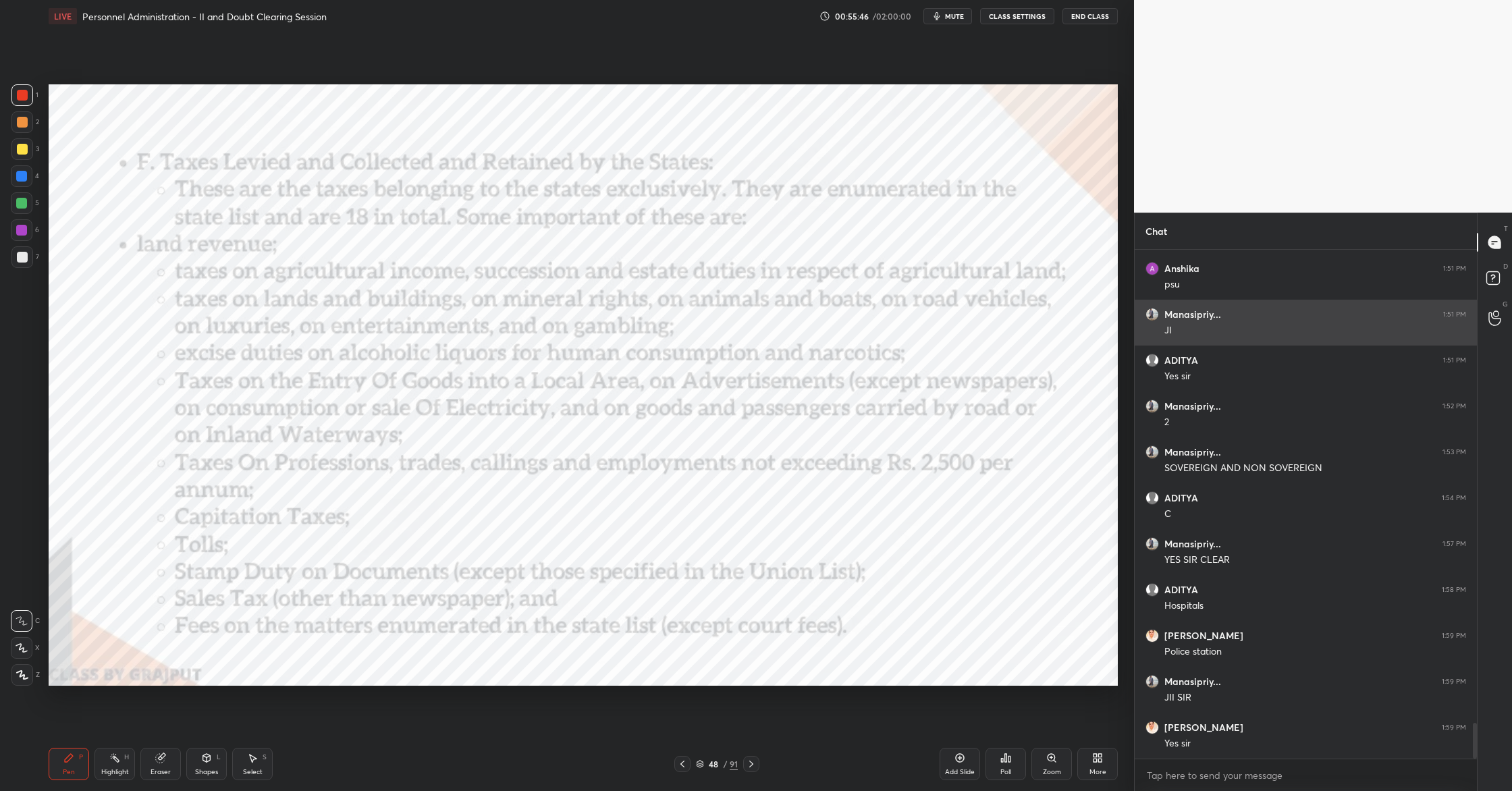
scroll to position [6843, 0]
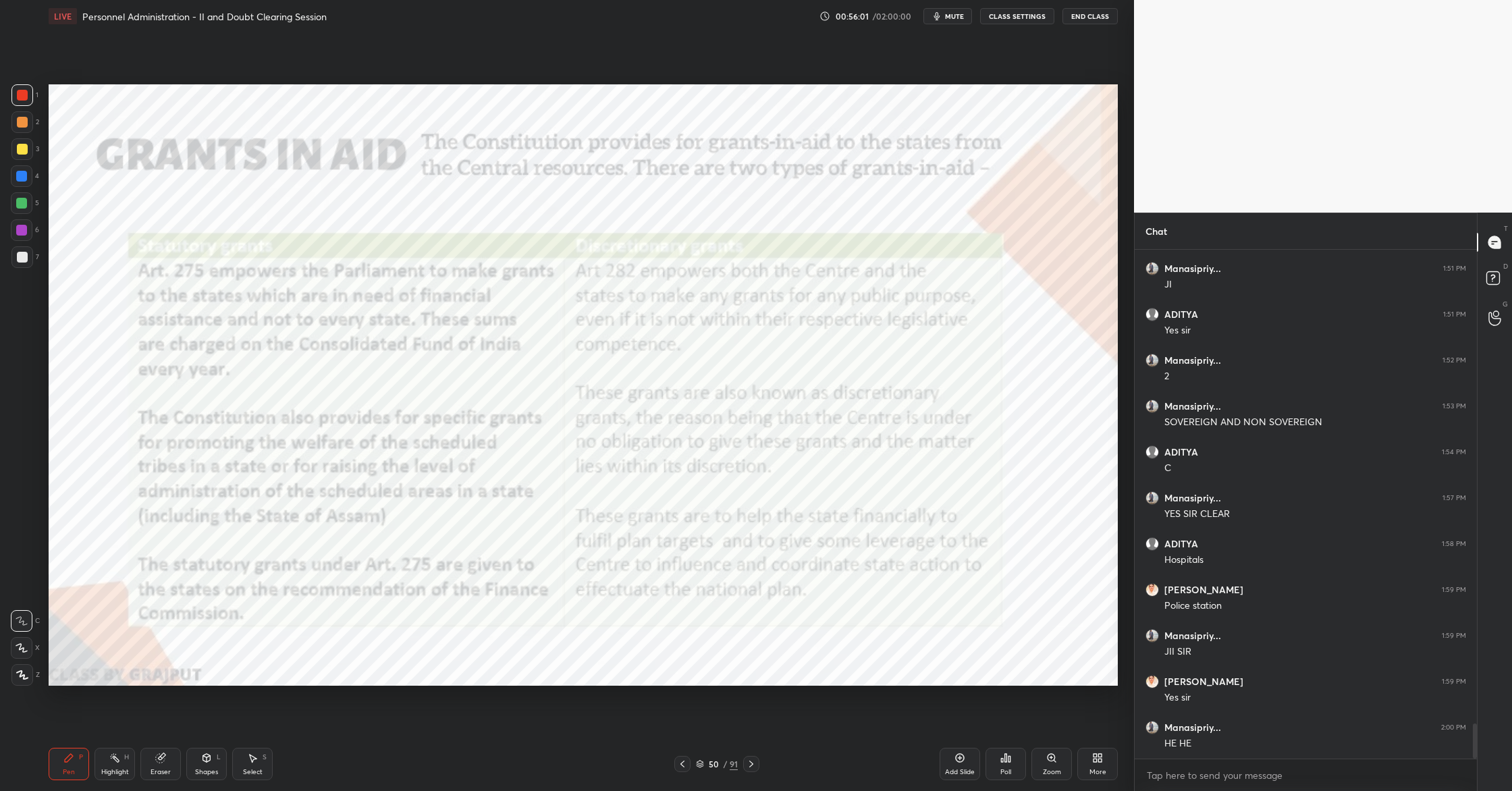
click at [964, 21] on span "mute" at bounding box center [955, 16] width 19 height 10
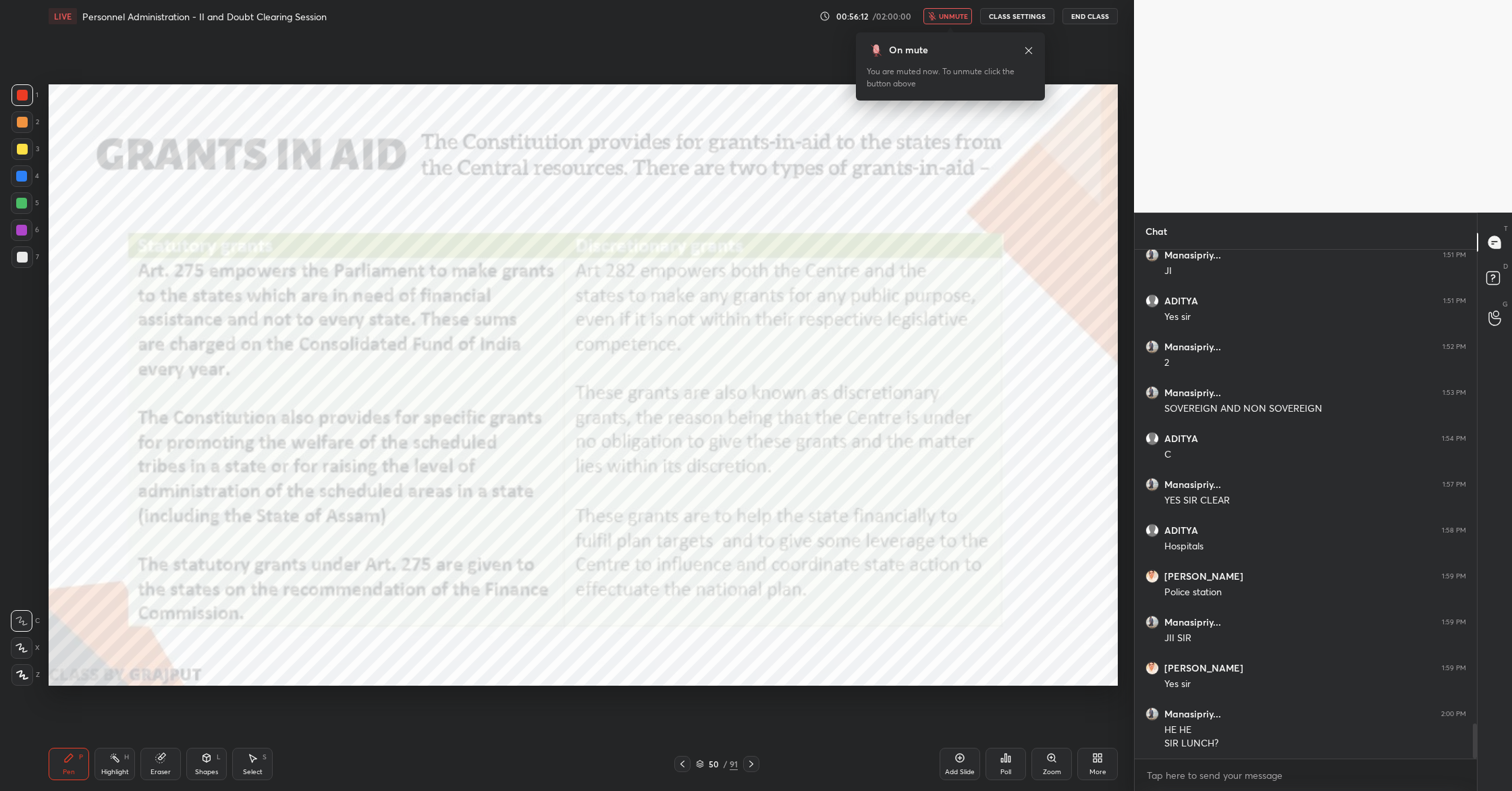
click at [943, 20] on span "unmute" at bounding box center [953, 16] width 29 height 10
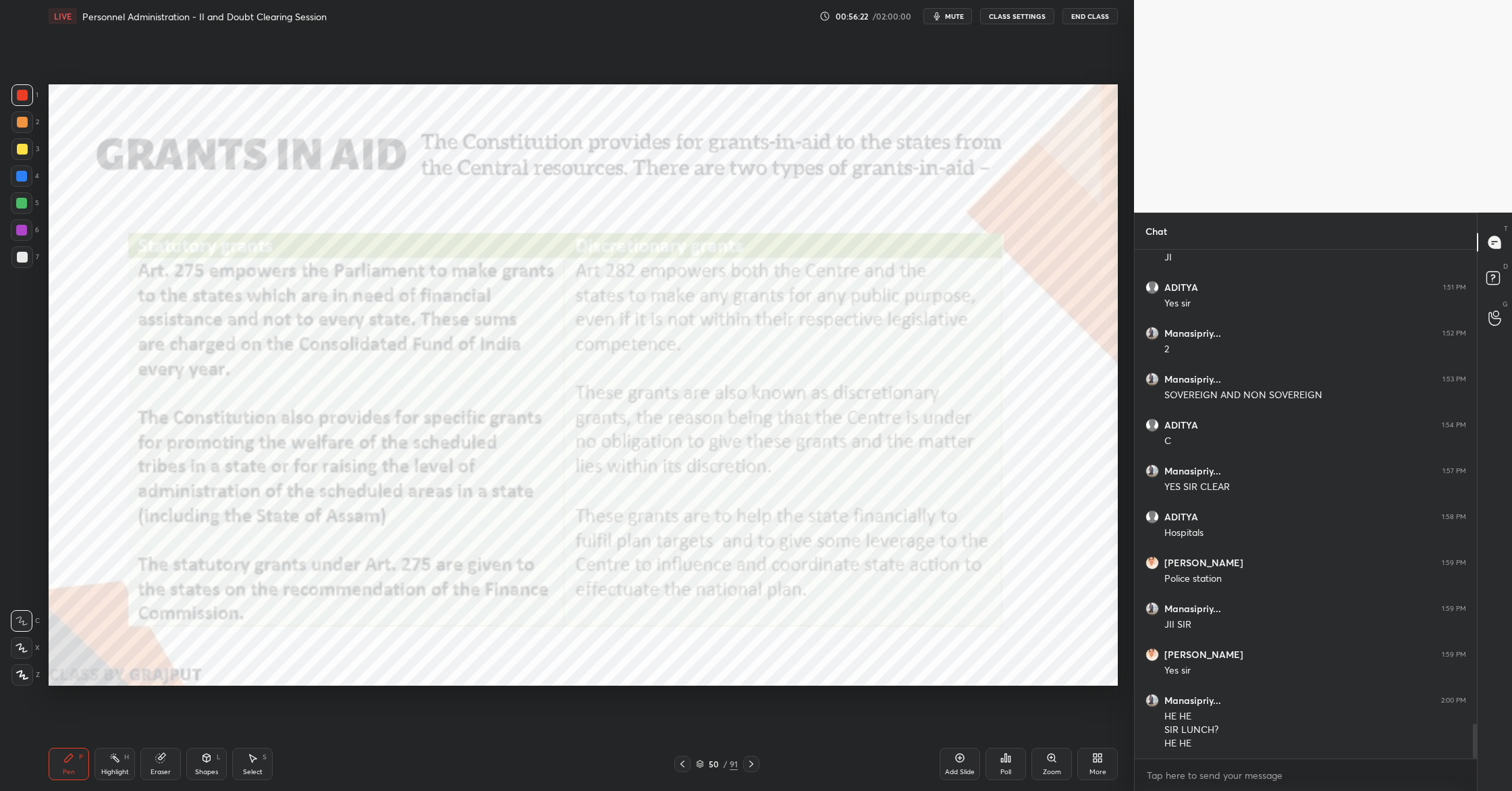
click at [956, 14] on span "mute" at bounding box center [955, 16] width 19 height 10
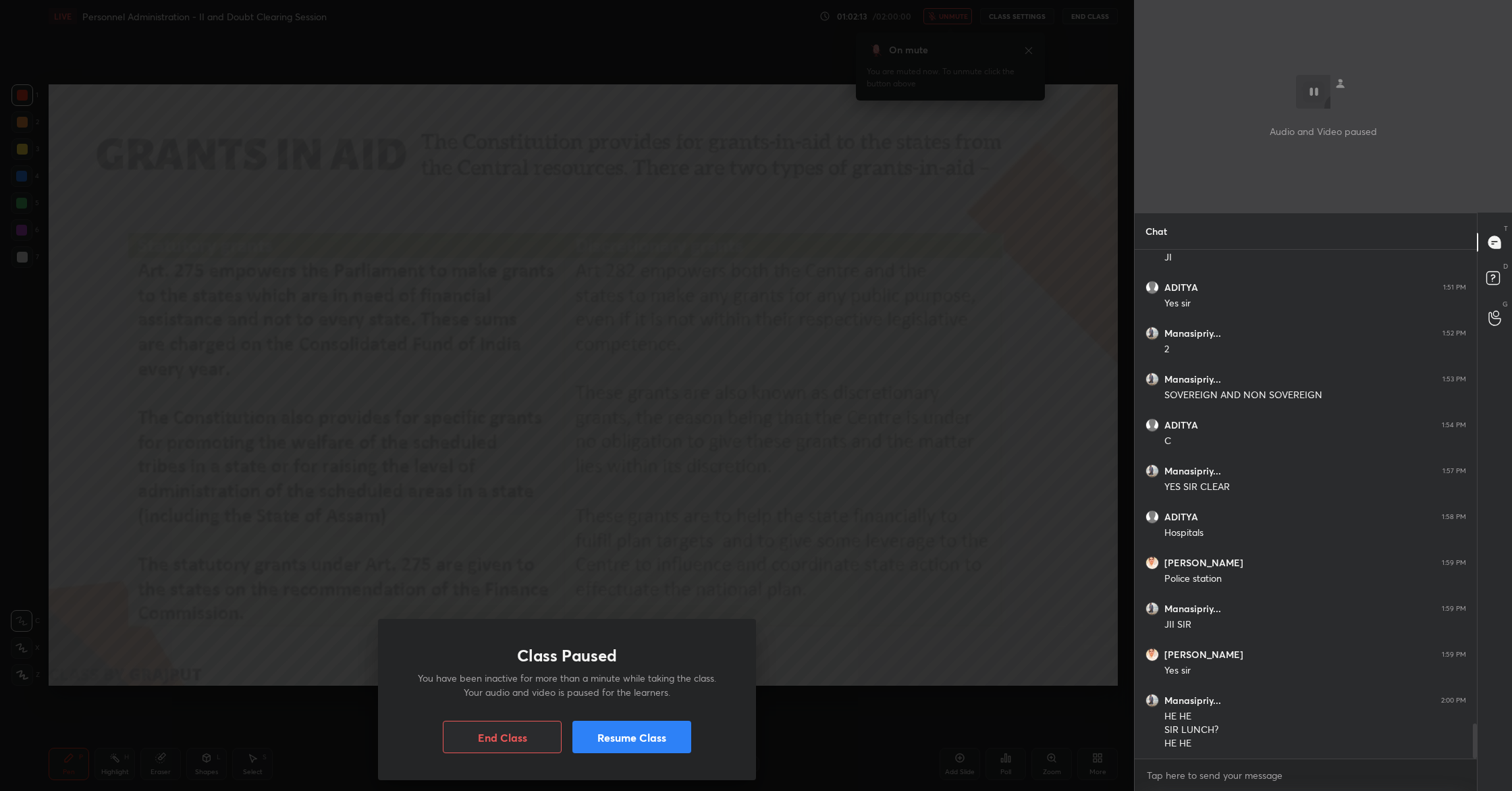
click at [624, 734] on button "Resume Class" at bounding box center [632, 736] width 119 height 32
click at [599, 739] on button "Resume Class" at bounding box center [632, 736] width 119 height 32
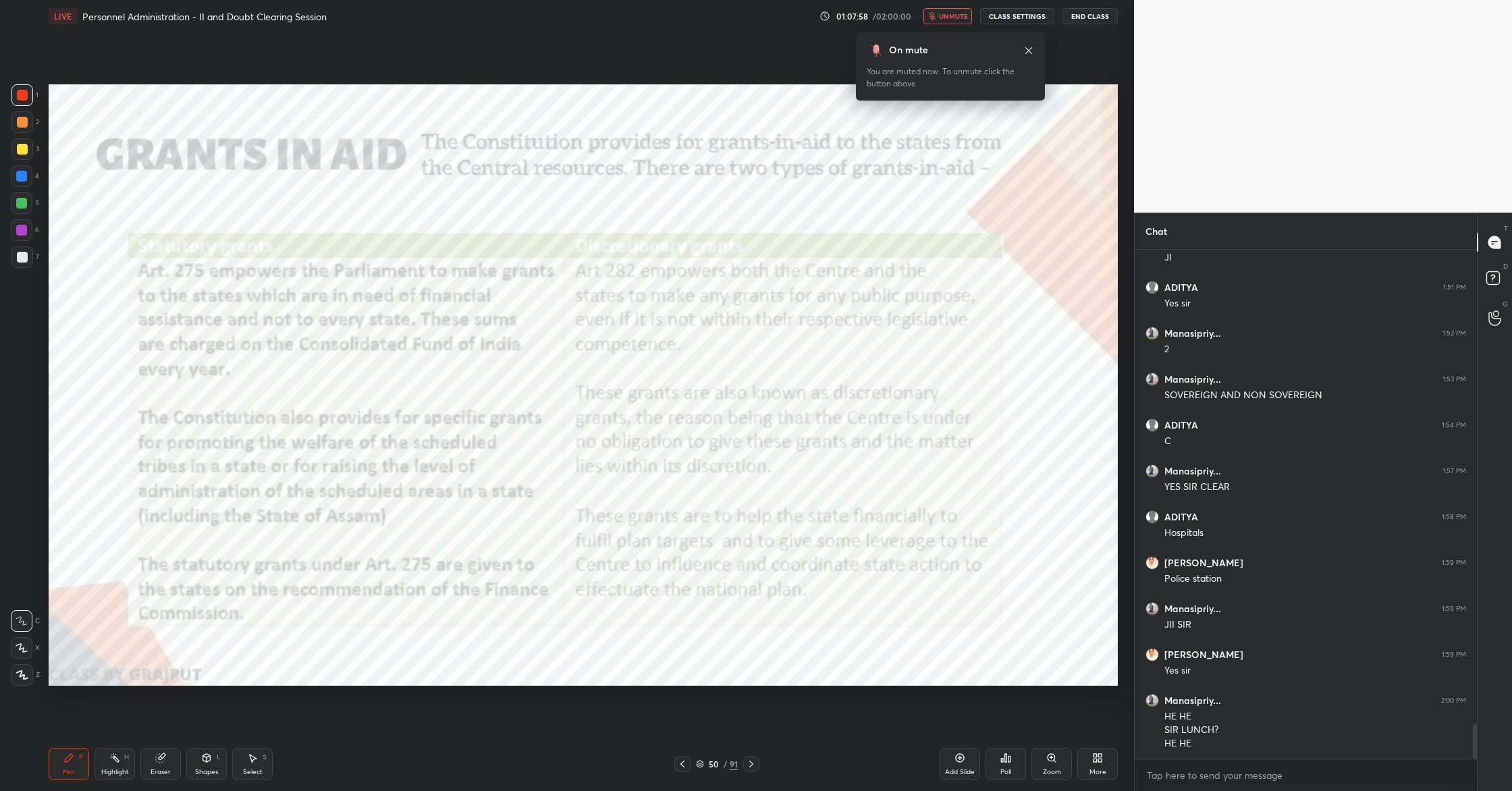
click at [948, 21] on button "unmute" at bounding box center [947, 16] width 49 height 16
click at [960, 763] on icon at bounding box center [960, 758] width 11 height 11
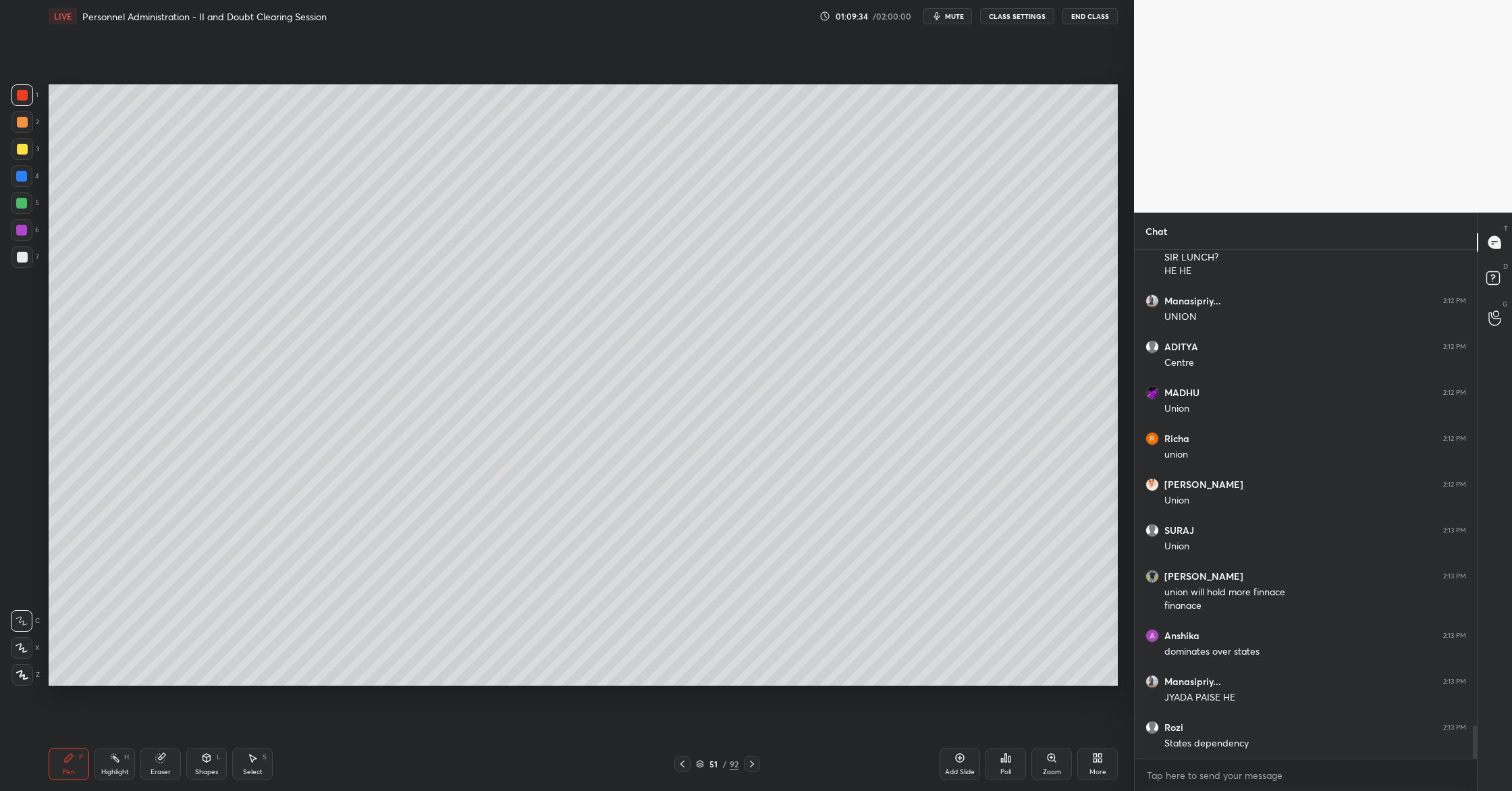
scroll to position [7389, 0]
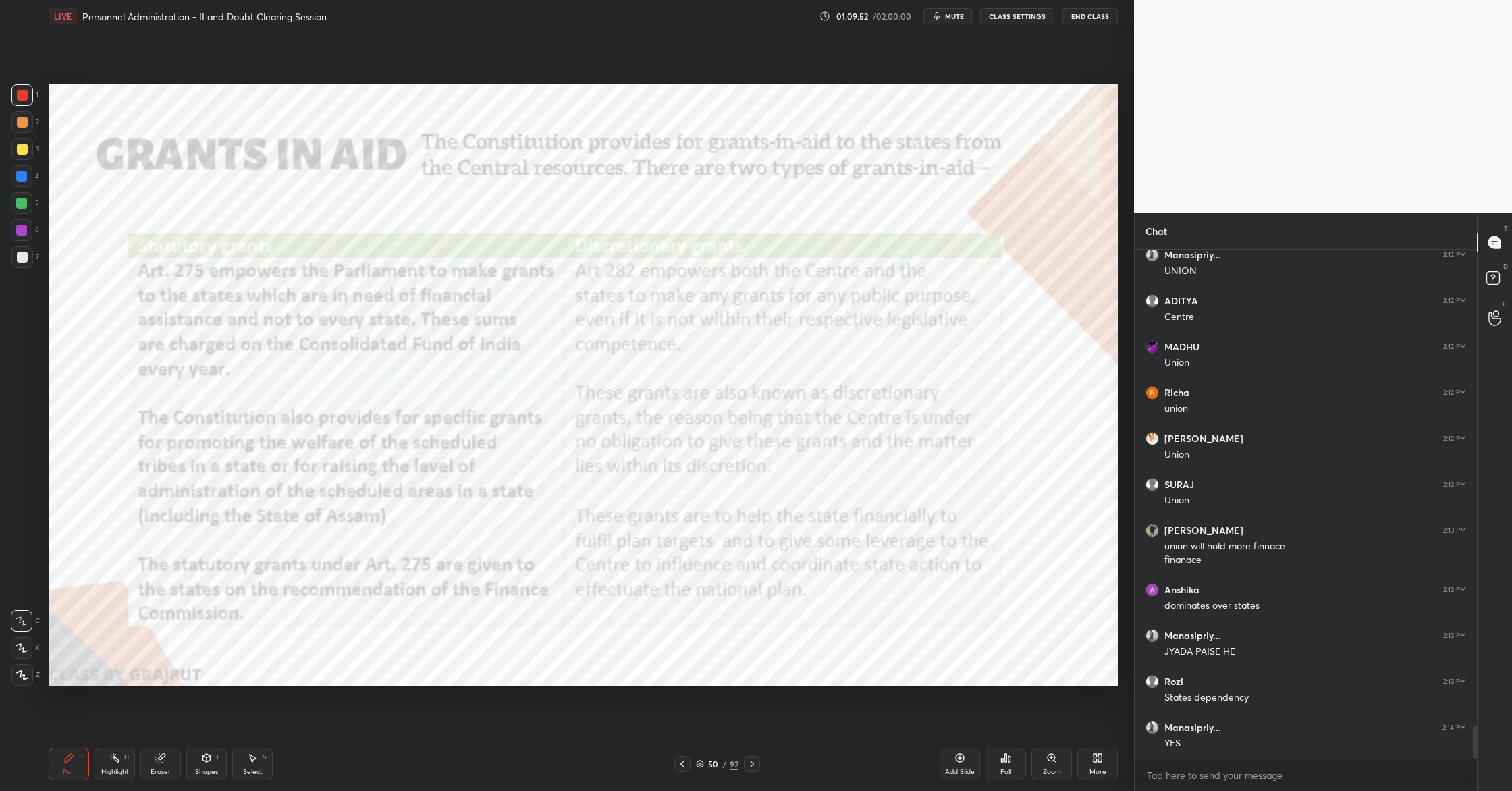
drag, startPoint x: 19, startPoint y: 100, endPoint x: 36, endPoint y: 105, distance: 17.7
click at [19, 100] on div at bounding box center [23, 95] width 22 height 22
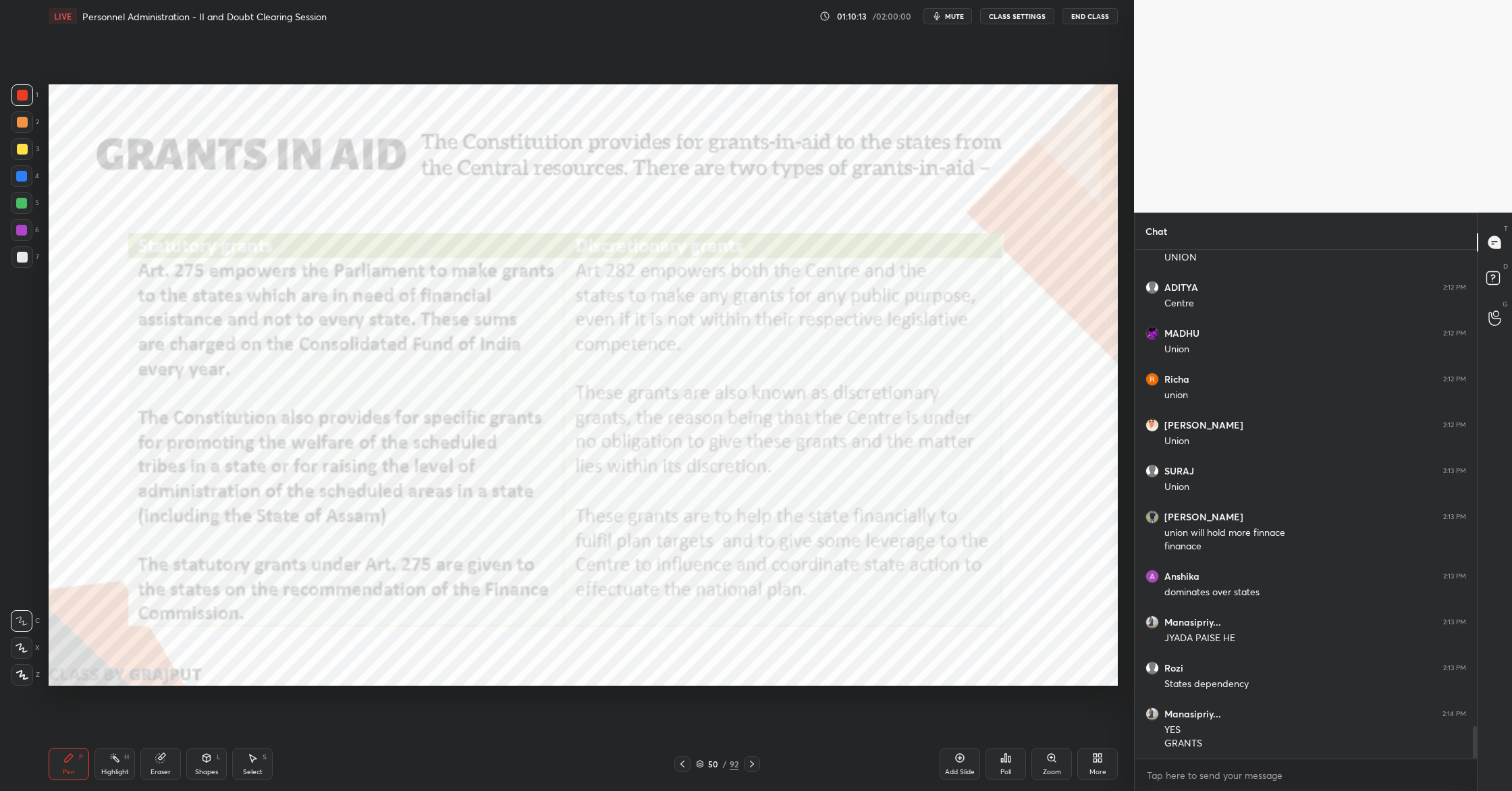
click at [956, 766] on div "Add Slide" at bounding box center [960, 764] width 40 height 32
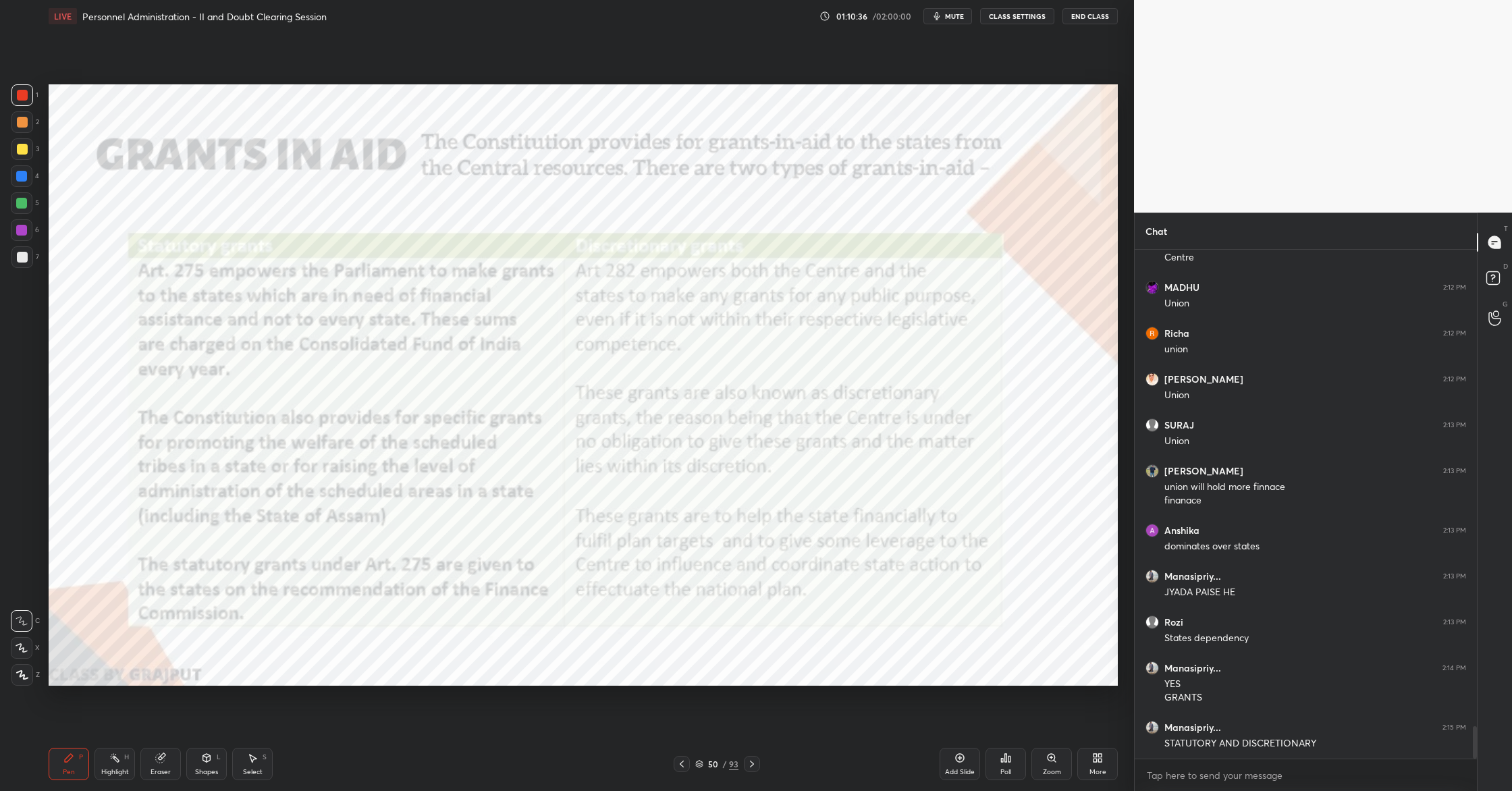
scroll to position [7494, 0]
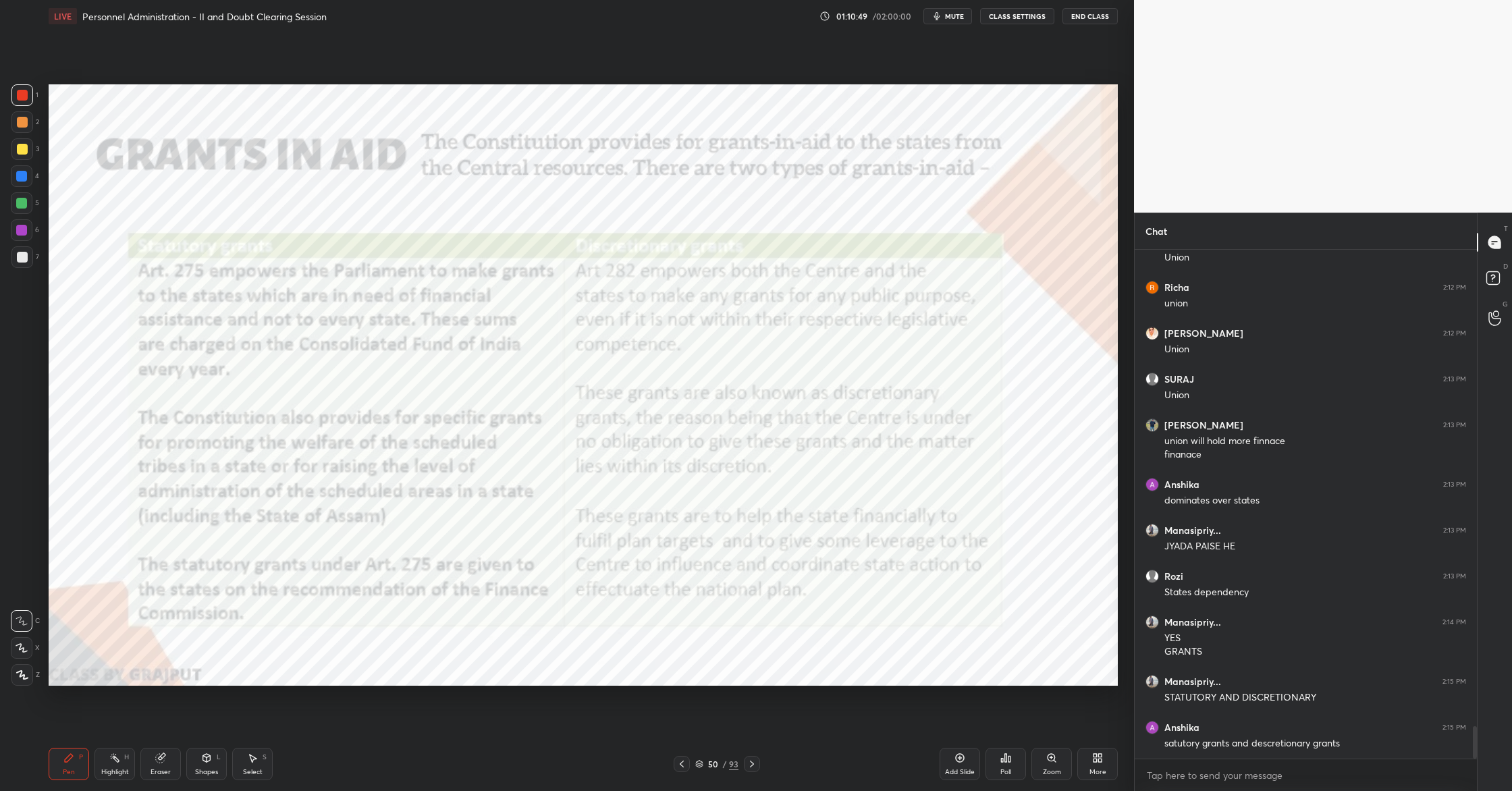
click at [958, 770] on div "Add Slide" at bounding box center [960, 764] width 40 height 32
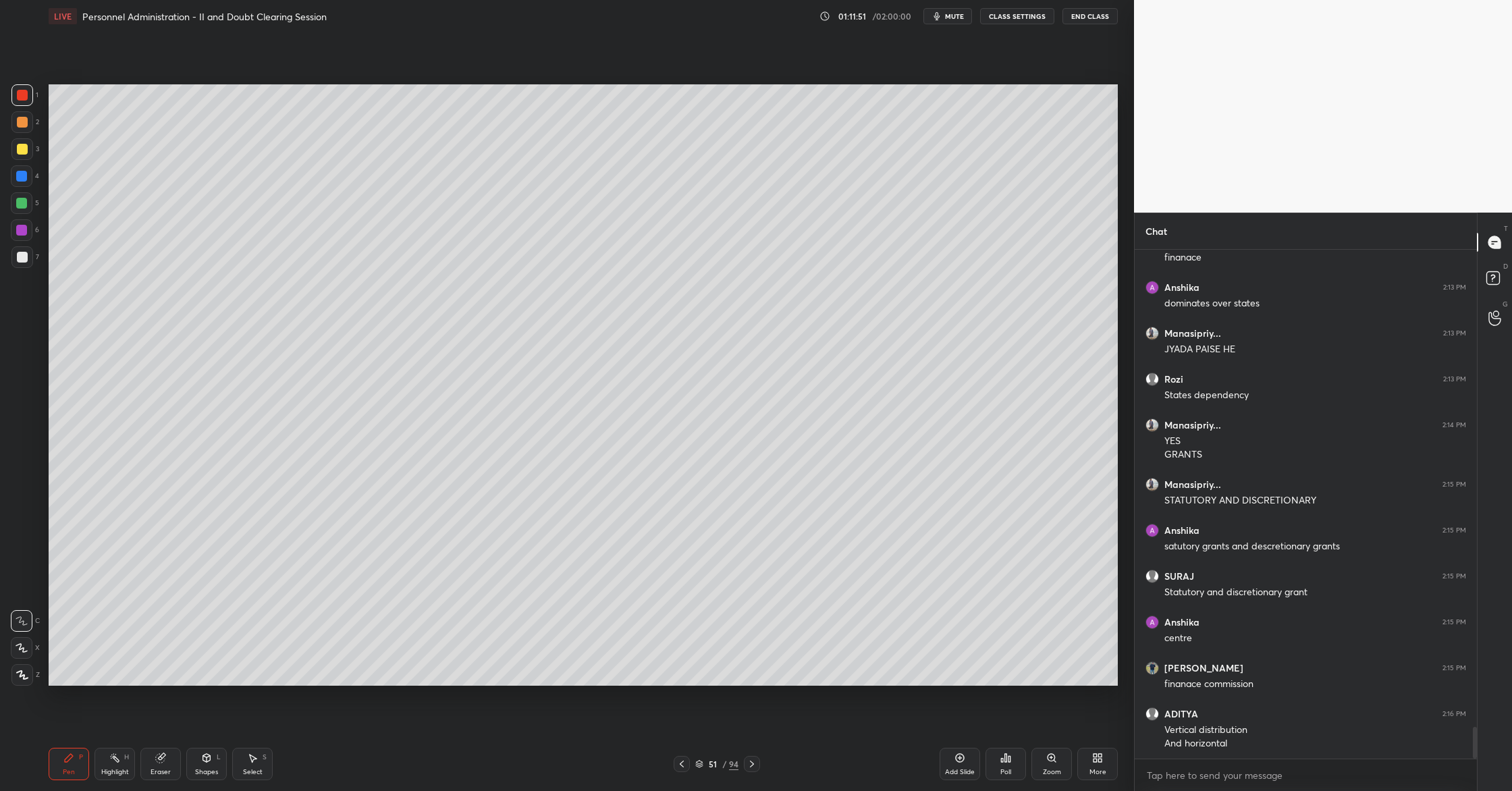
scroll to position [7737, 0]
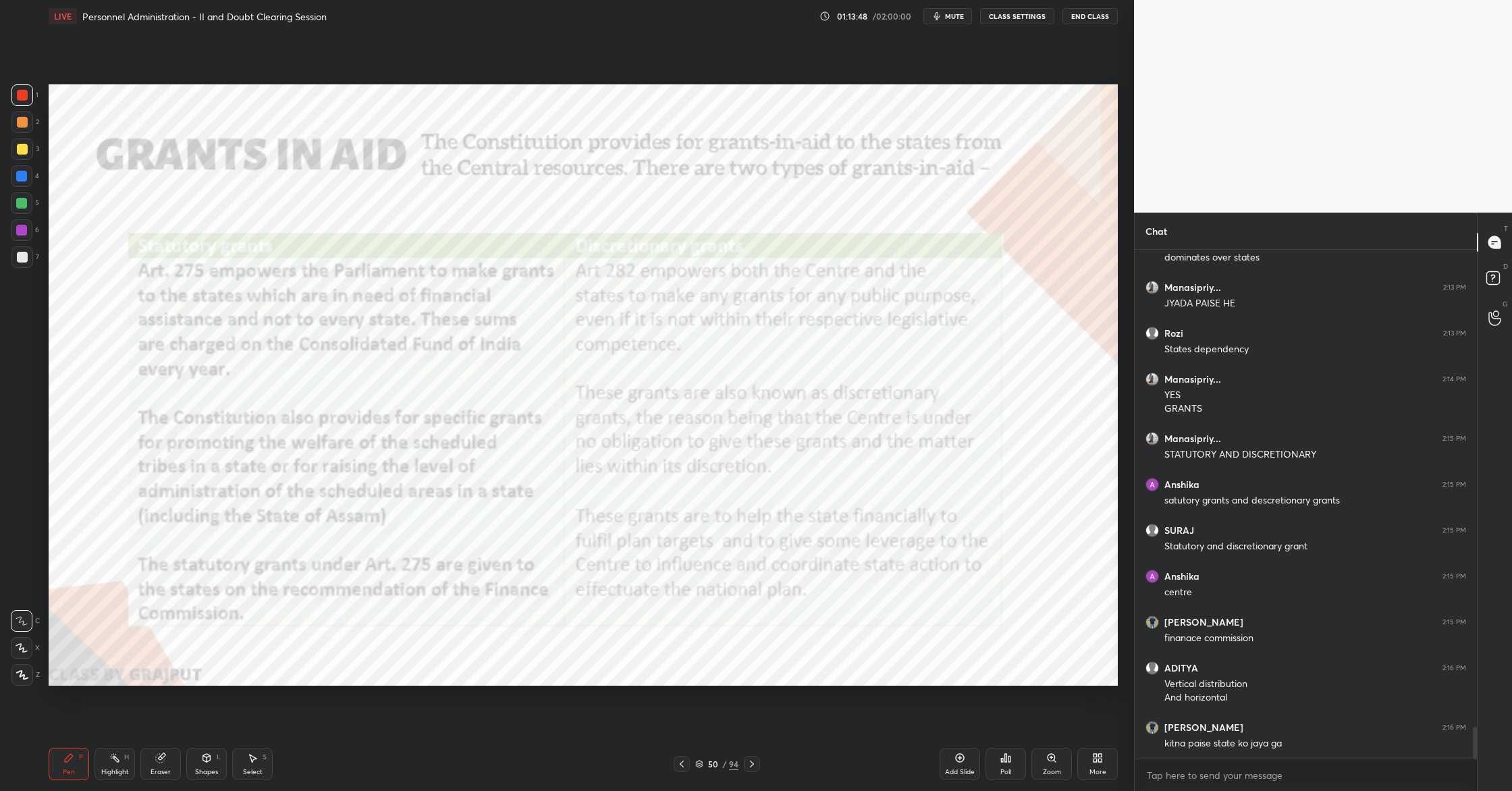
click at [958, 768] on div "Add Slide" at bounding box center [960, 772] width 29 height 7
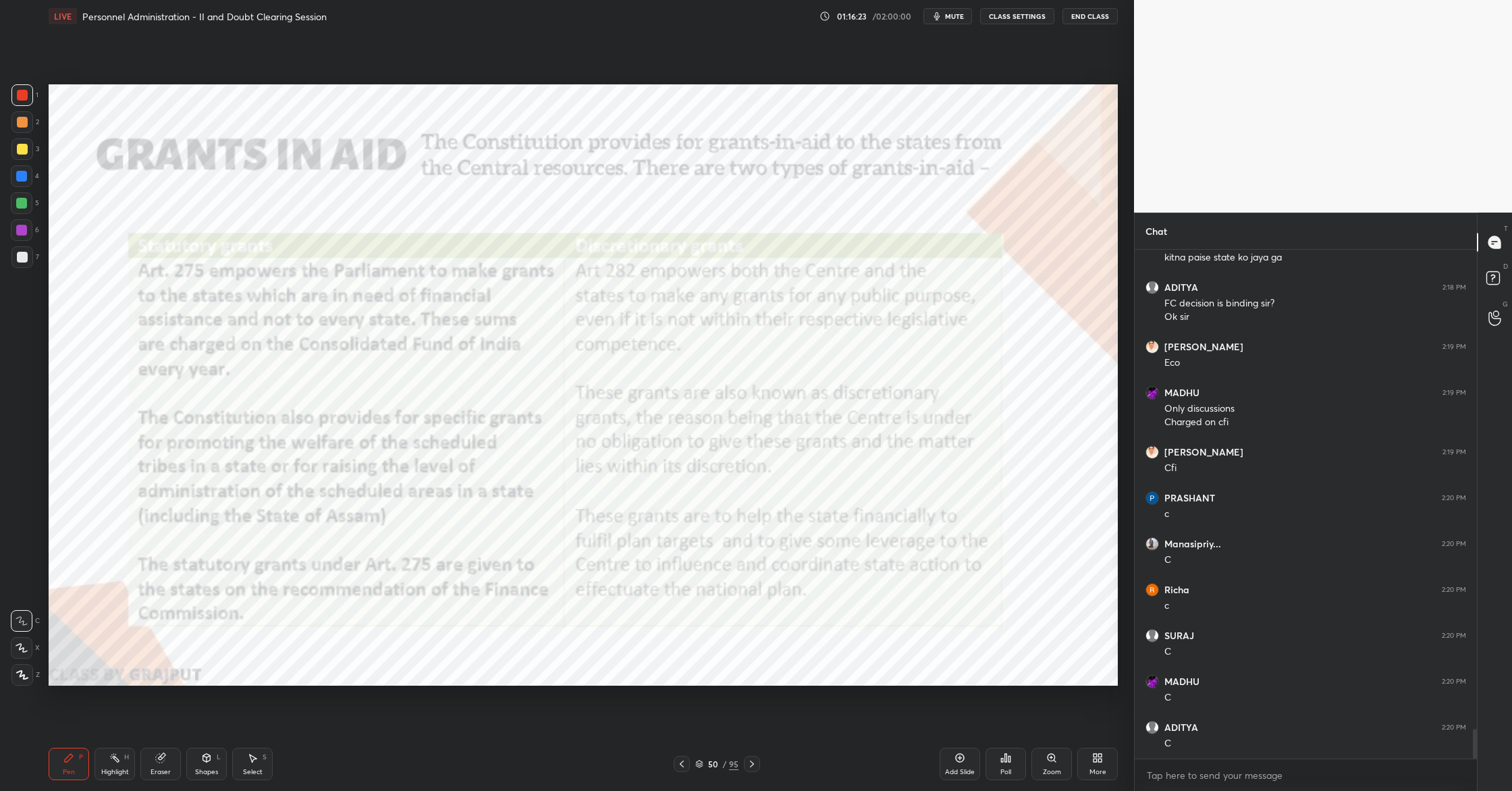
scroll to position [8269, 0]
click at [752, 81] on div "Setting up your live class Poll for secs No correct answer Start poll" at bounding box center [583, 385] width 1080 height 705
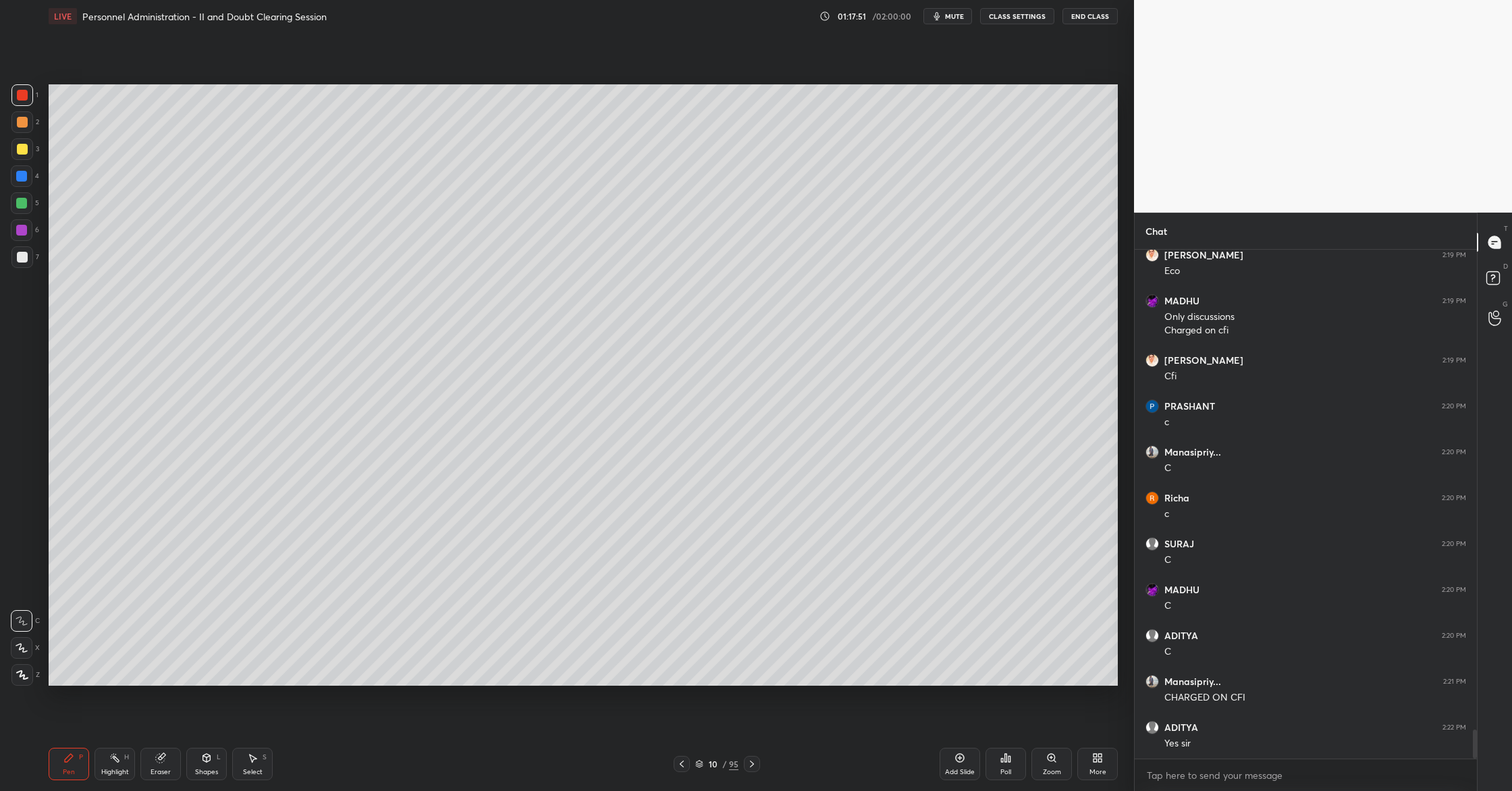
scroll to position [8360, 0]
click at [709, 763] on div "10" at bounding box center [713, 764] width 14 height 8
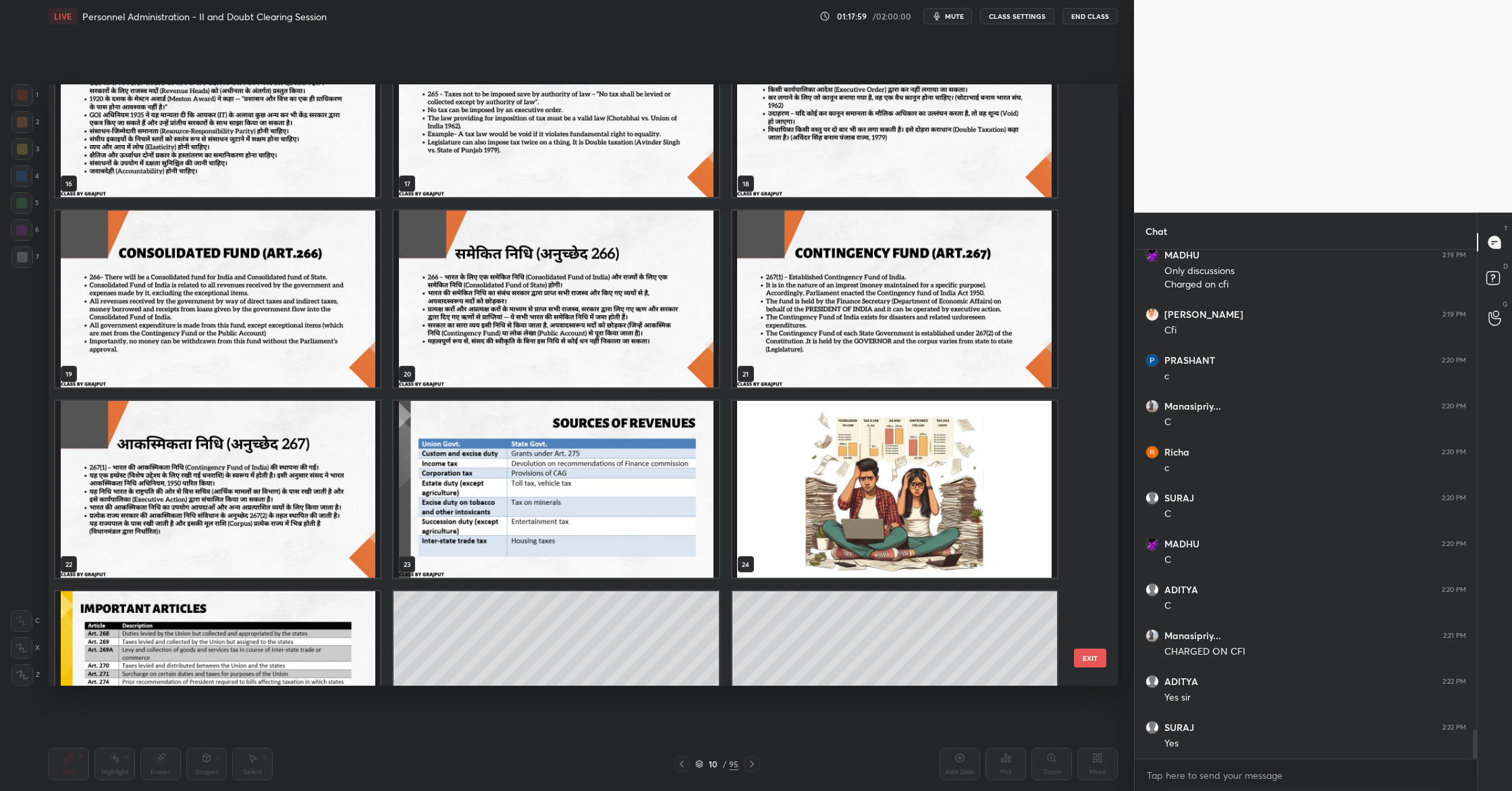
scroll to position [1035, 0]
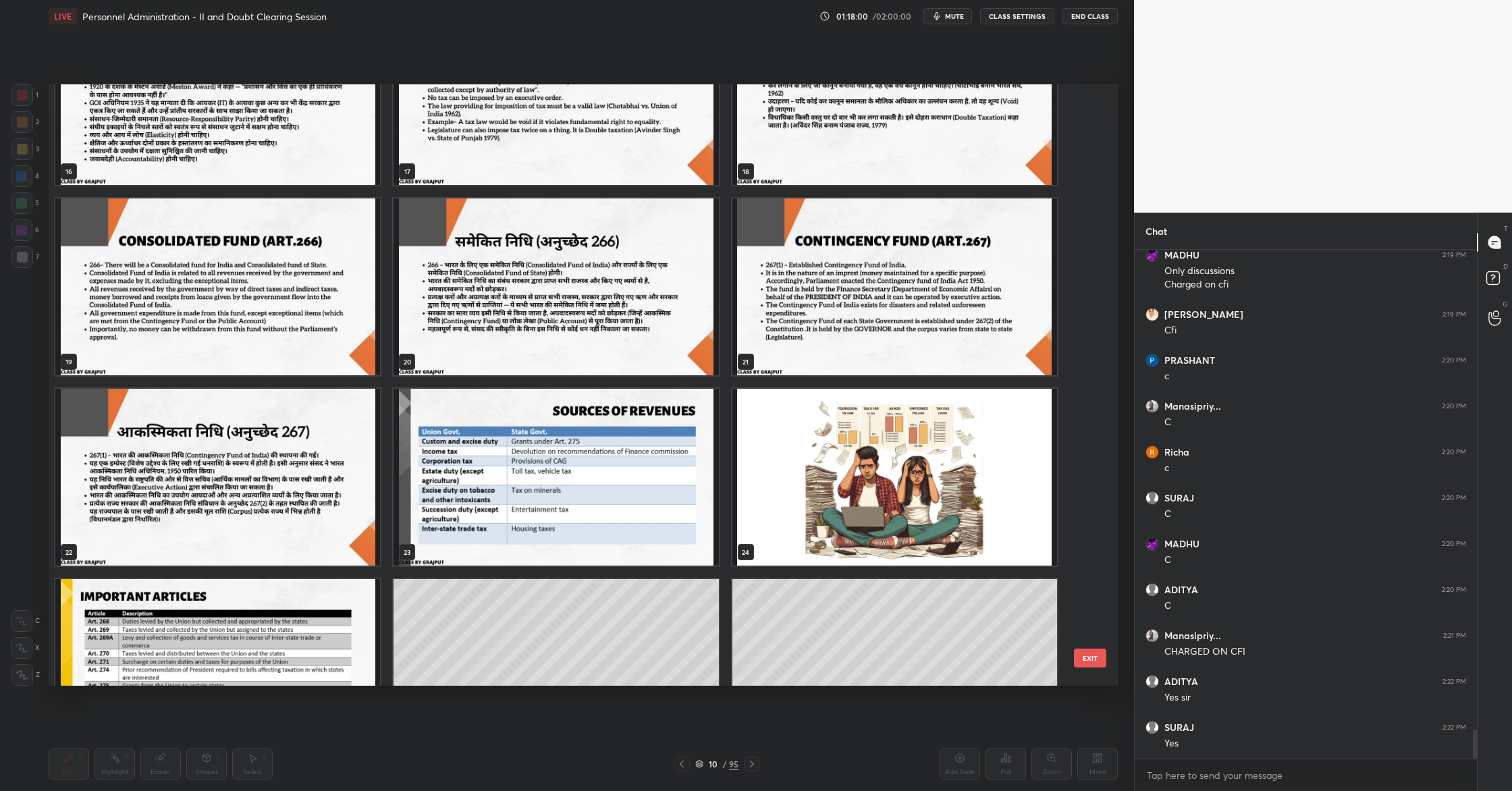
click at [513, 426] on img "grid" at bounding box center [556, 477] width 324 height 177
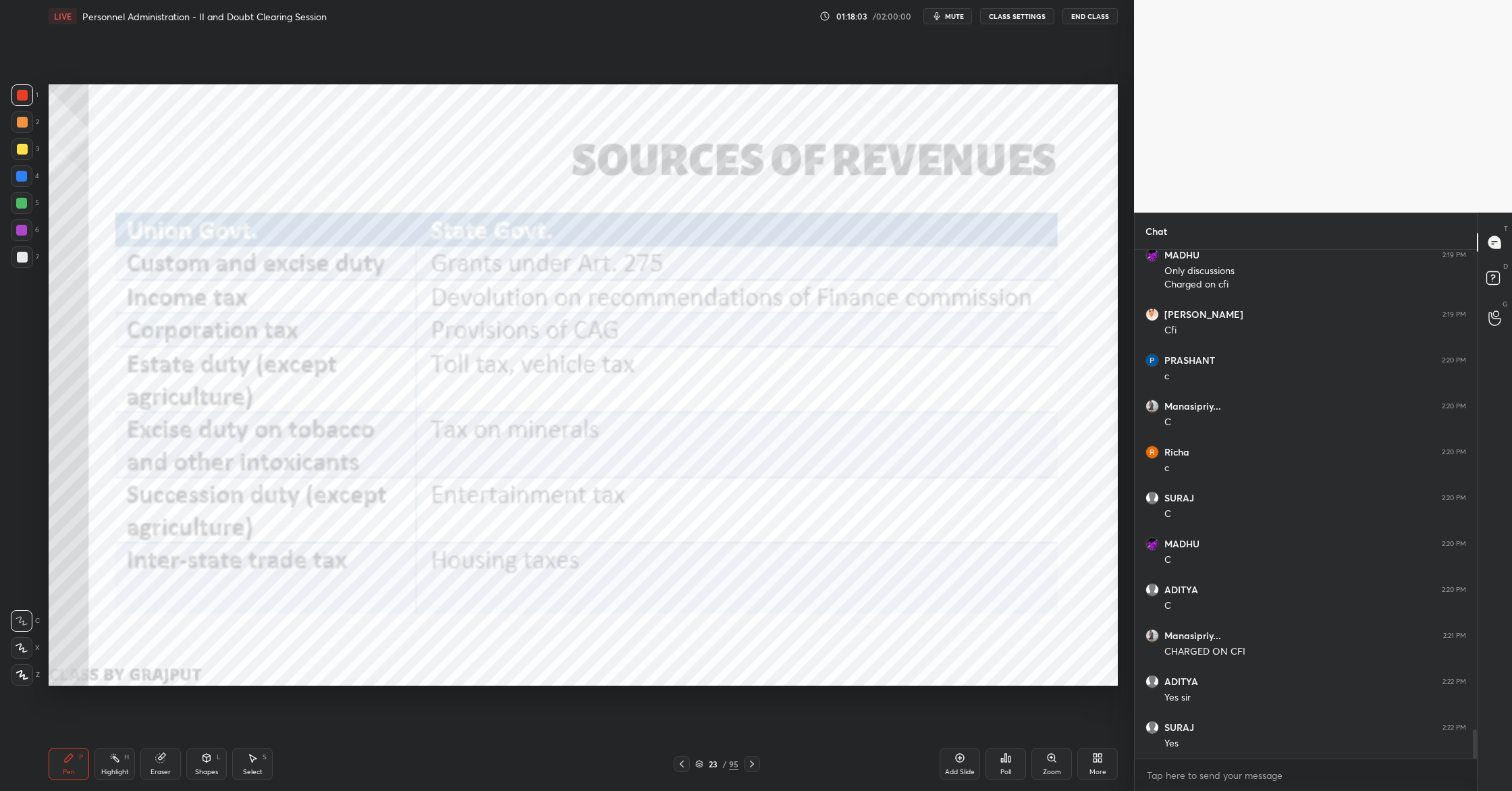
drag, startPoint x: 16, startPoint y: 93, endPoint x: 31, endPoint y: 114, distance: 25.8
click at [16, 93] on div at bounding box center [23, 95] width 22 height 22
click at [21, 679] on div at bounding box center [23, 675] width 22 height 22
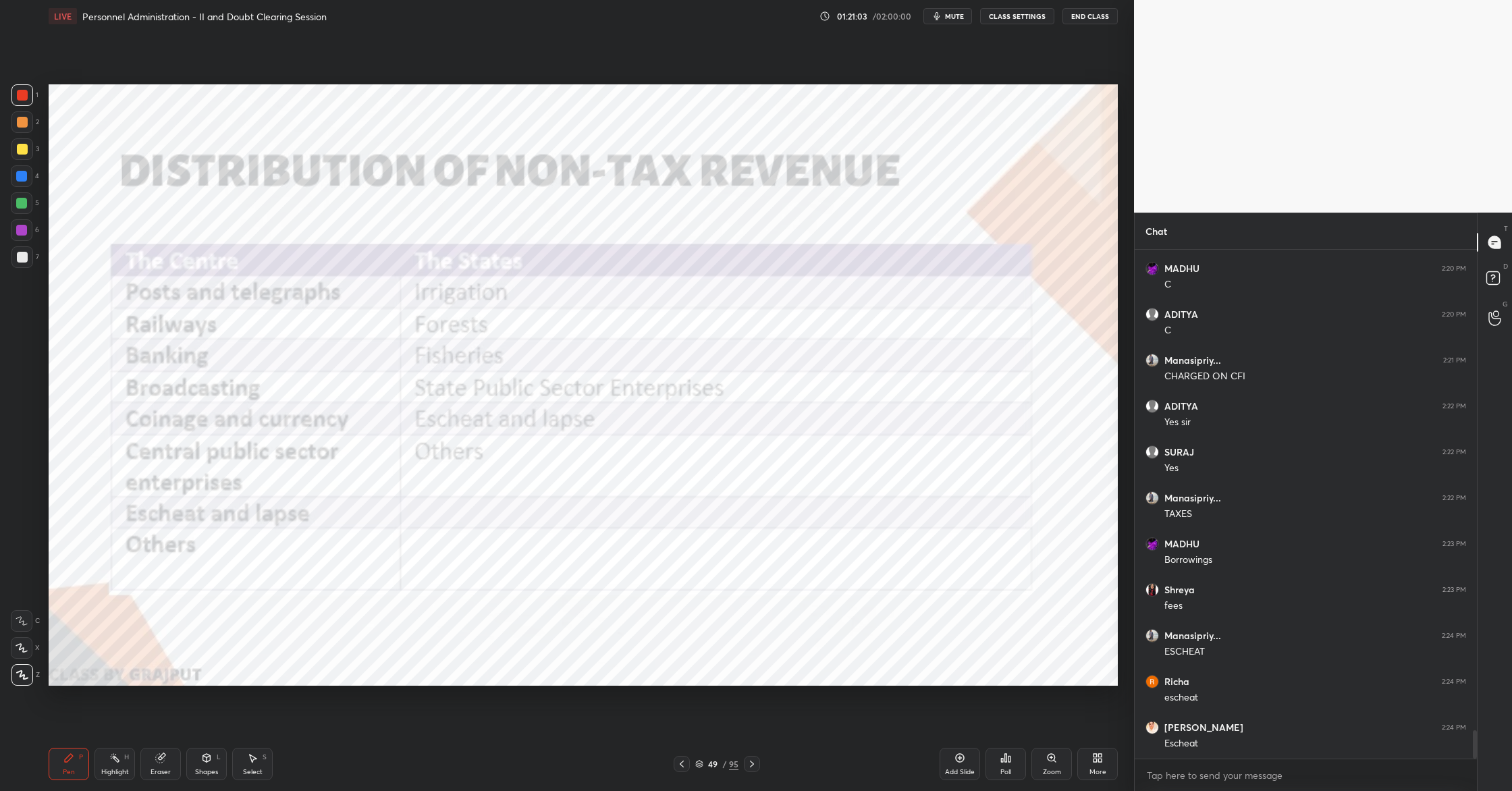
scroll to position [8682, 0]
click at [964, 768] on div "Add Slide" at bounding box center [960, 772] width 29 height 7
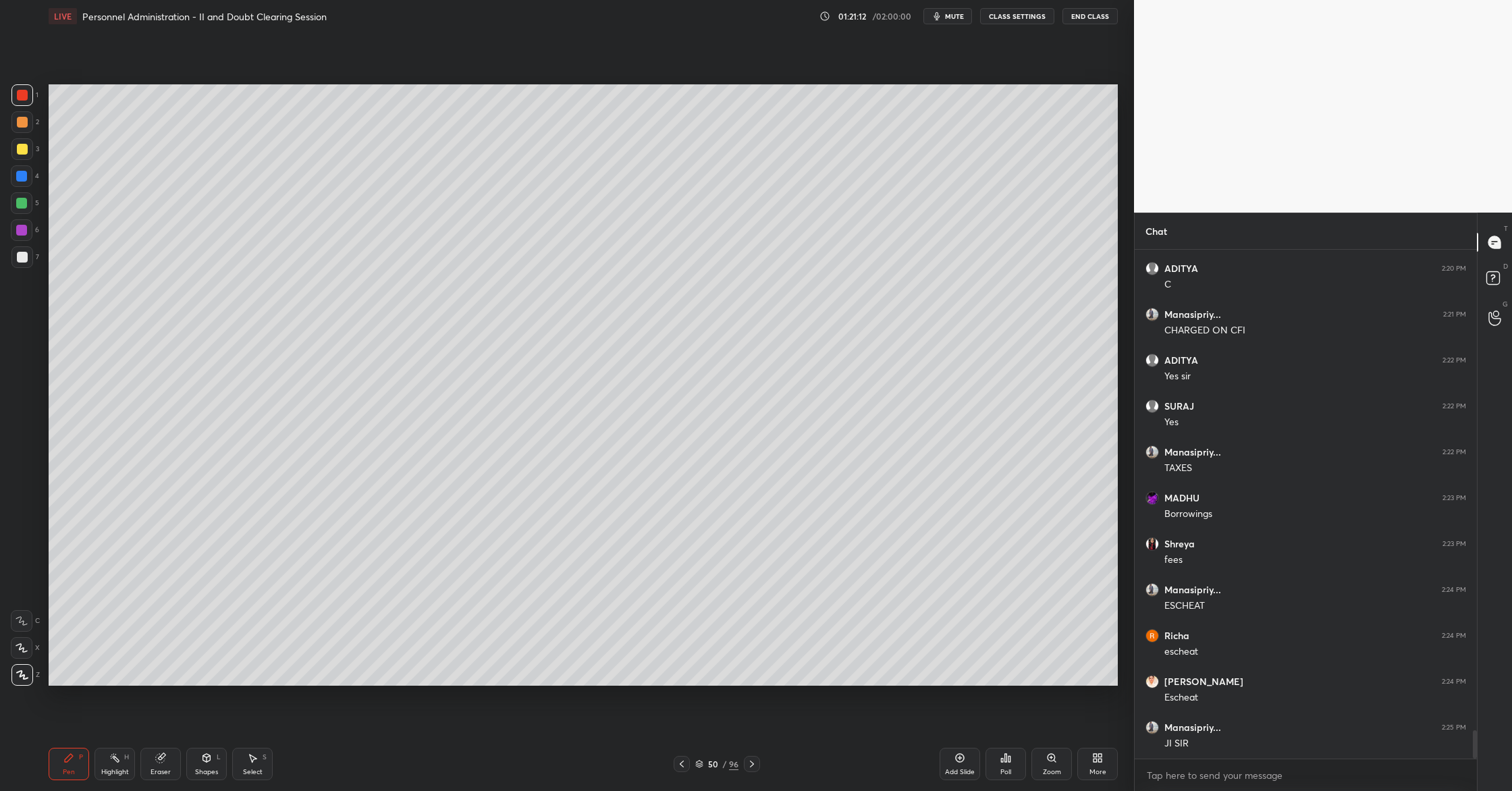
scroll to position [8728, 0]
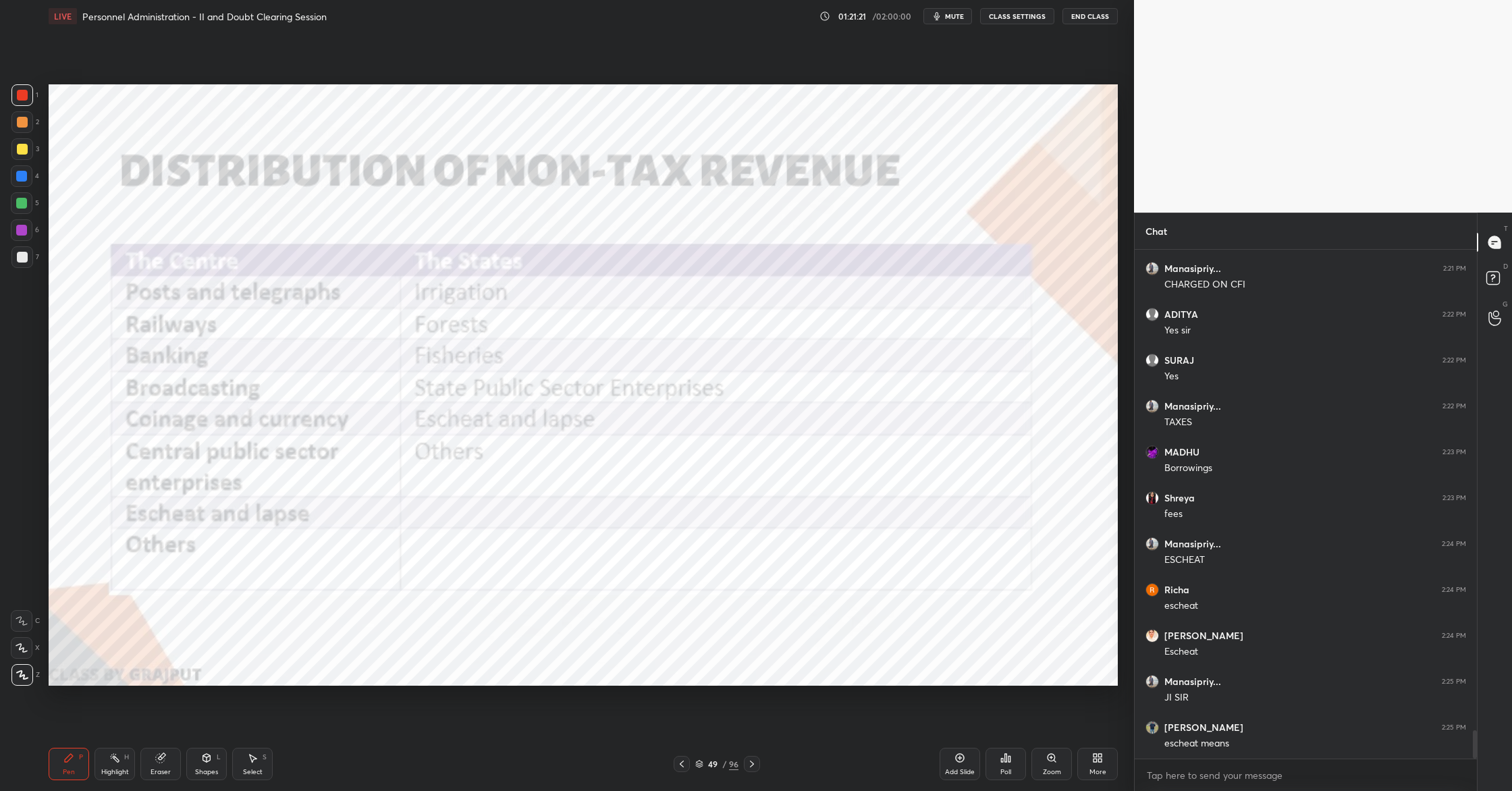
drag, startPoint x: 960, startPoint y: 17, endPoint x: 956, endPoint y: 27, distance: 10.8
click at [960, 21] on button "mute" at bounding box center [947, 16] width 49 height 16
click at [951, 19] on span "unmute" at bounding box center [953, 16] width 29 height 10
click at [952, 22] on button "mute" at bounding box center [947, 16] width 49 height 16
click at [953, 16] on span "unmute" at bounding box center [953, 16] width 29 height 10
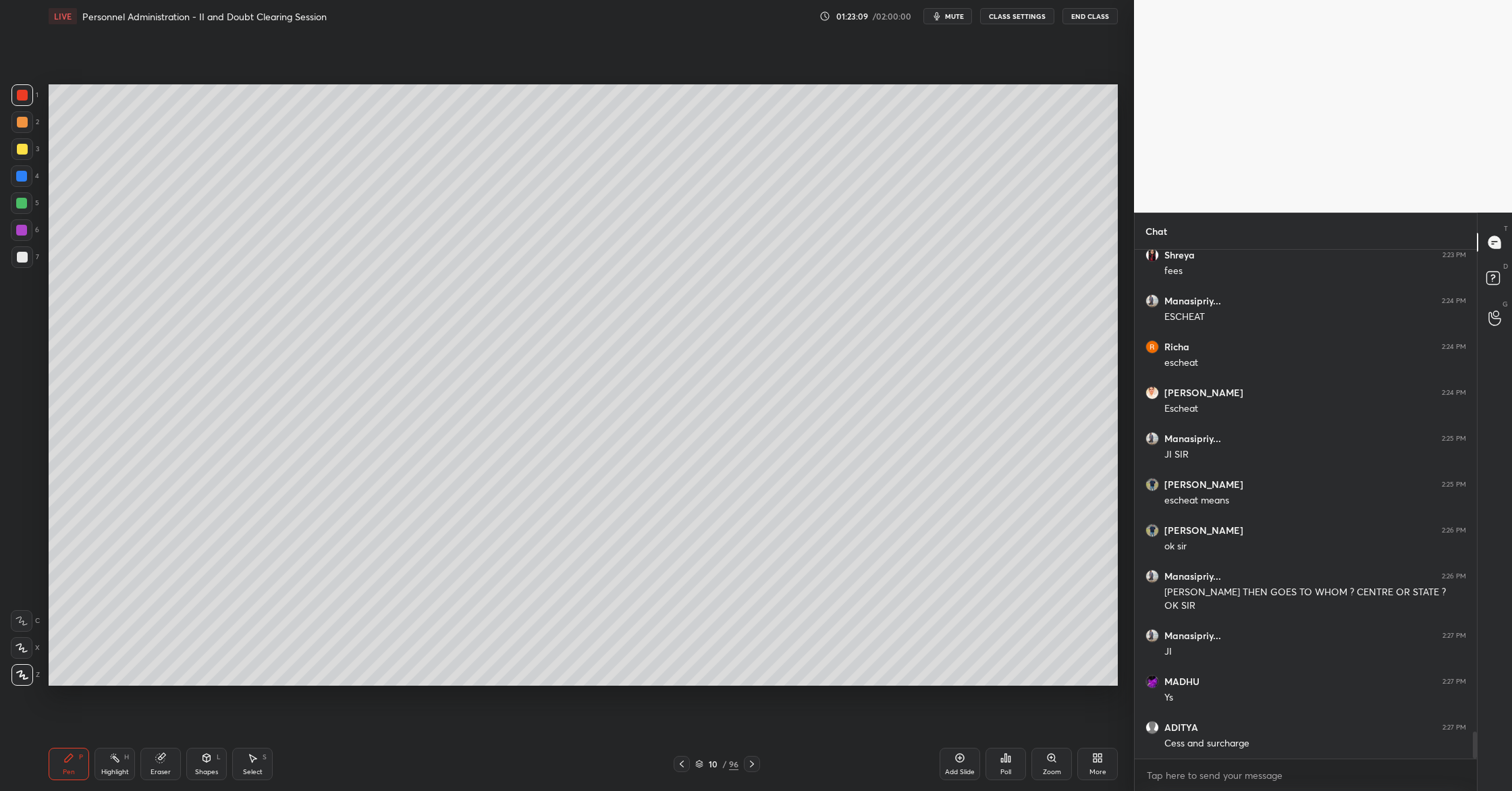
scroll to position [8984, 0]
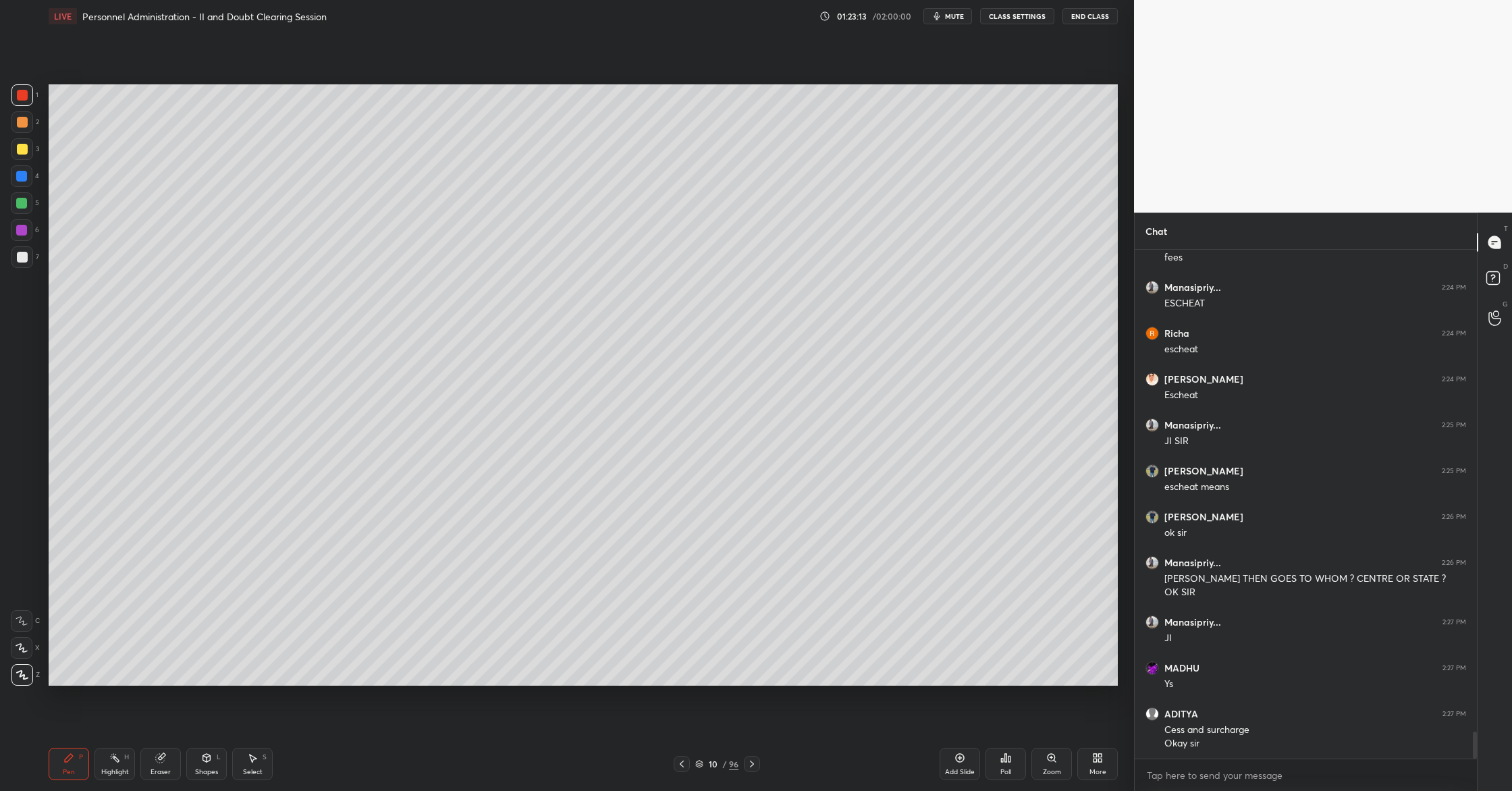
click at [964, 770] on div "Add Slide" at bounding box center [960, 772] width 29 height 7
click at [18, 148] on div at bounding box center [23, 149] width 11 height 11
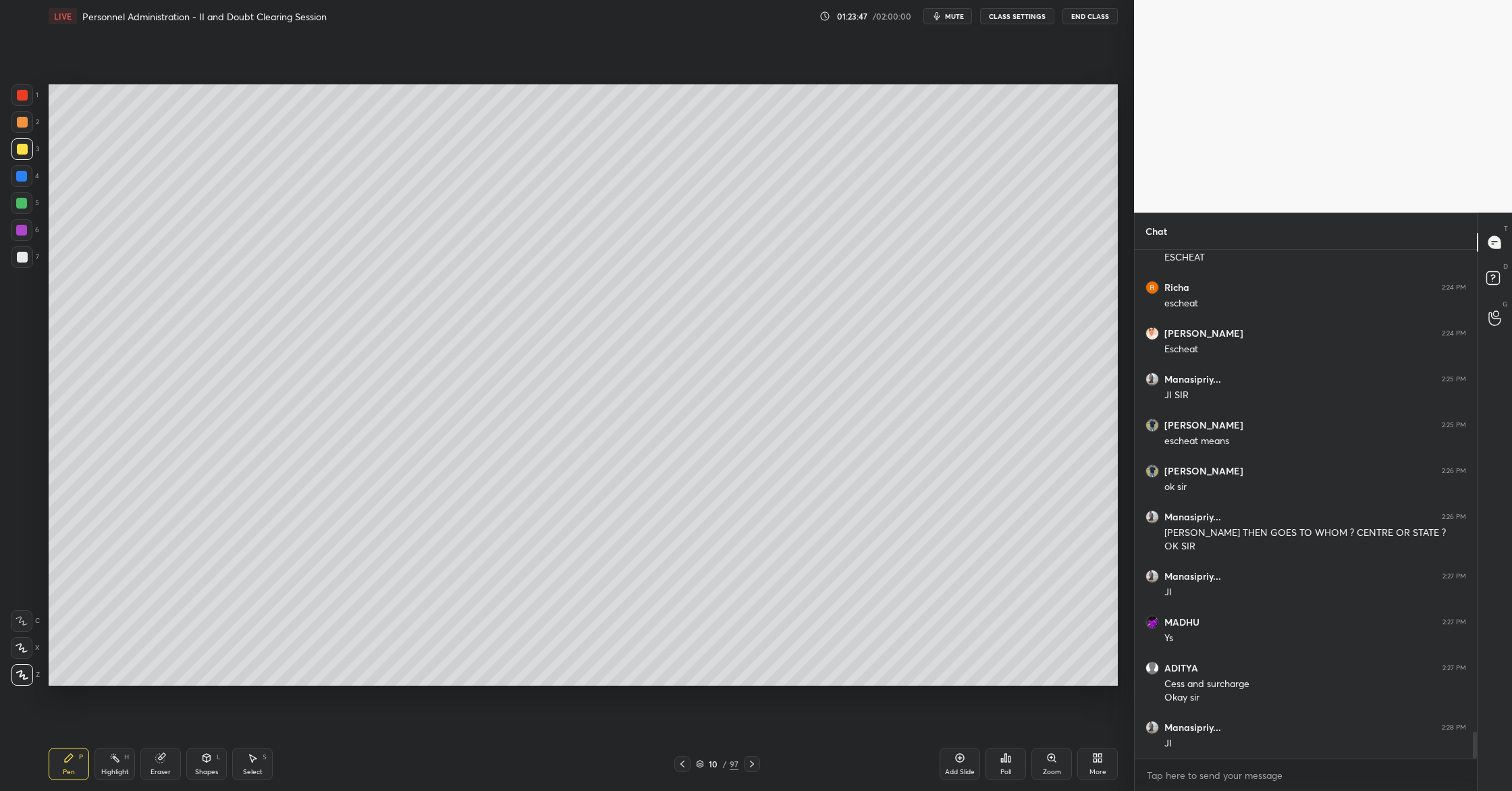
click at [960, 757] on icon at bounding box center [960, 758] width 11 height 11
click at [25, 121] on div at bounding box center [23, 122] width 11 height 11
click at [24, 173] on div at bounding box center [22, 177] width 11 height 11
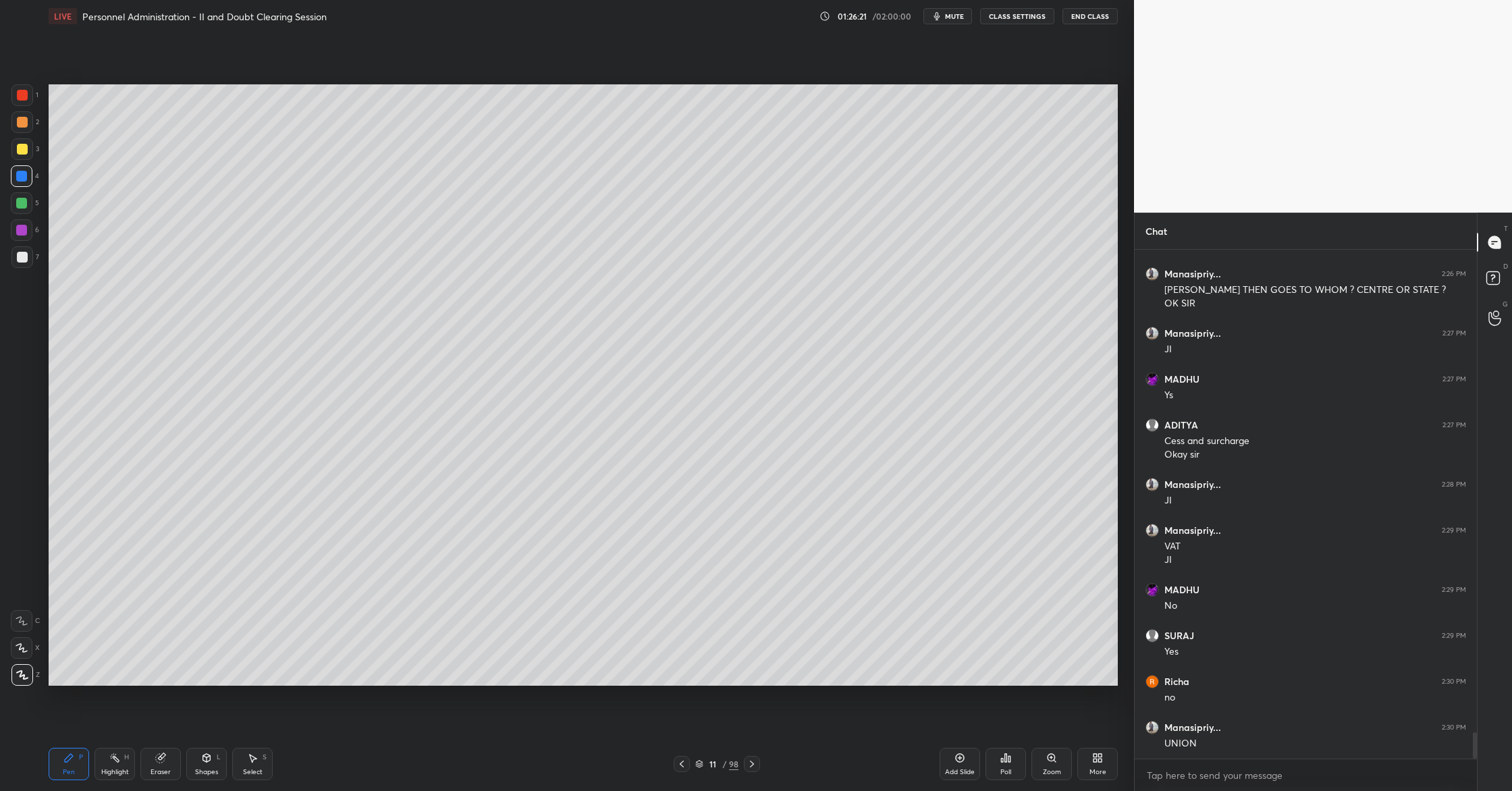
scroll to position [9319, 0]
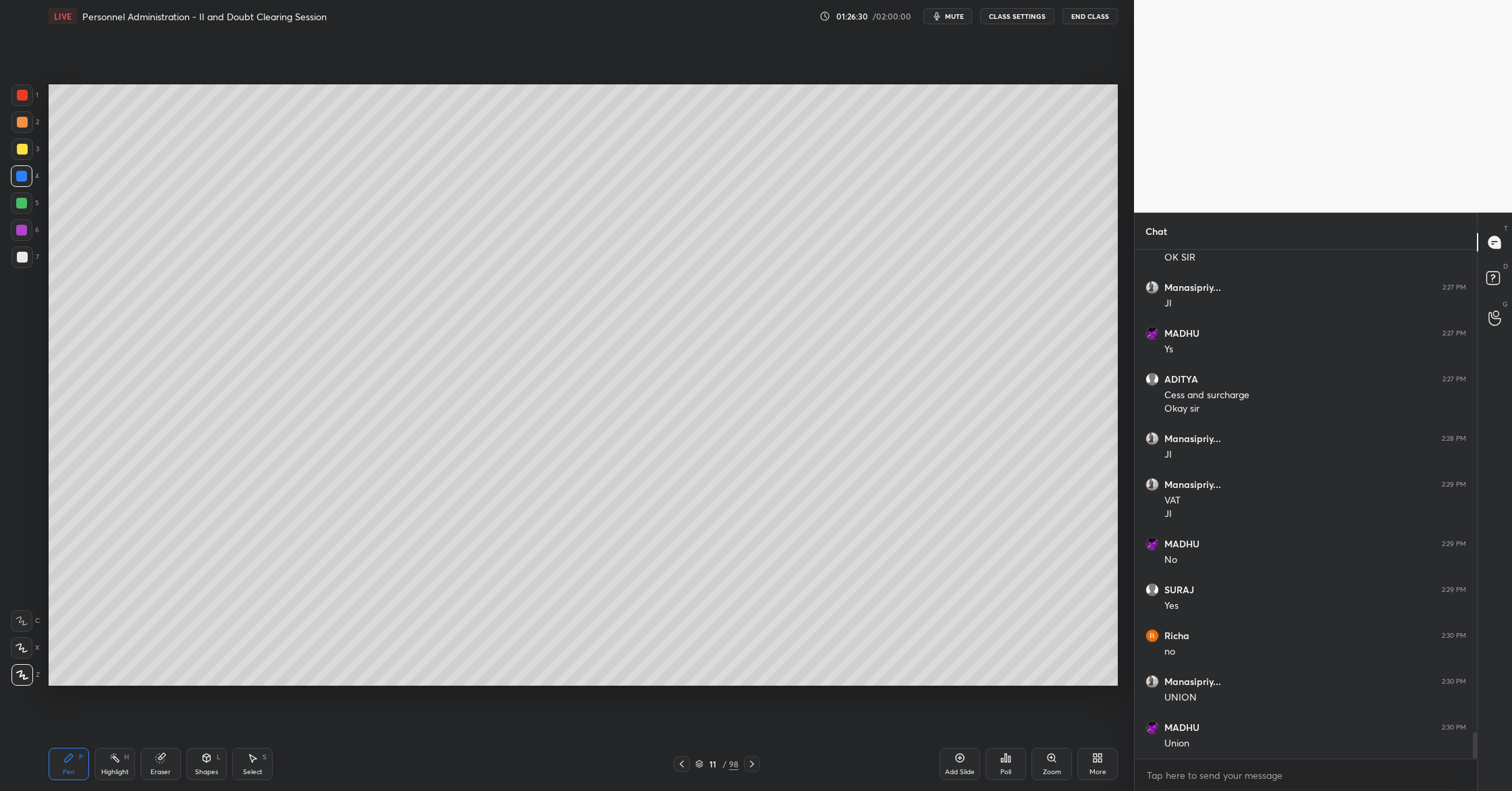
click at [29, 152] on div at bounding box center [23, 149] width 22 height 22
click at [973, 761] on div "Add Slide" at bounding box center [960, 764] width 40 height 32
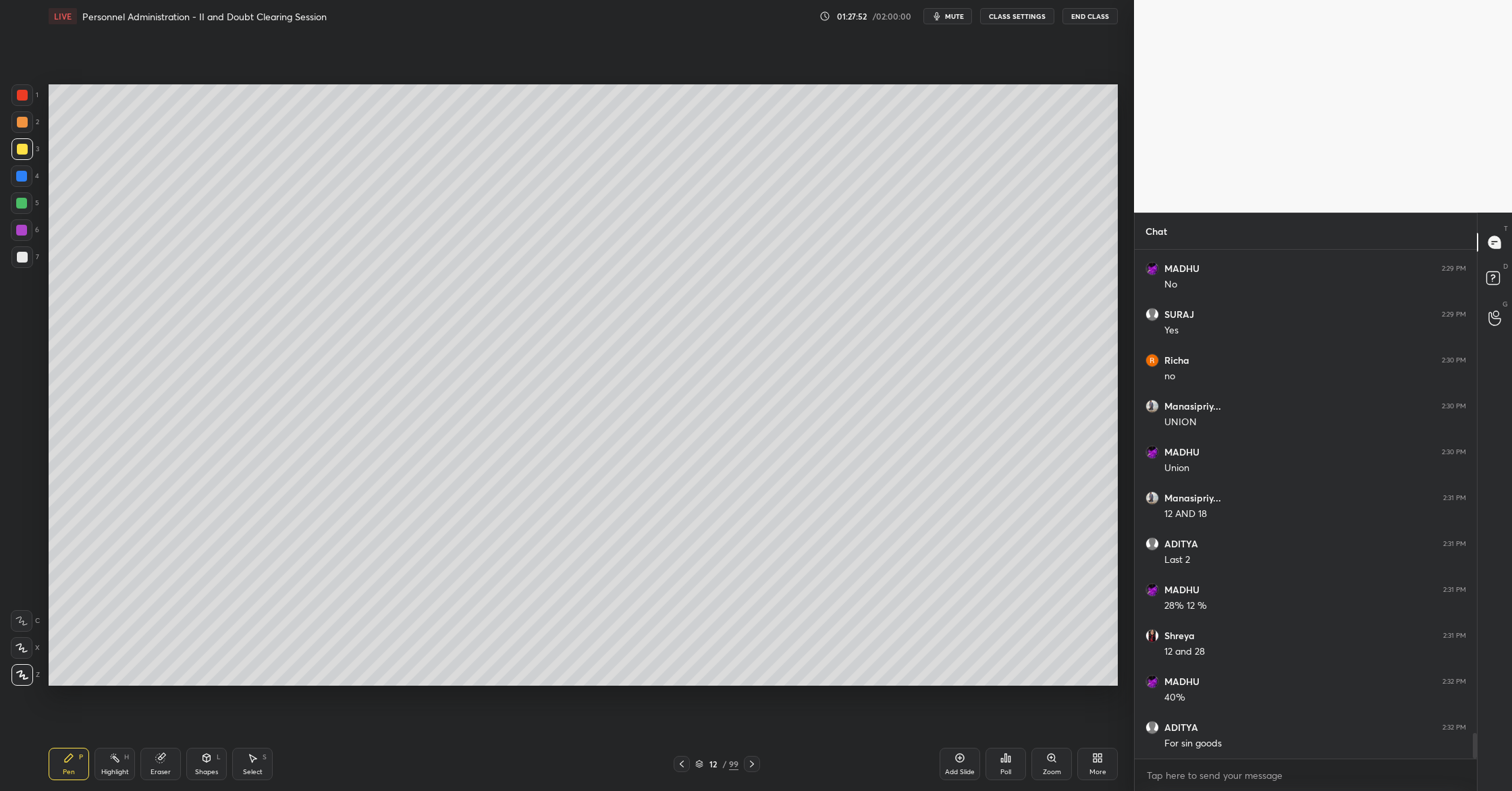
scroll to position [9640, 0]
click at [963, 766] on div "Add Slide" at bounding box center [960, 764] width 40 height 32
click at [21, 120] on div at bounding box center [23, 122] width 11 height 11
click at [18, 624] on icon at bounding box center [22, 621] width 12 height 10
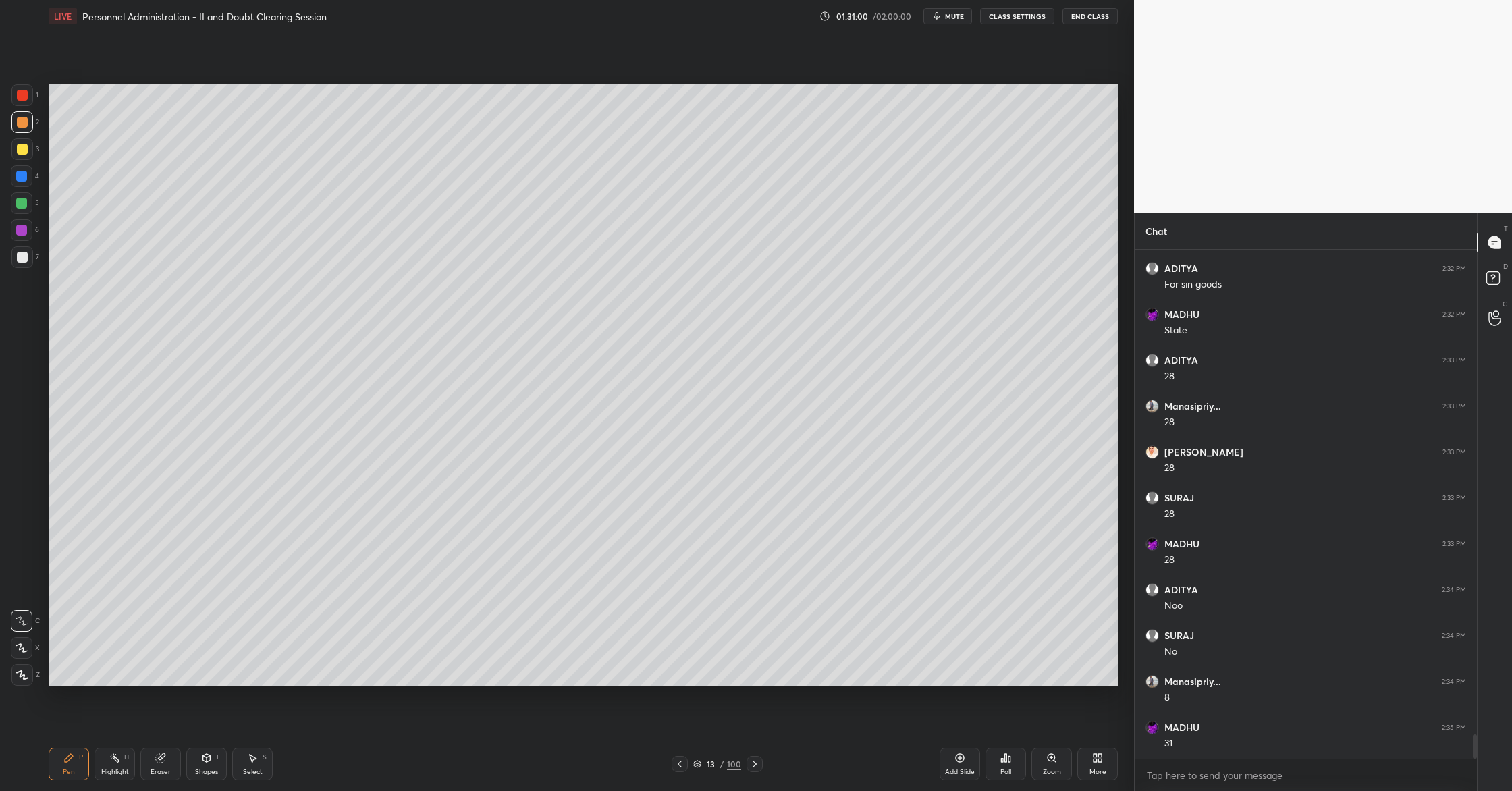
drag, startPoint x: 172, startPoint y: 756, endPoint x: 264, endPoint y: 704, distance: 105.7
click at [172, 756] on div "Eraser" at bounding box center [160, 764] width 40 height 32
click at [25, 582] on div at bounding box center [23, 578] width 22 height 22
click at [87, 766] on div "Pen P" at bounding box center [68, 764] width 40 height 32
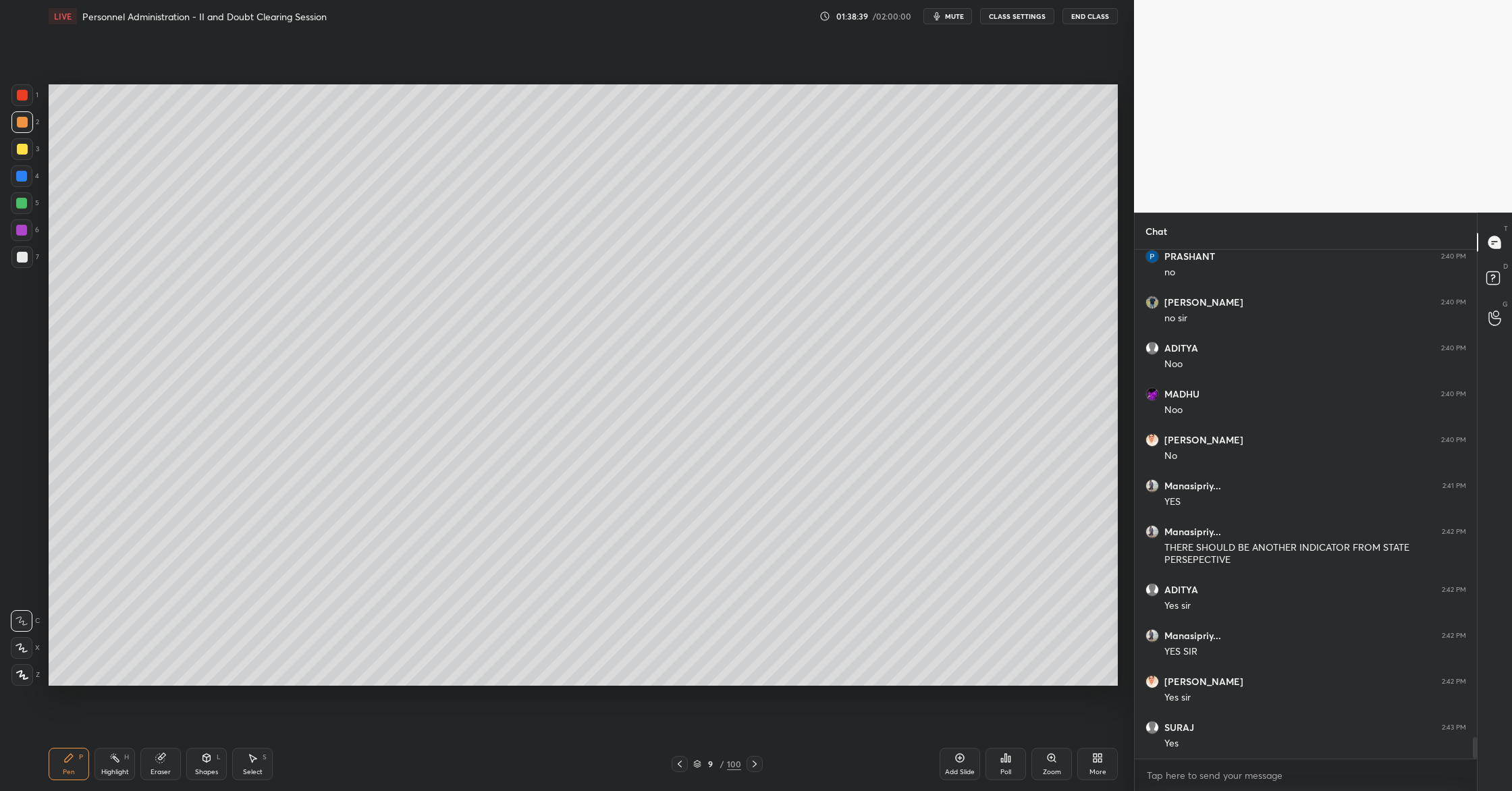
scroll to position [11350, 0]
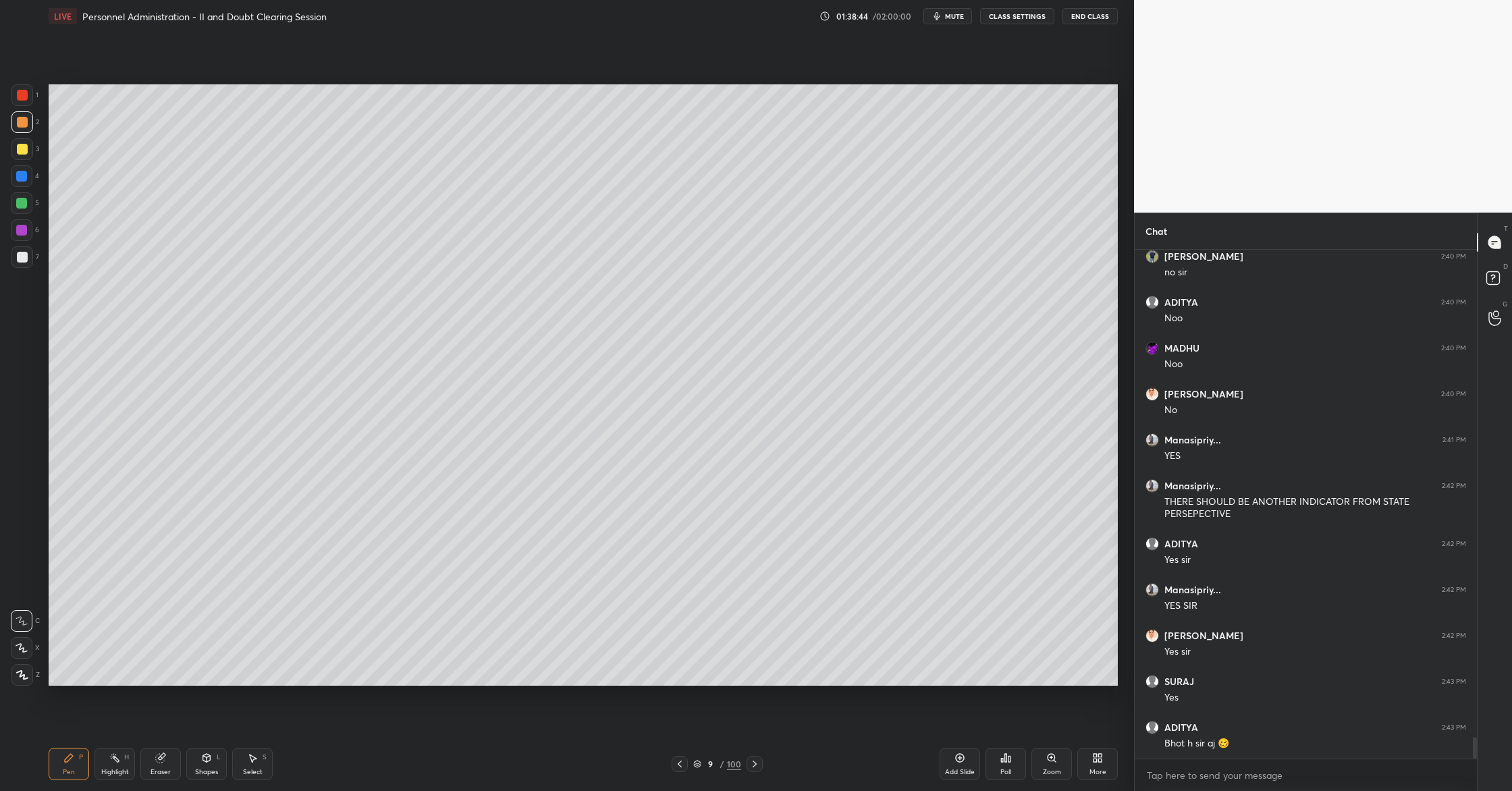
click at [959, 762] on icon at bounding box center [960, 758] width 9 height 9
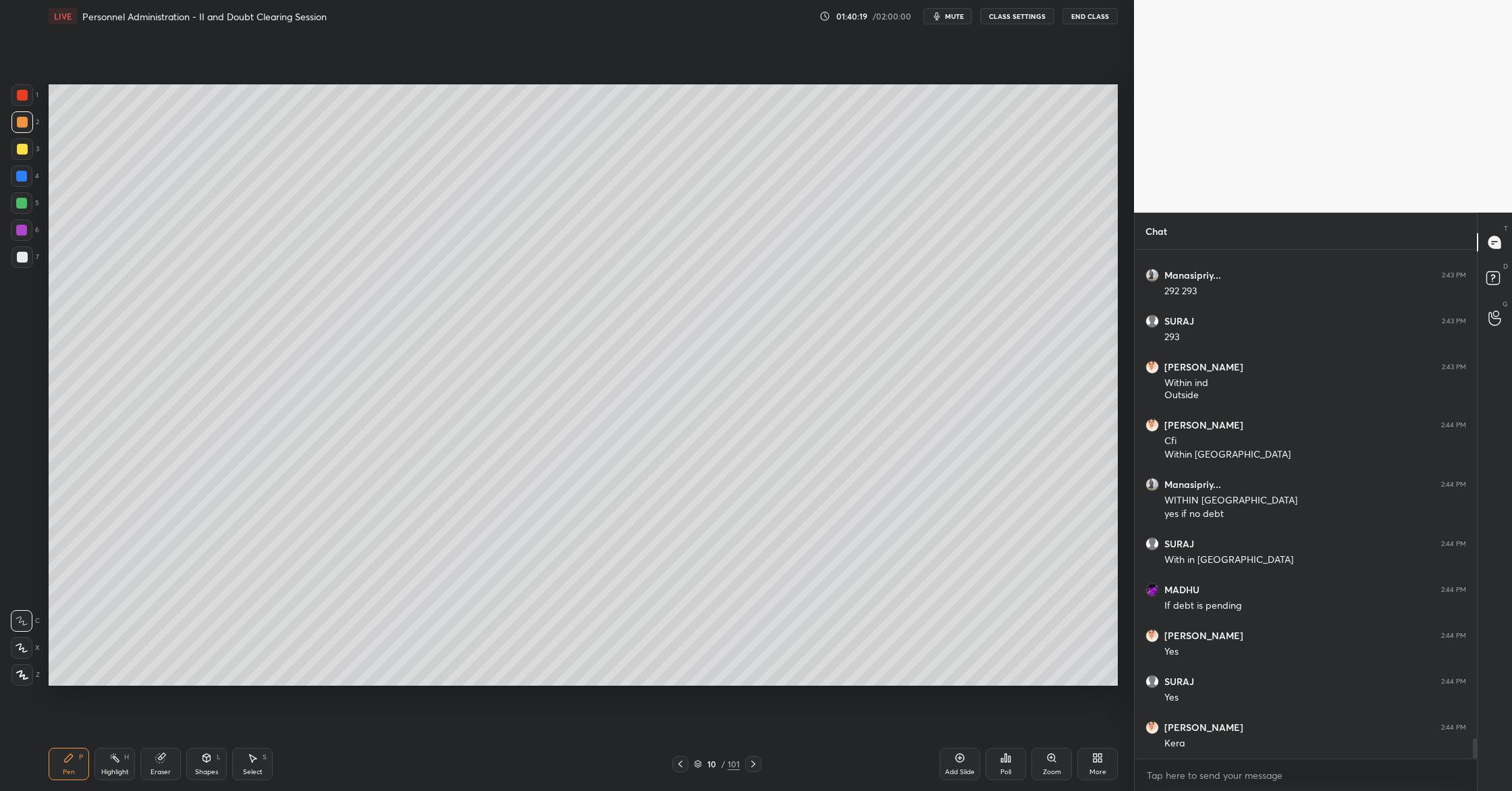
scroll to position [12137, 0]
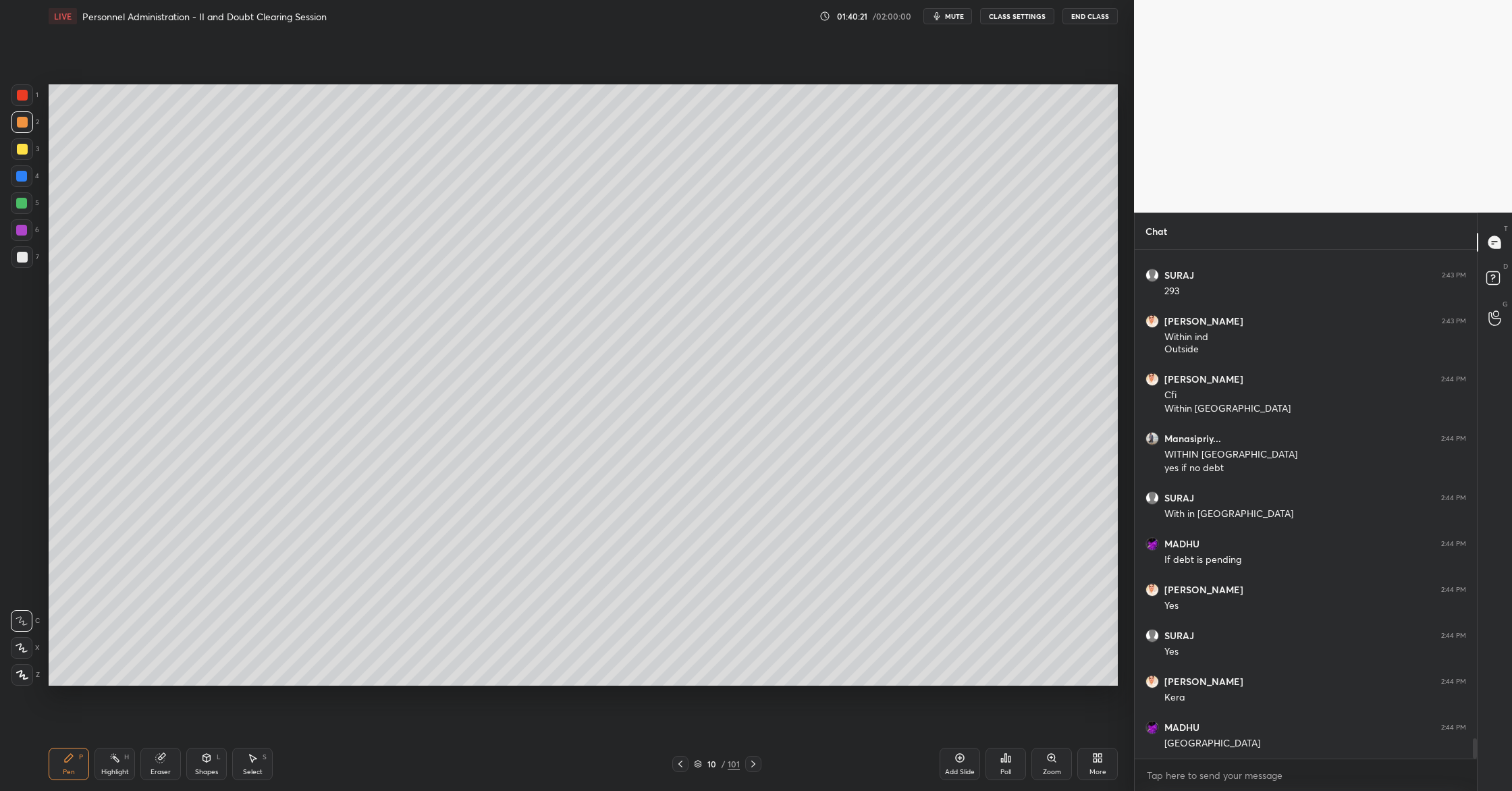
click at [166, 756] on icon at bounding box center [161, 758] width 11 height 11
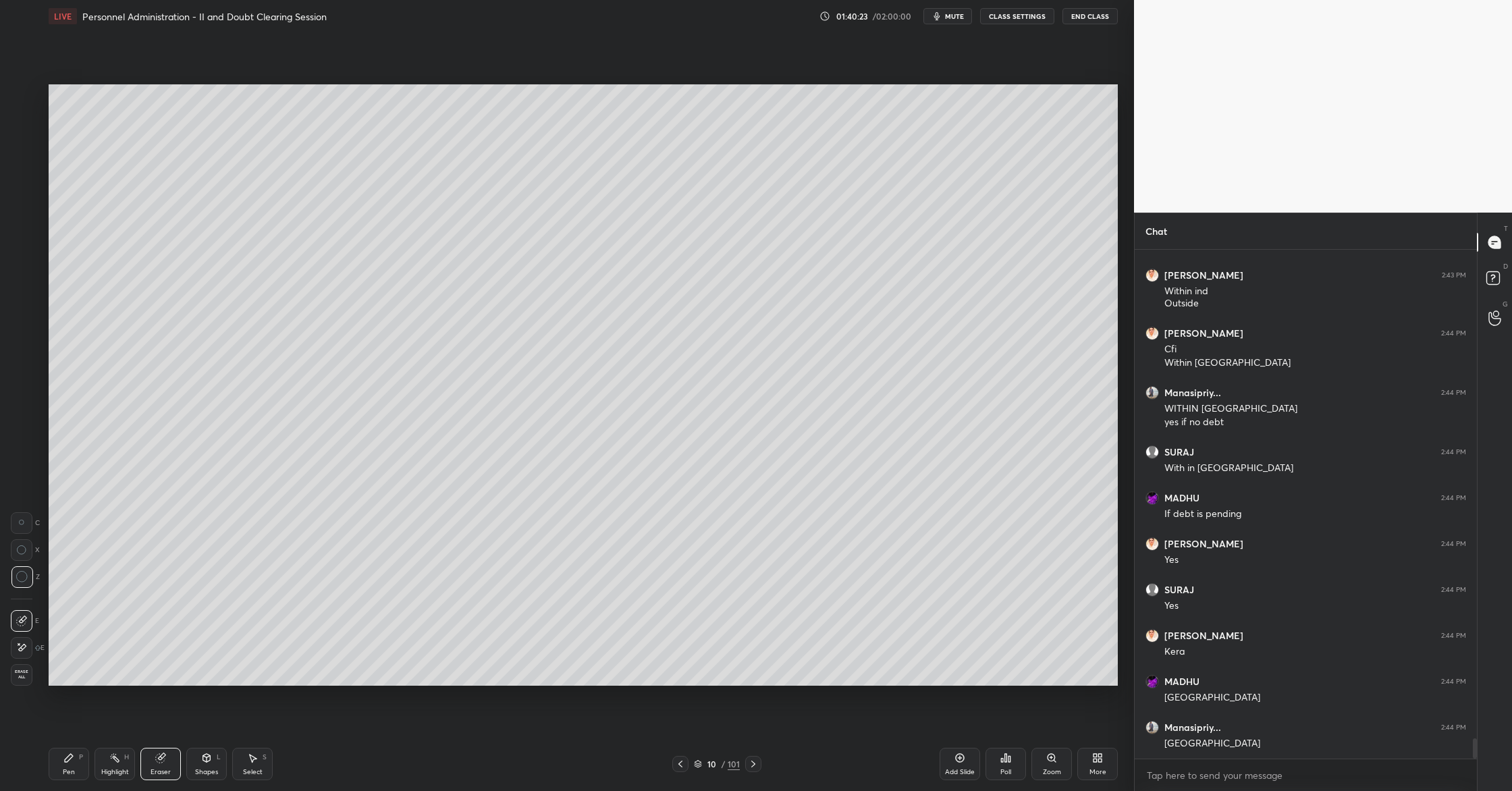
scroll to position [12229, 0]
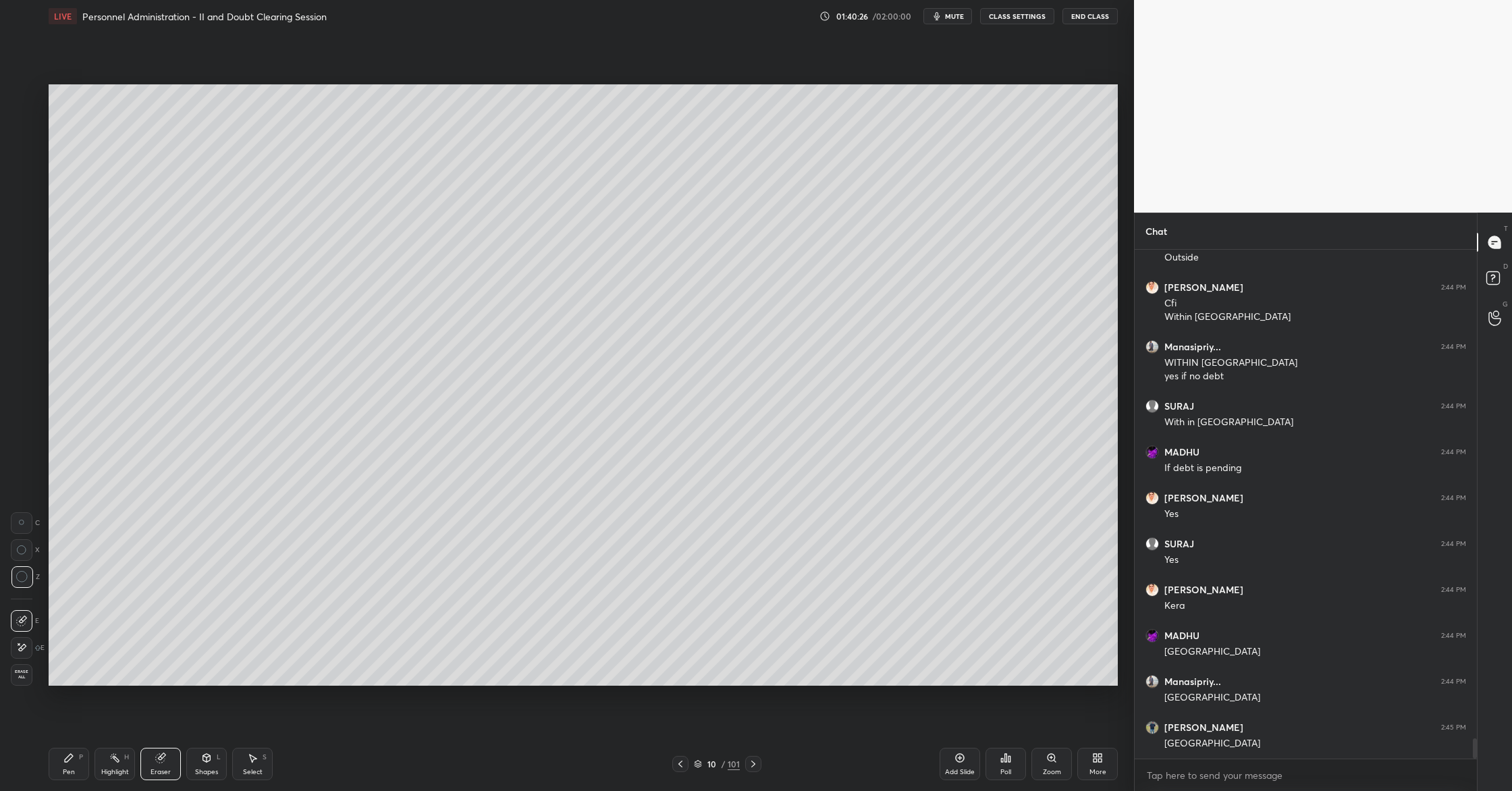
click at [959, 763] on icon at bounding box center [960, 758] width 11 height 11
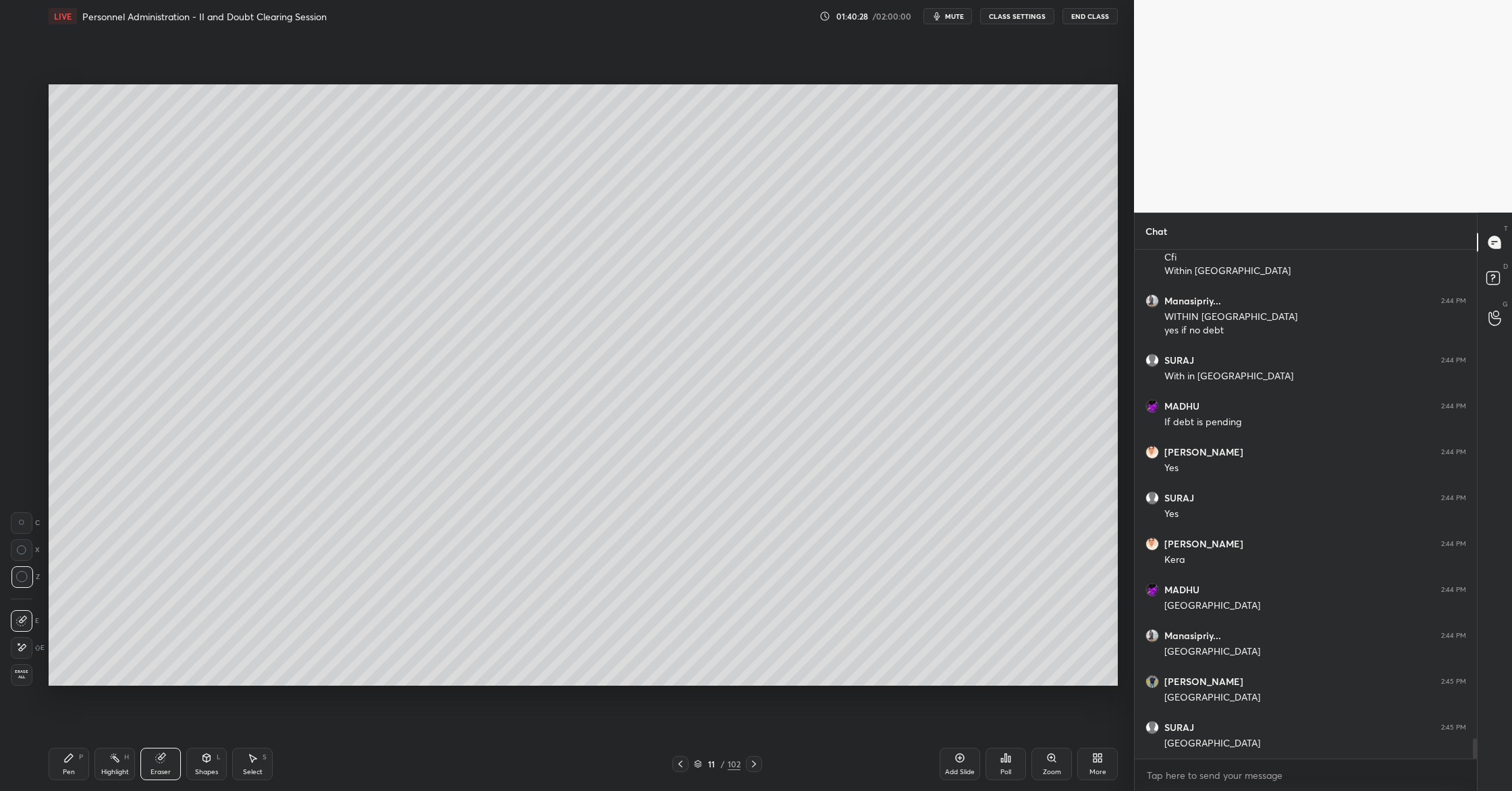
click at [67, 757] on icon at bounding box center [69, 758] width 8 height 8
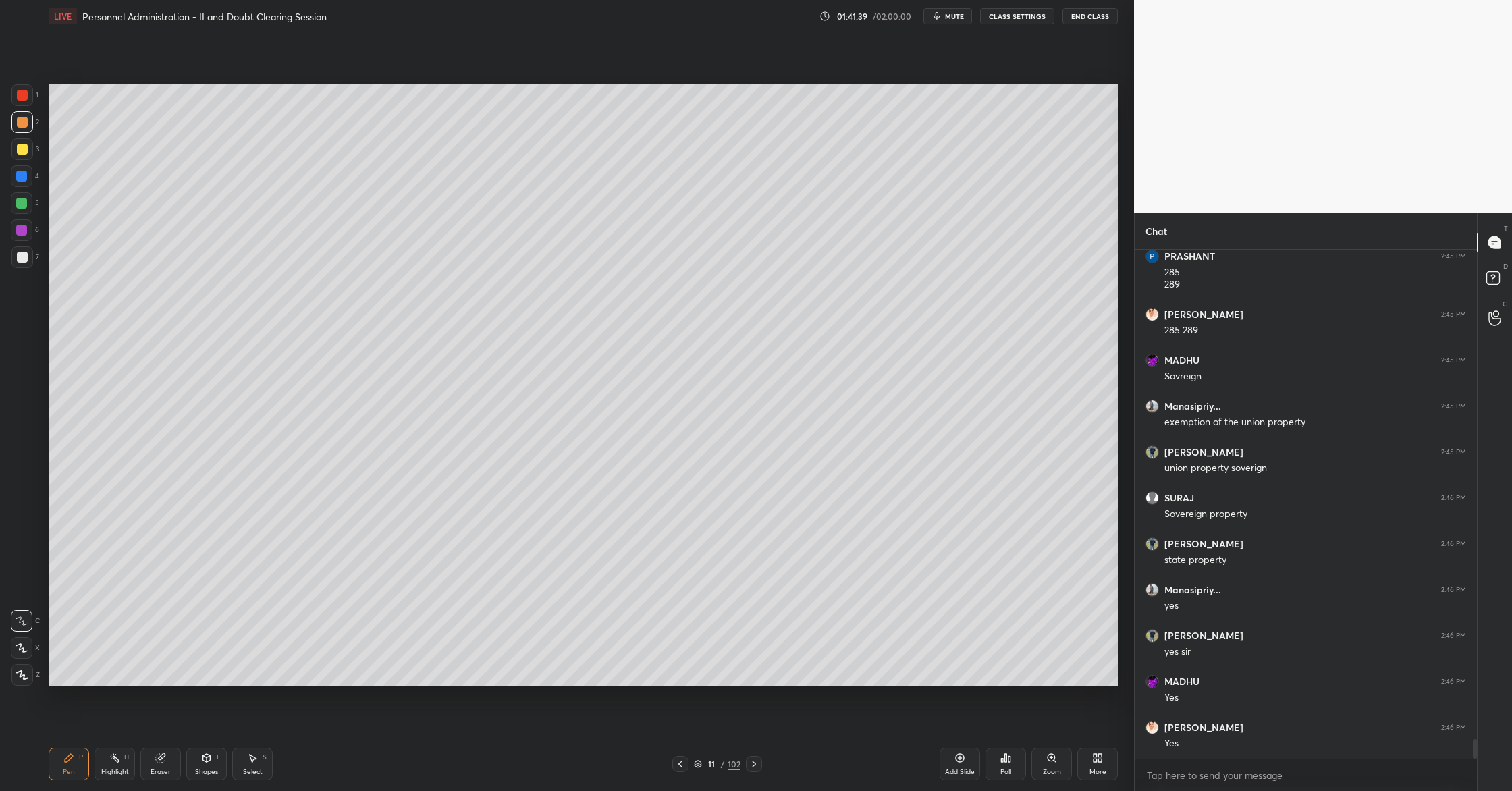
scroll to position [12976, 0]
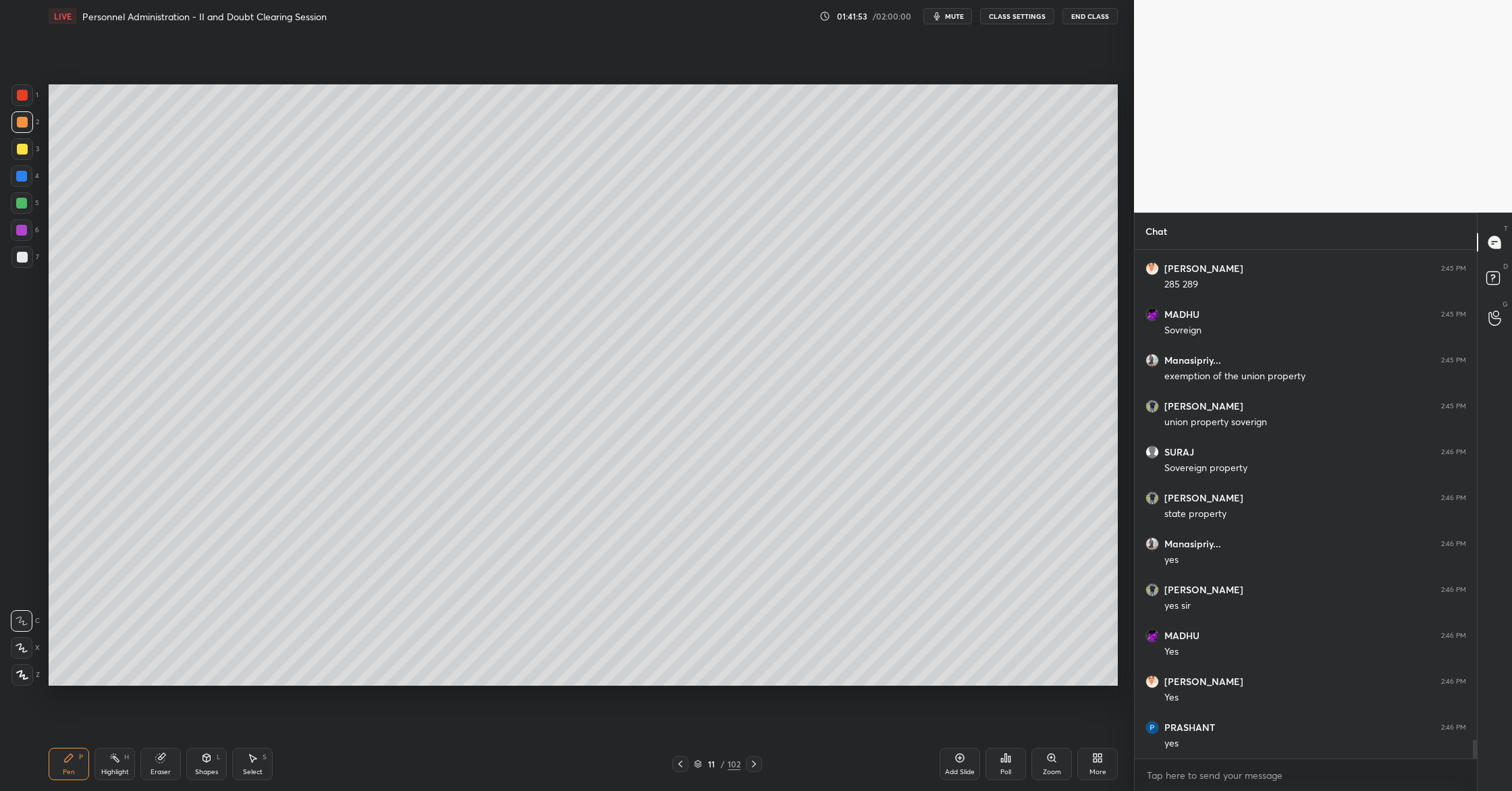
click at [164, 762] on icon at bounding box center [161, 758] width 11 height 11
click at [25, 673] on span "Erase all" at bounding box center [22, 674] width 21 height 10
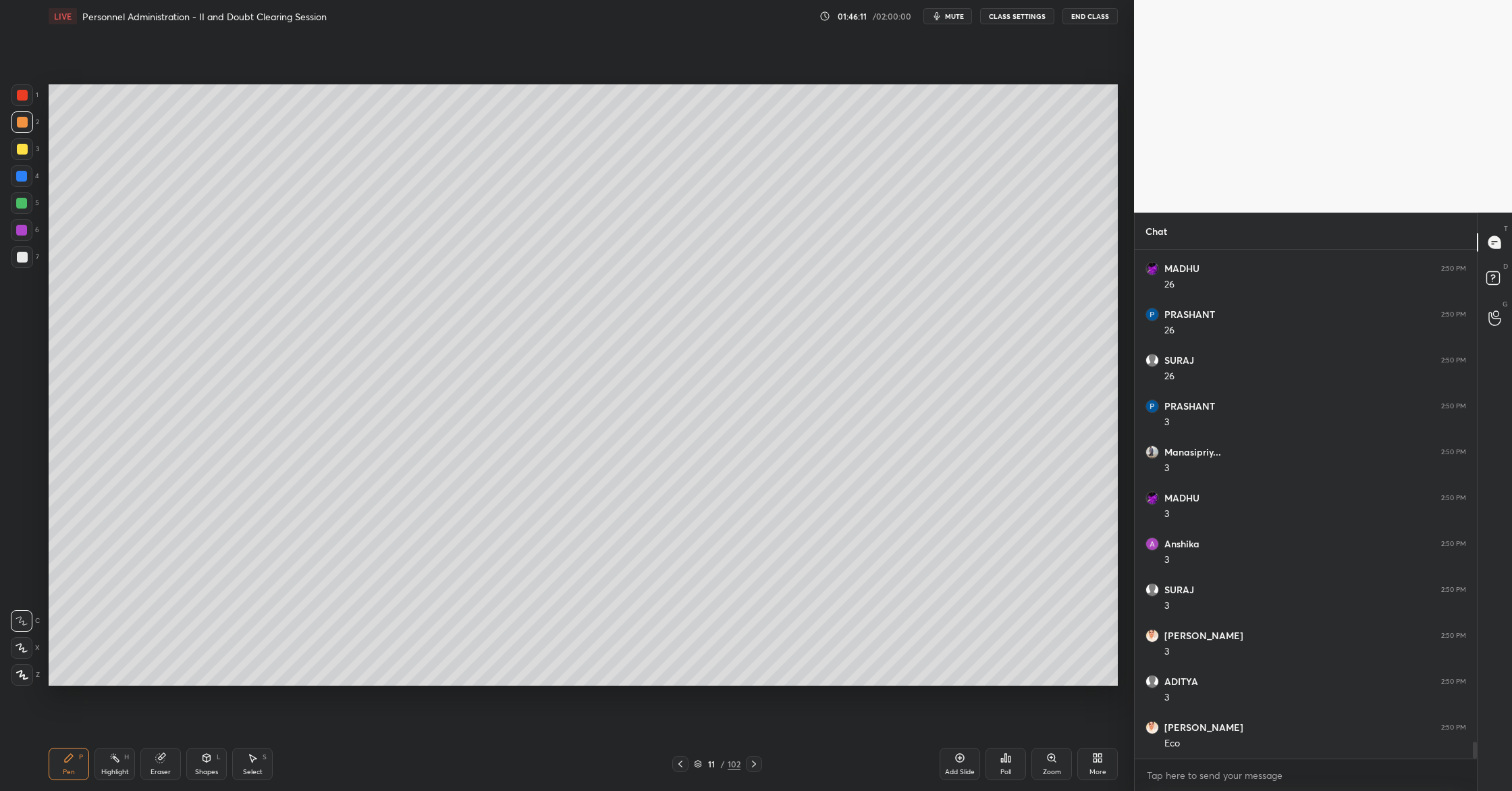
scroll to position [15054, 0]
click at [957, 17] on span "mute" at bounding box center [955, 16] width 19 height 10
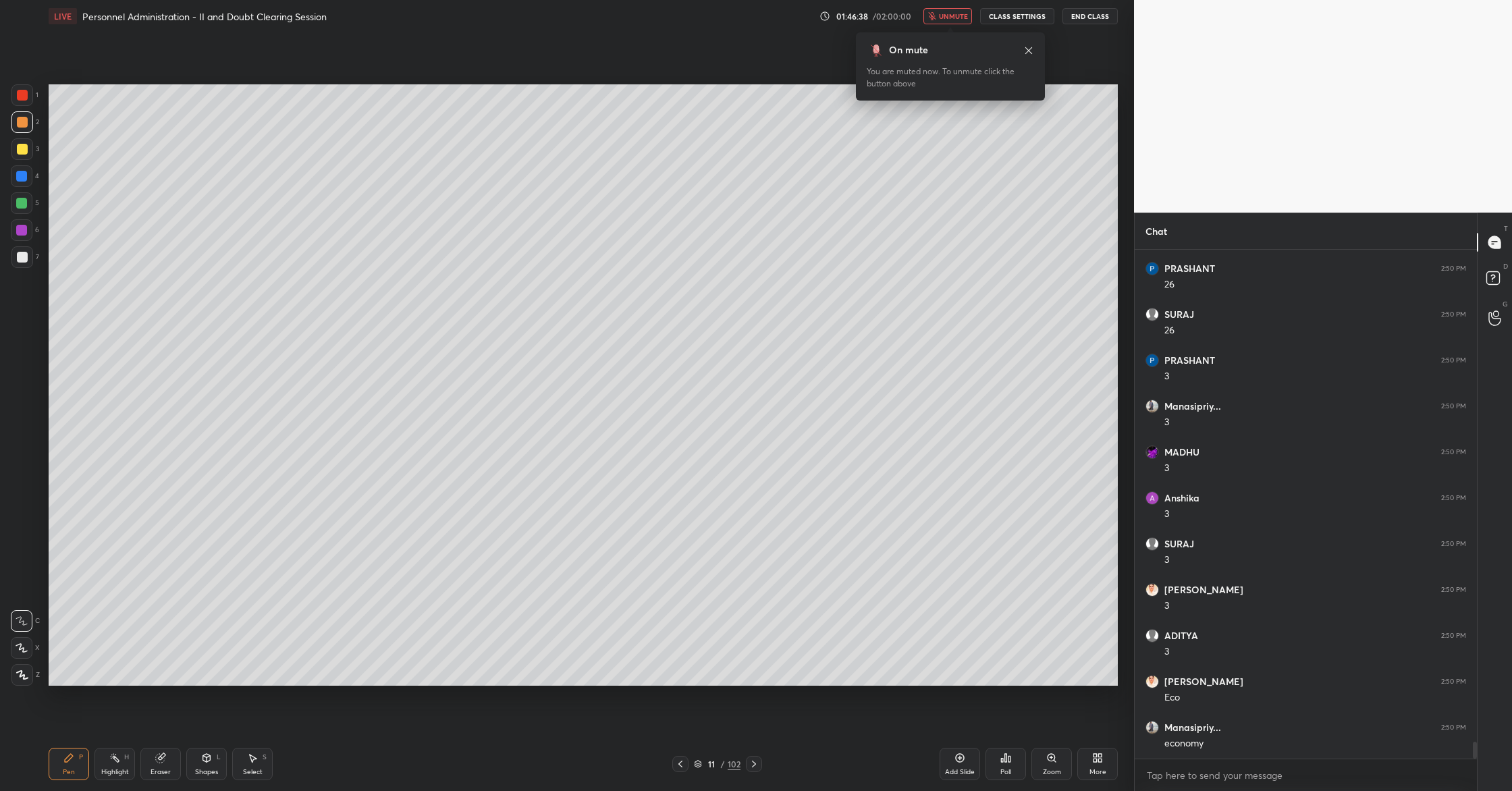
click at [956, 15] on span "unmute" at bounding box center [953, 16] width 29 height 10
click at [963, 765] on div "Add Slide" at bounding box center [960, 764] width 40 height 32
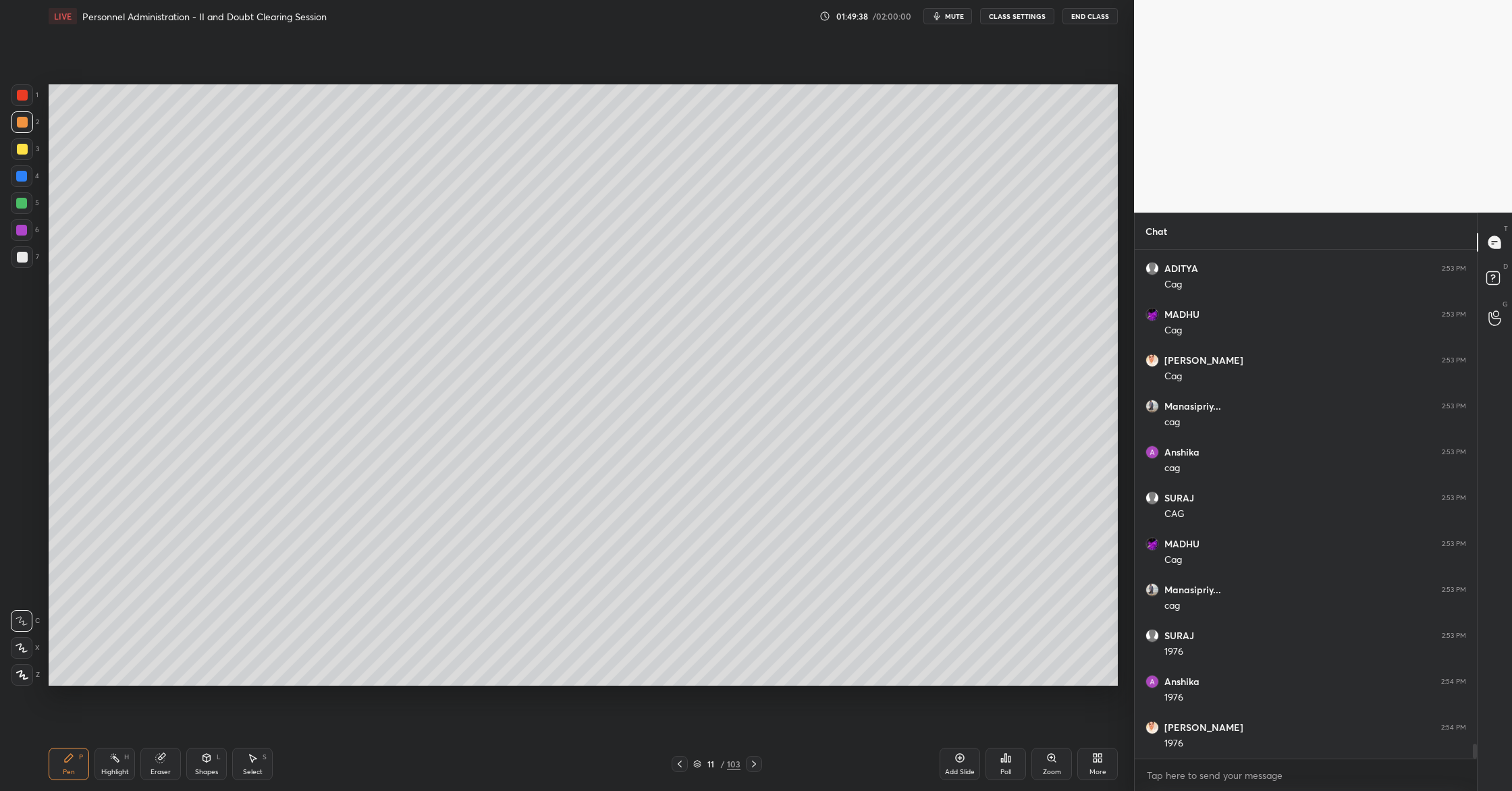
scroll to position [16706, 0]
click at [962, 768] on div "Add Slide" at bounding box center [960, 772] width 29 height 7
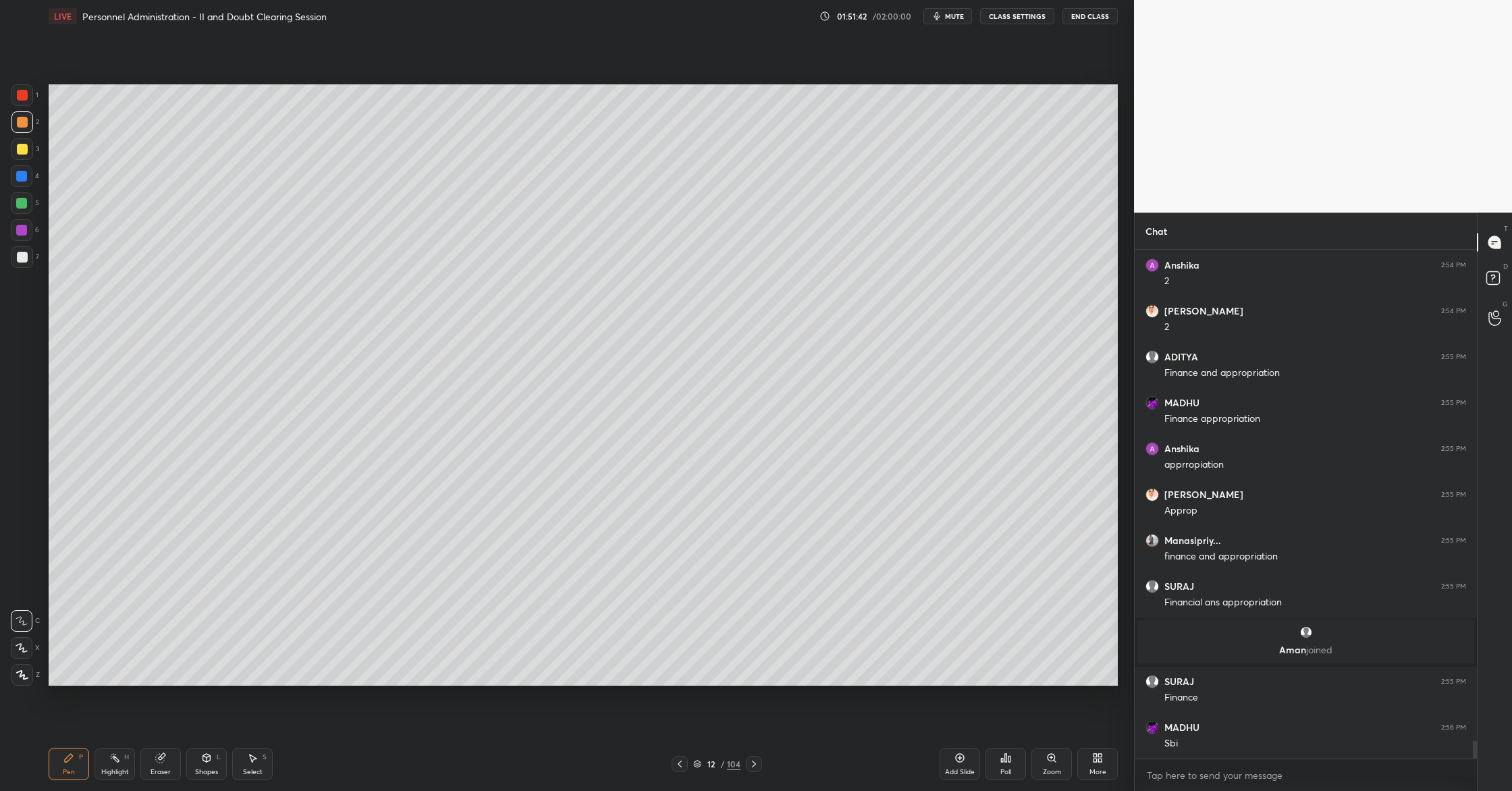
scroll to position [13760, 0]
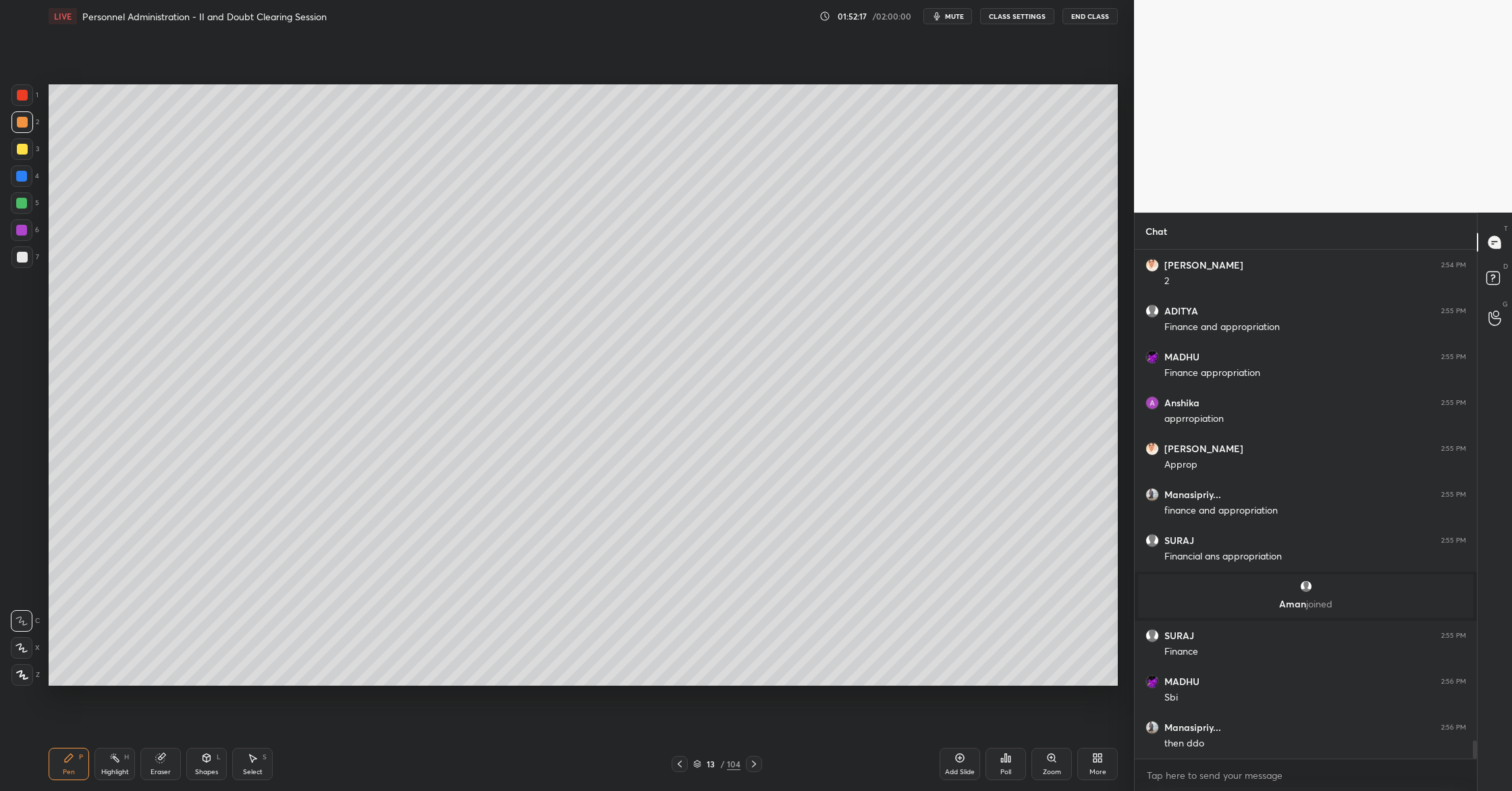
drag, startPoint x: 960, startPoint y: 755, endPoint x: 962, endPoint y: 707, distance: 48.0
click at [958, 755] on icon at bounding box center [960, 758] width 11 height 11
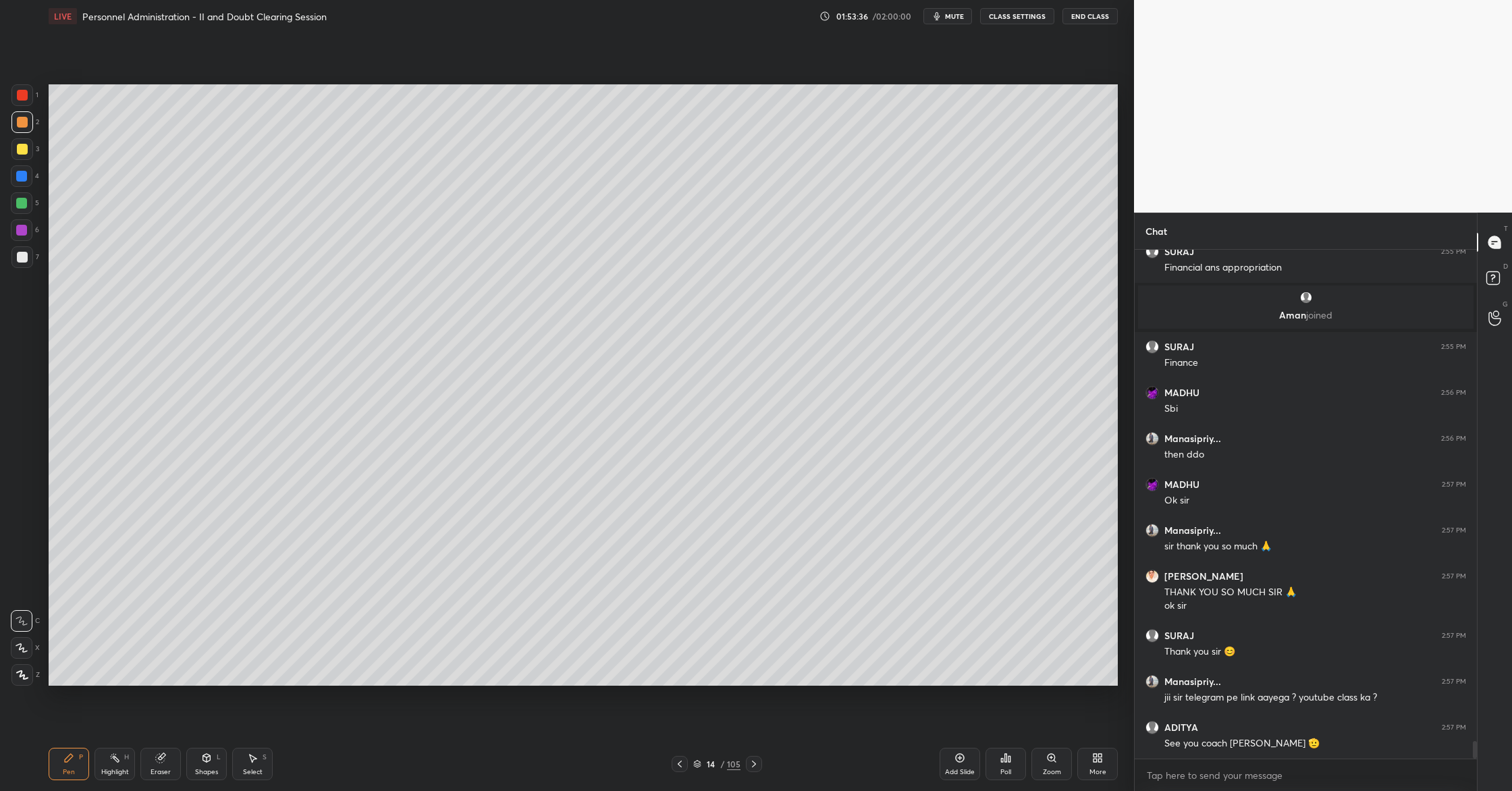
scroll to position [14095, 0]
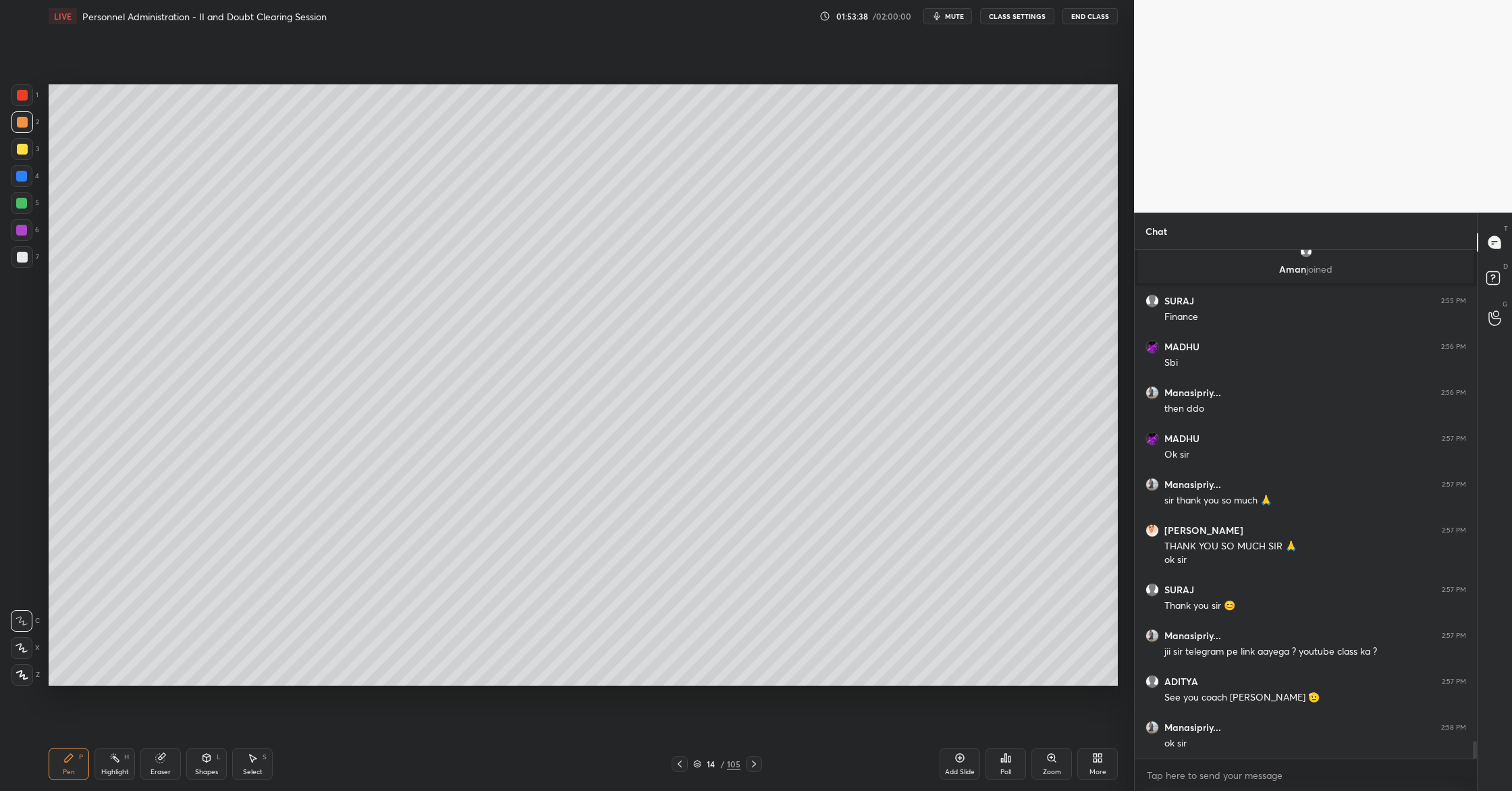
click at [1101, 16] on button "End Class" at bounding box center [1090, 16] width 55 height 16
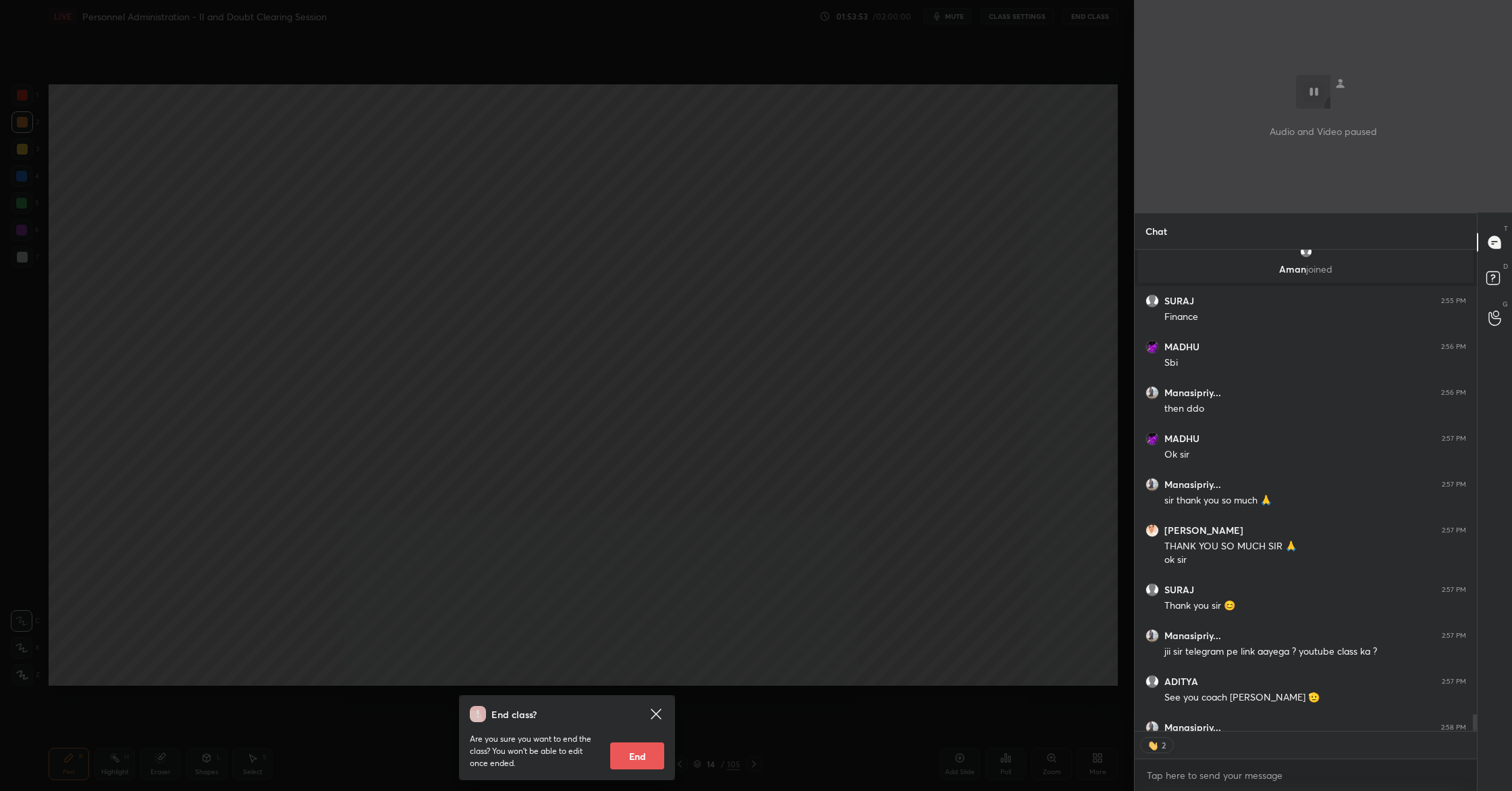
scroll to position [505, 338]
click at [642, 764] on button "End" at bounding box center [637, 755] width 54 height 27
type textarea "x"
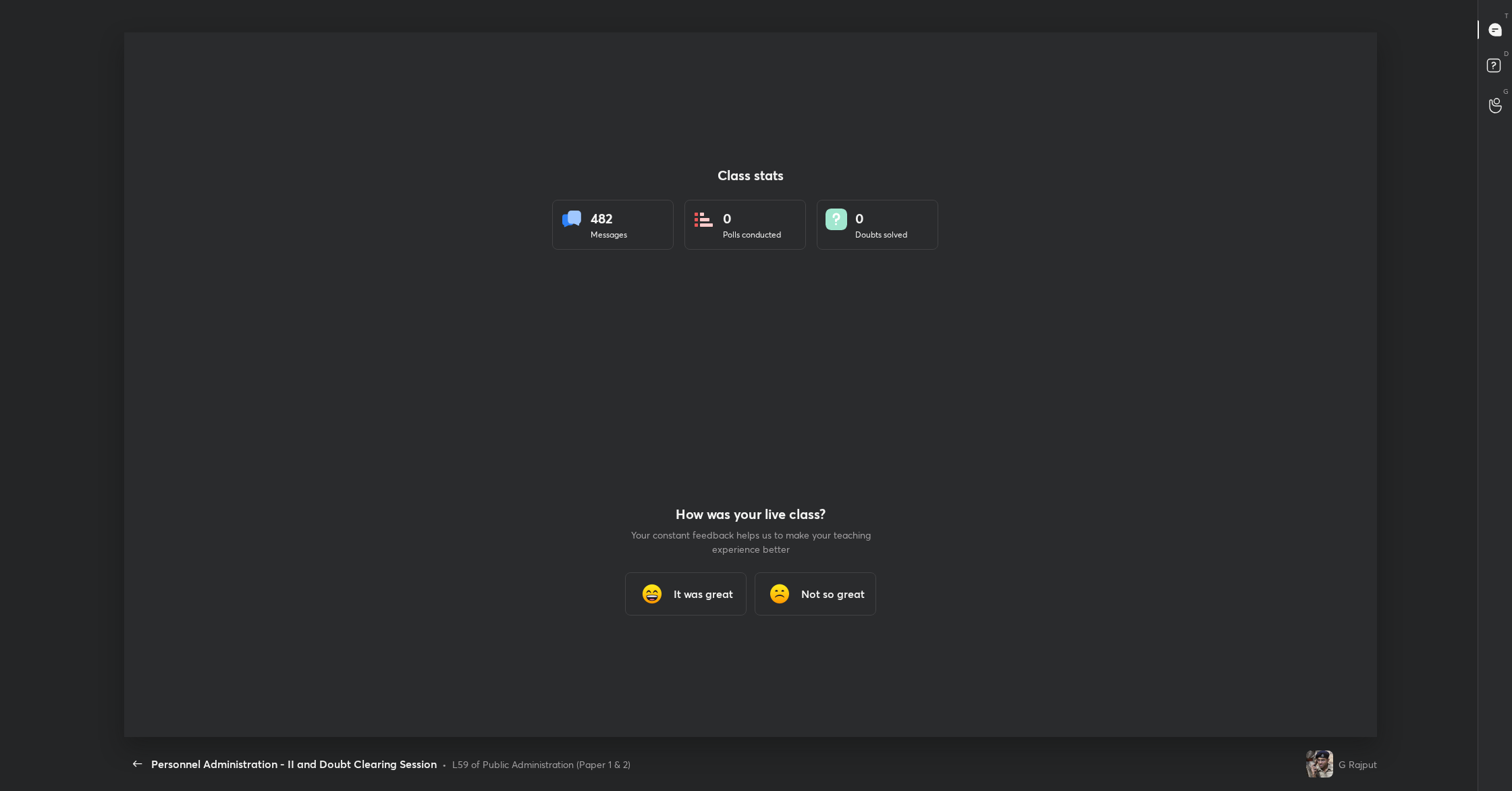
scroll to position [0, 0]
click at [709, 606] on div "It was great" at bounding box center [686, 593] width 122 height 43
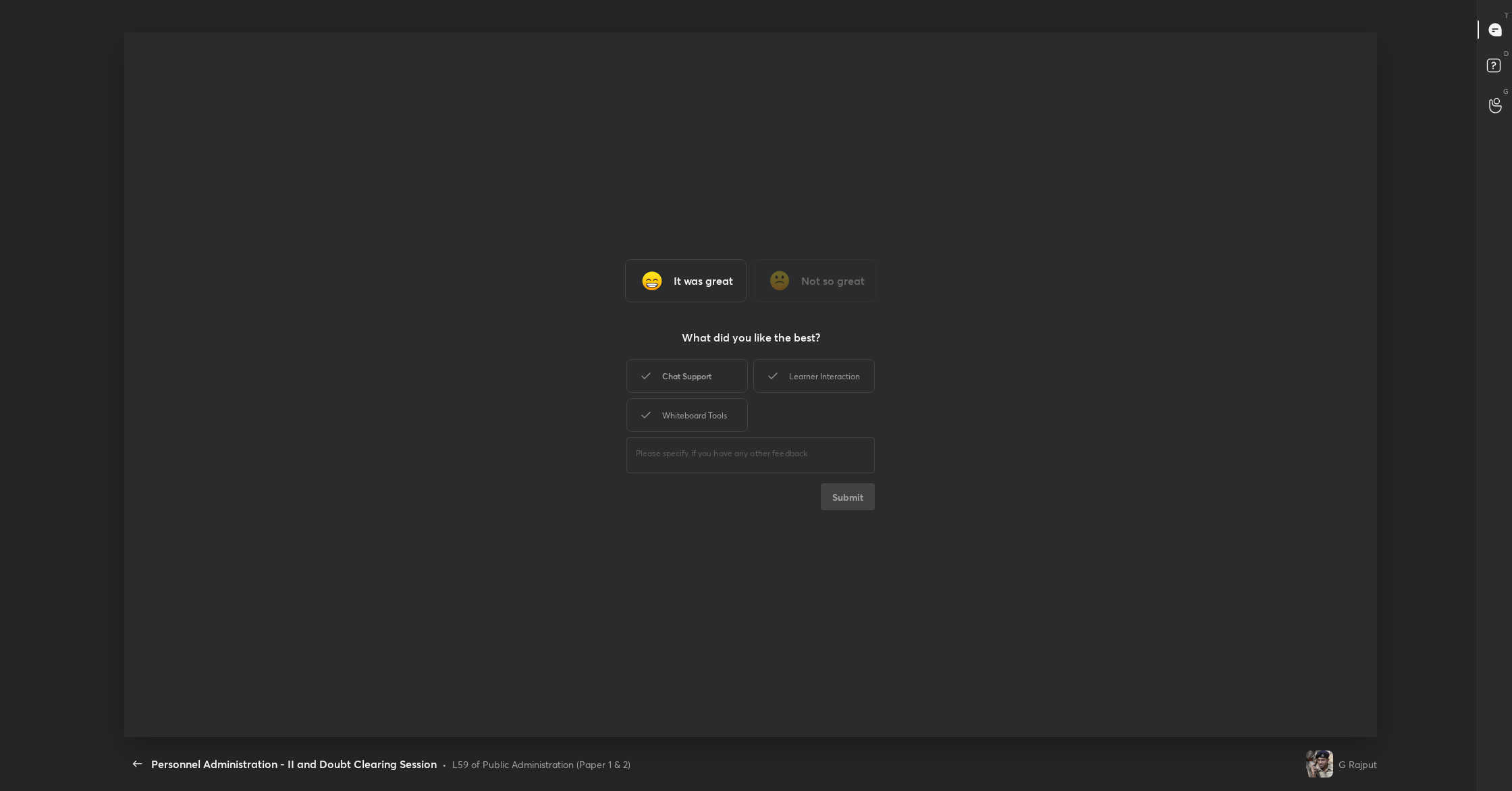
click at [734, 378] on div "Chat Support" at bounding box center [687, 376] width 122 height 34
click at [780, 375] on icon at bounding box center [773, 376] width 16 height 16
click at [726, 407] on div "Whiteboard Tools" at bounding box center [687, 415] width 122 height 34
click at [845, 493] on button "Submit" at bounding box center [847, 496] width 54 height 27
